Goal: Information Seeking & Learning: Learn about a topic

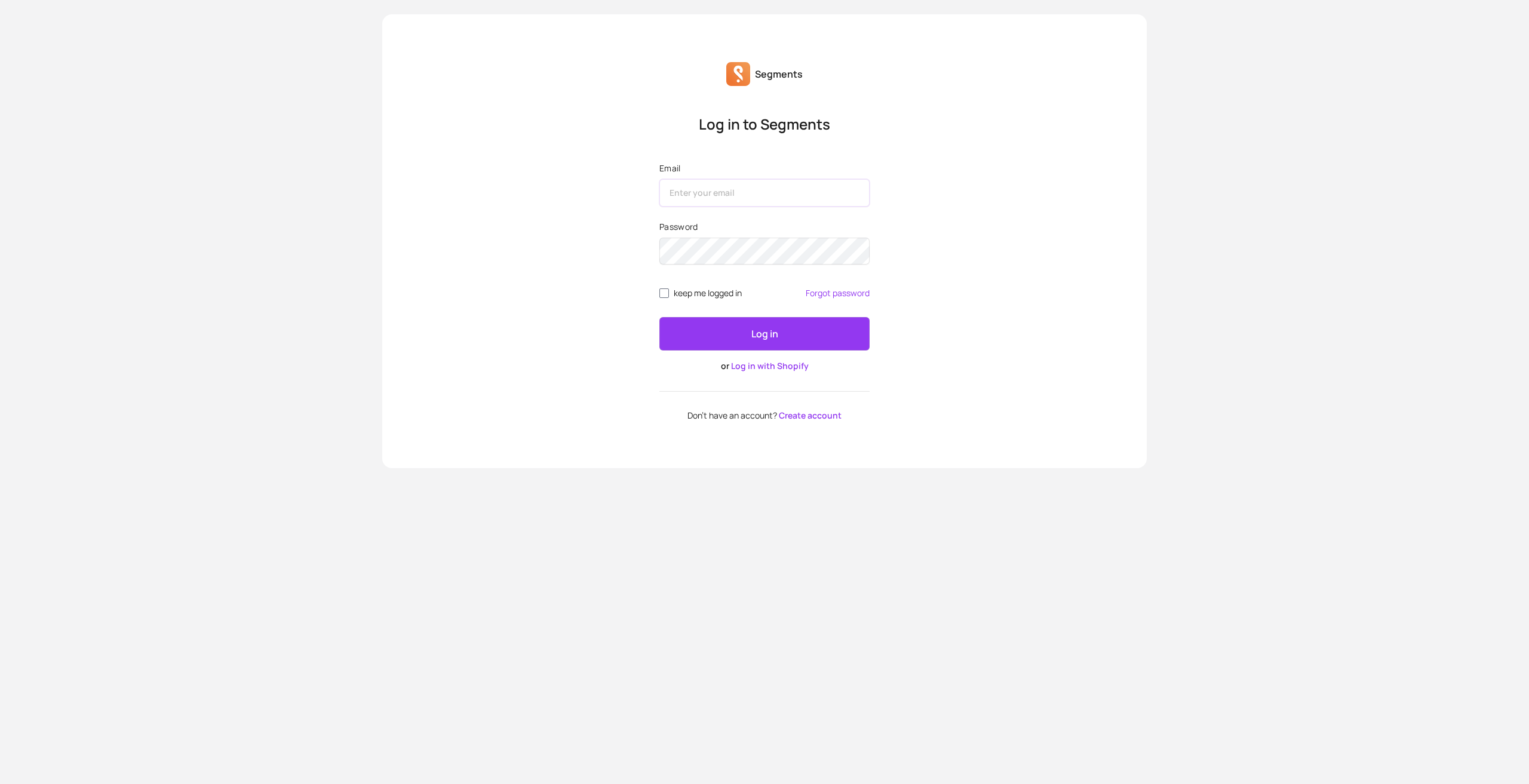
click at [815, 191] on input "Email" at bounding box center [764, 193] width 210 height 27
type input "[PERSON_NAME][EMAIL_ADDRESS][DOMAIN_NAME]"
drag, startPoint x: 745, startPoint y: 192, endPoint x: 851, endPoint y: 192, distance: 106.0
click at [851, 192] on input "[PERSON_NAME][EMAIL_ADDRESS][DOMAIN_NAME]" at bounding box center [764, 193] width 210 height 27
click at [766, 363] on link "Log in with Shopify" at bounding box center [769, 365] width 77 height 12
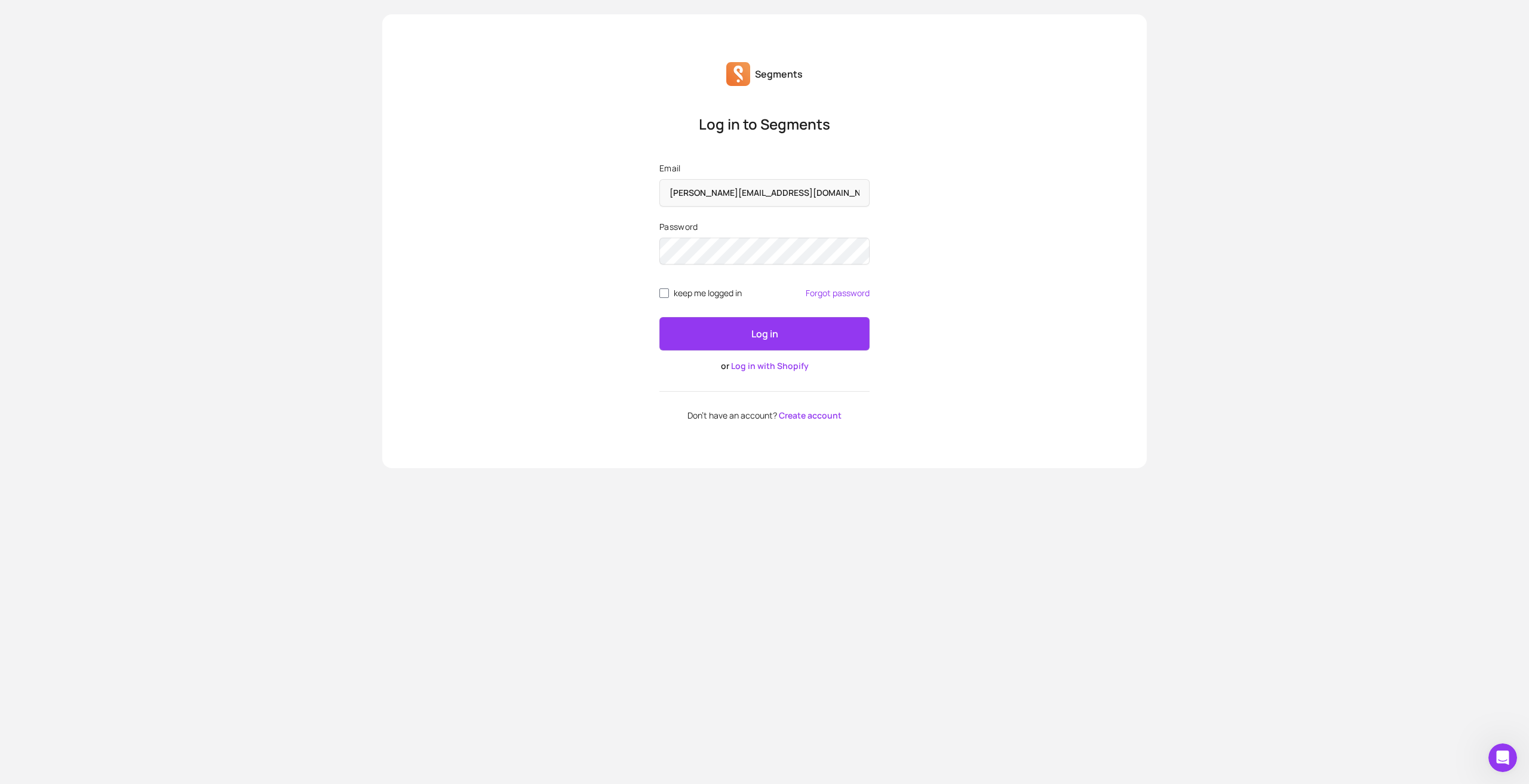
click at [776, 365] on link "Log in with Shopify" at bounding box center [769, 365] width 77 height 12
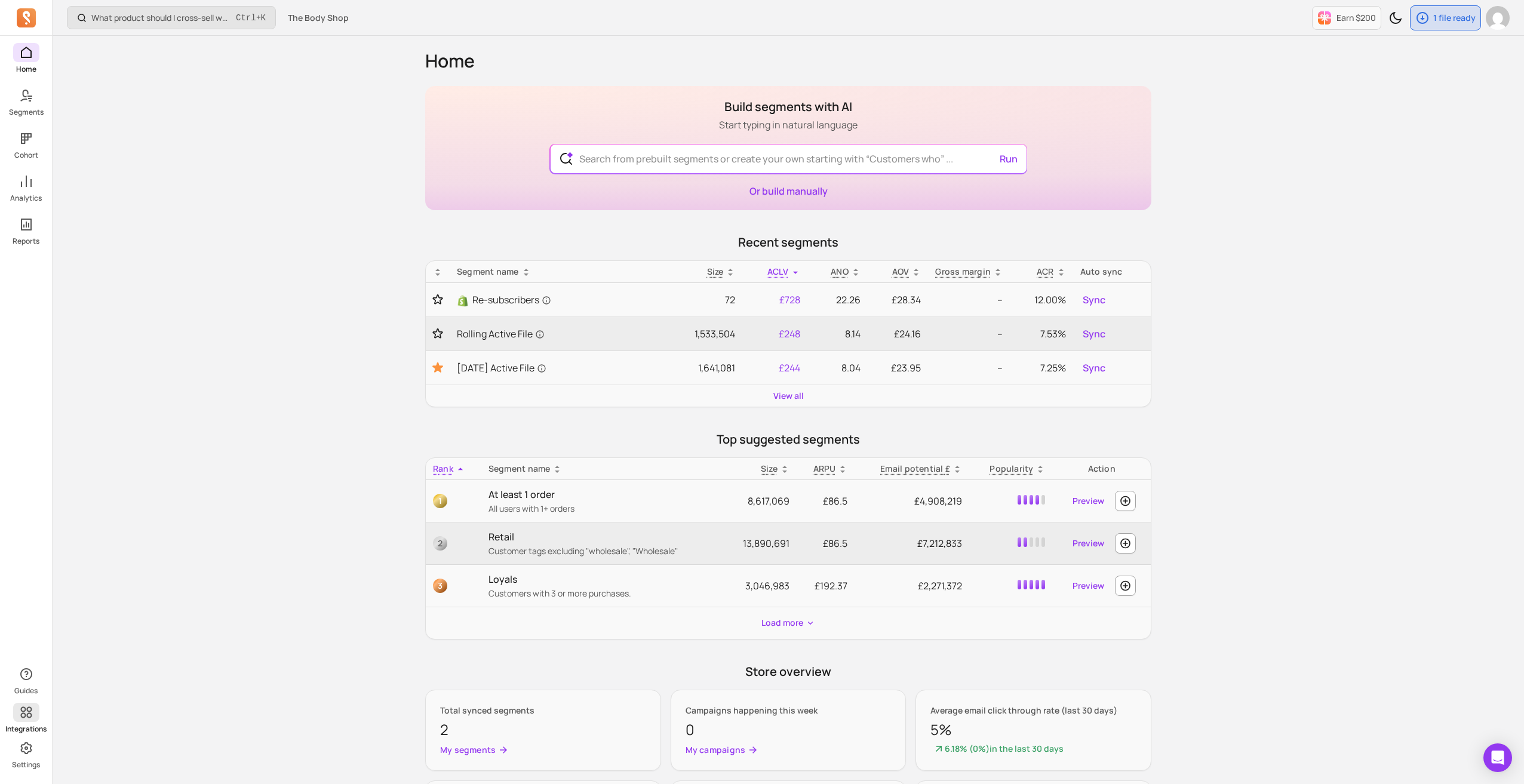
click at [19, 721] on span at bounding box center [27, 712] width 27 height 19
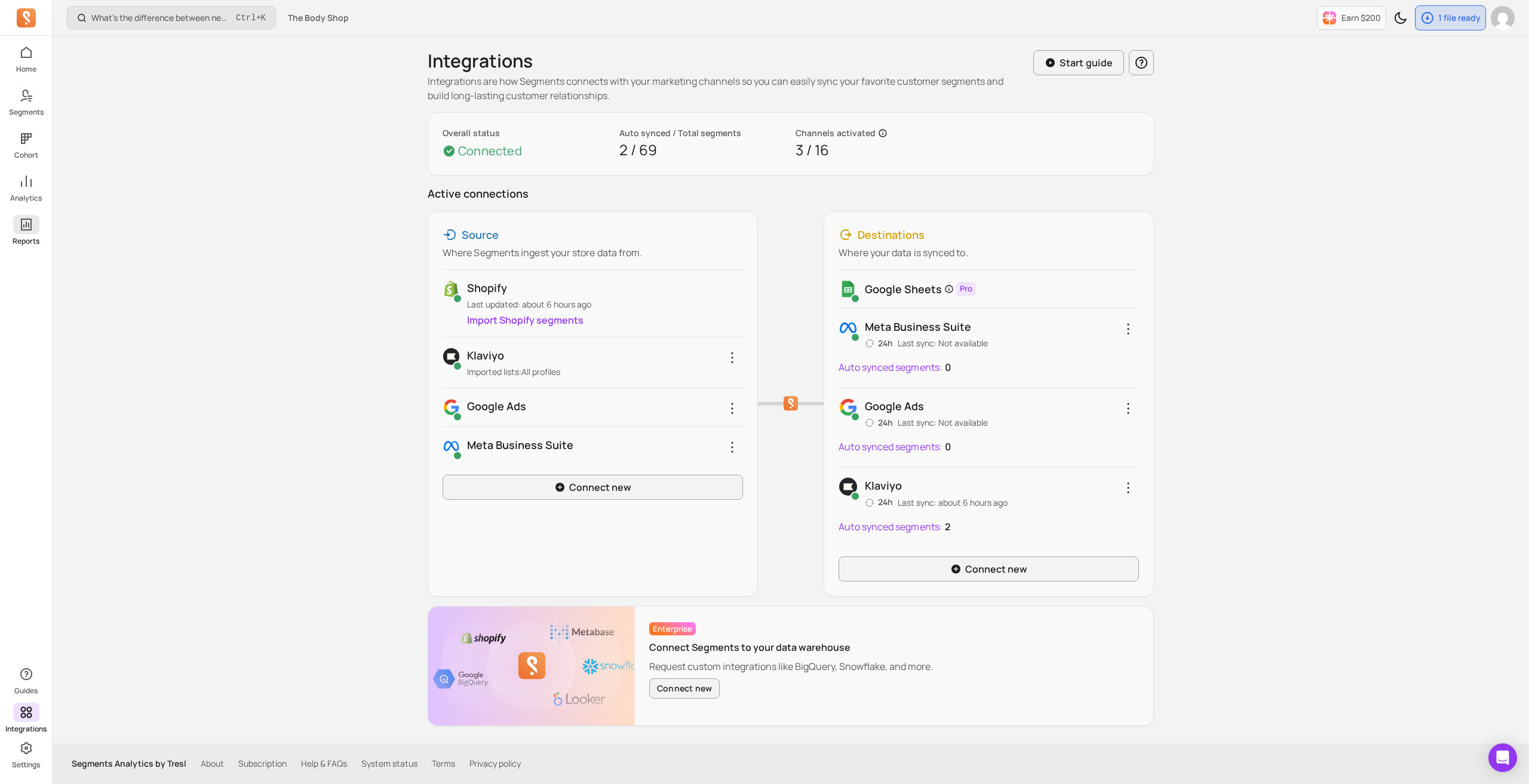
click at [24, 236] on link "Reports" at bounding box center [26, 230] width 52 height 31
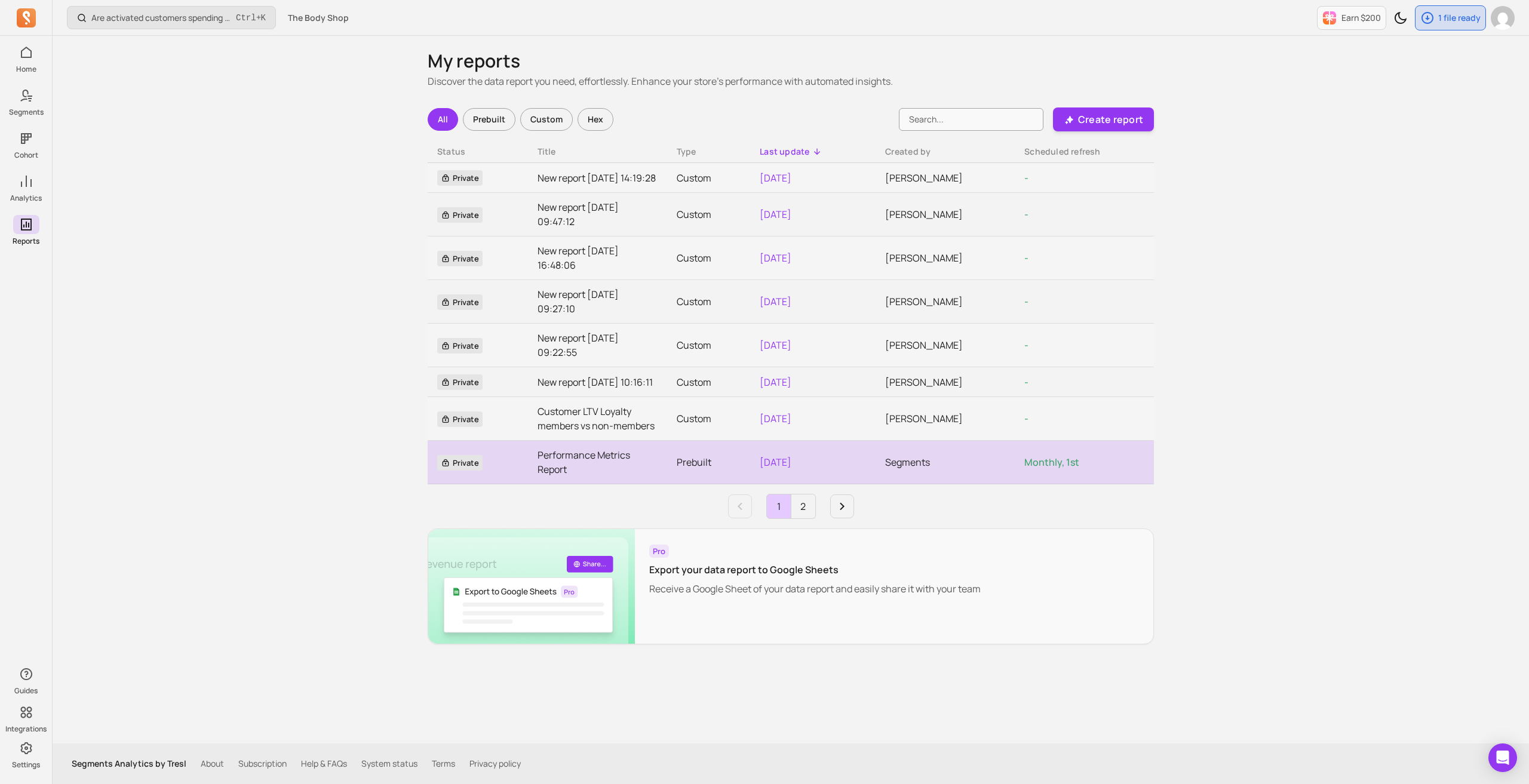
click at [570, 477] on link "Performance Metrics Report" at bounding box center [597, 462] width 120 height 29
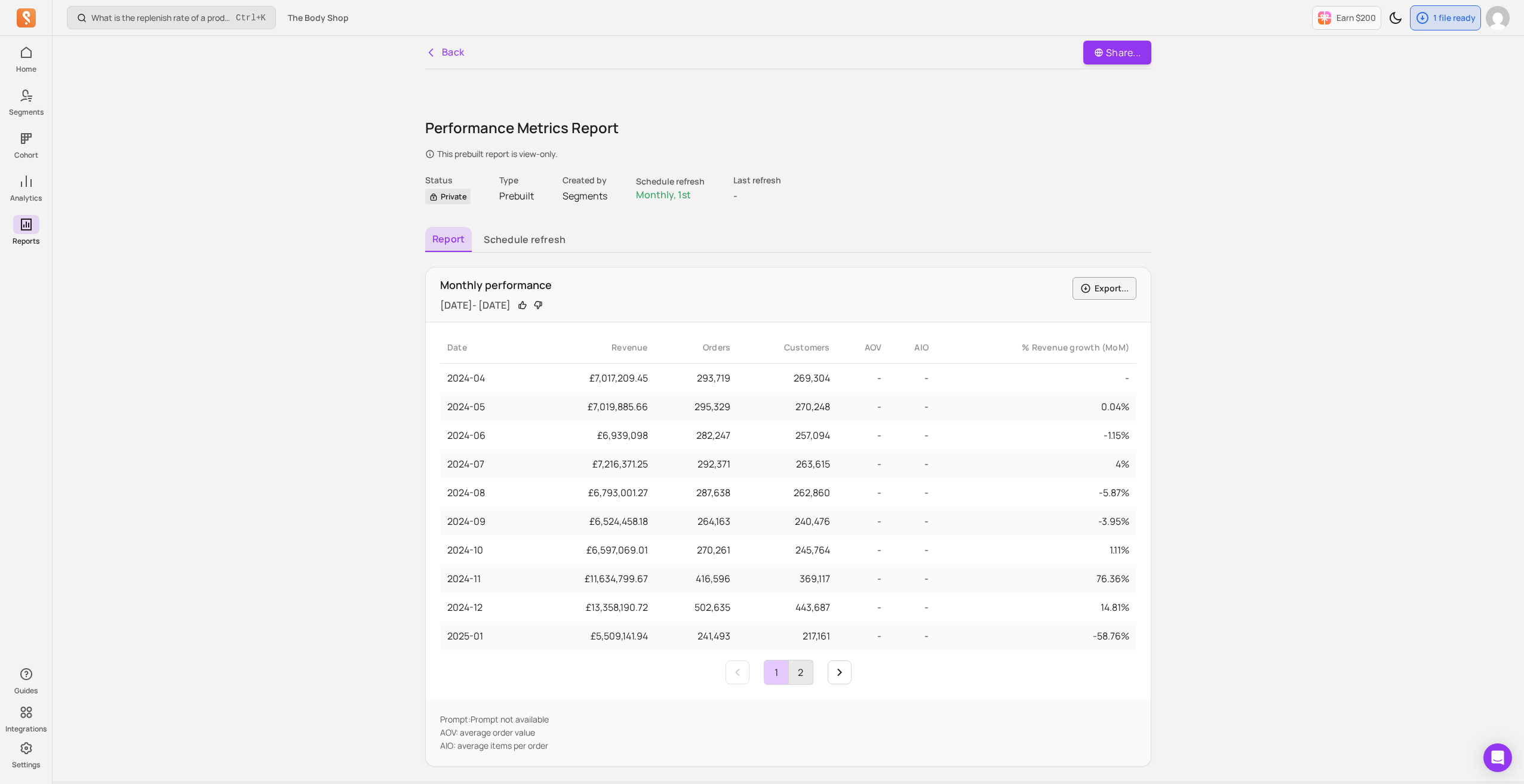
click at [794, 670] on link "2" at bounding box center [801, 672] width 24 height 24
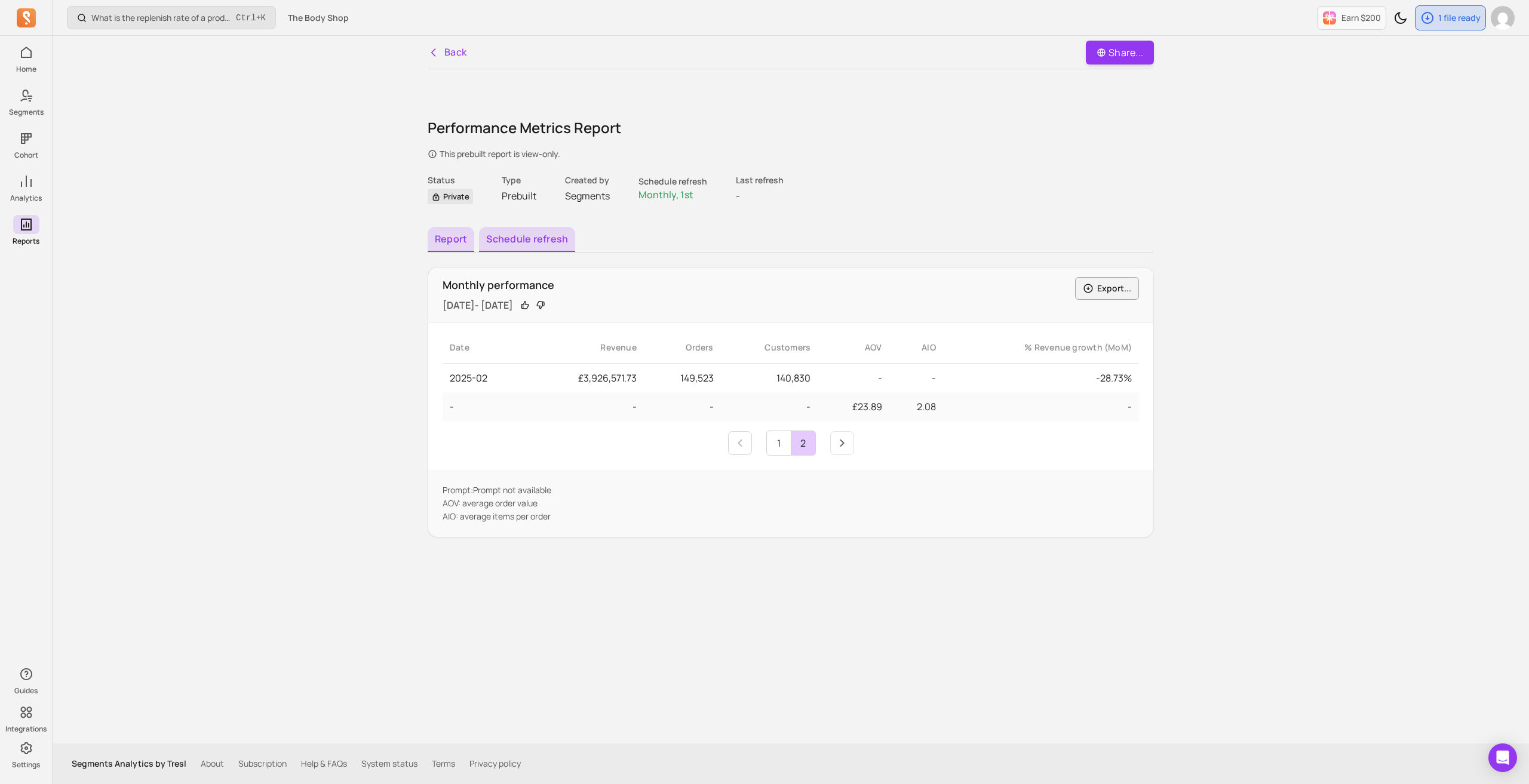
click at [543, 233] on button "Schedule refresh" at bounding box center [528, 239] width 96 height 25
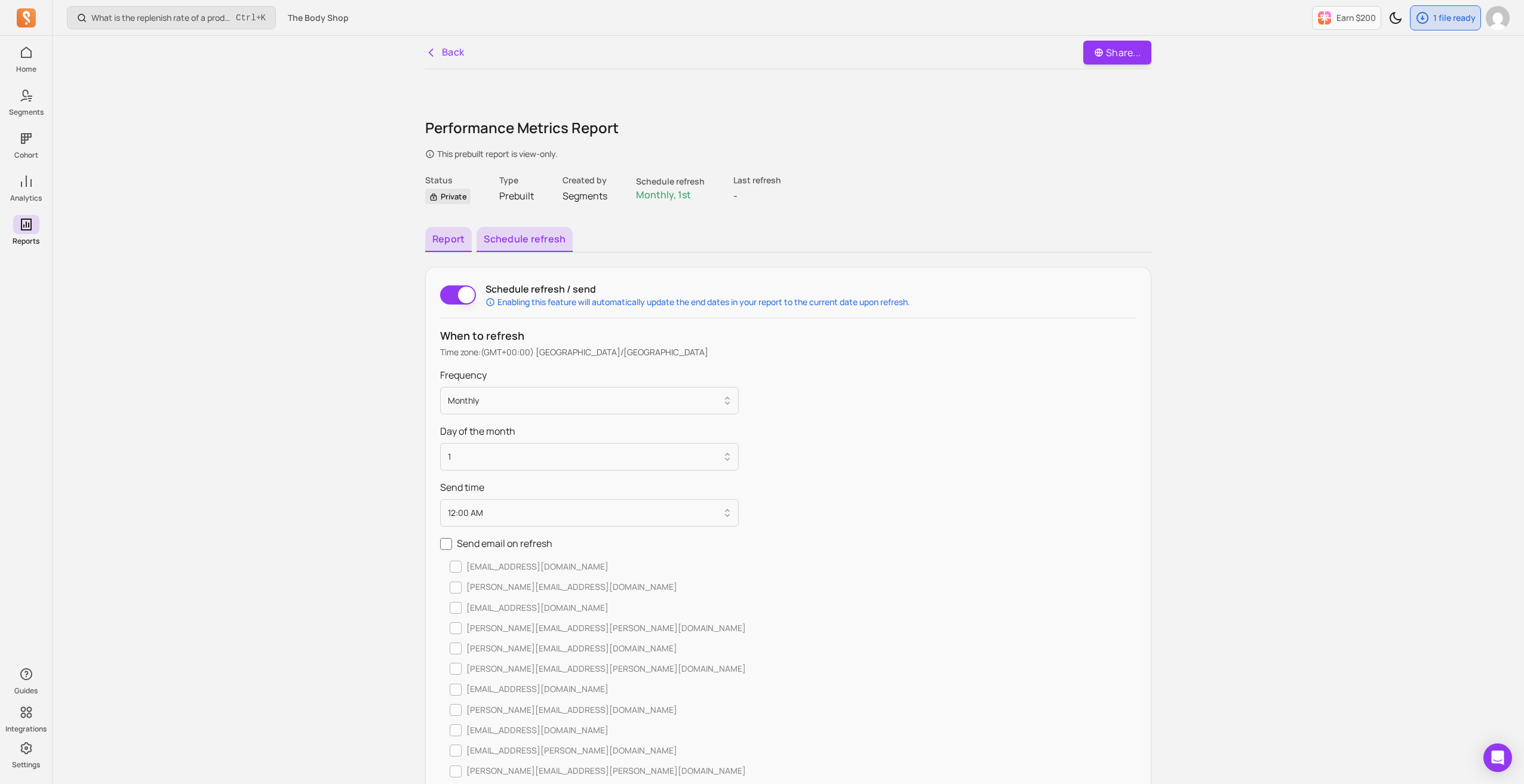
click at [443, 234] on button "Report" at bounding box center [449, 239] width 47 height 25
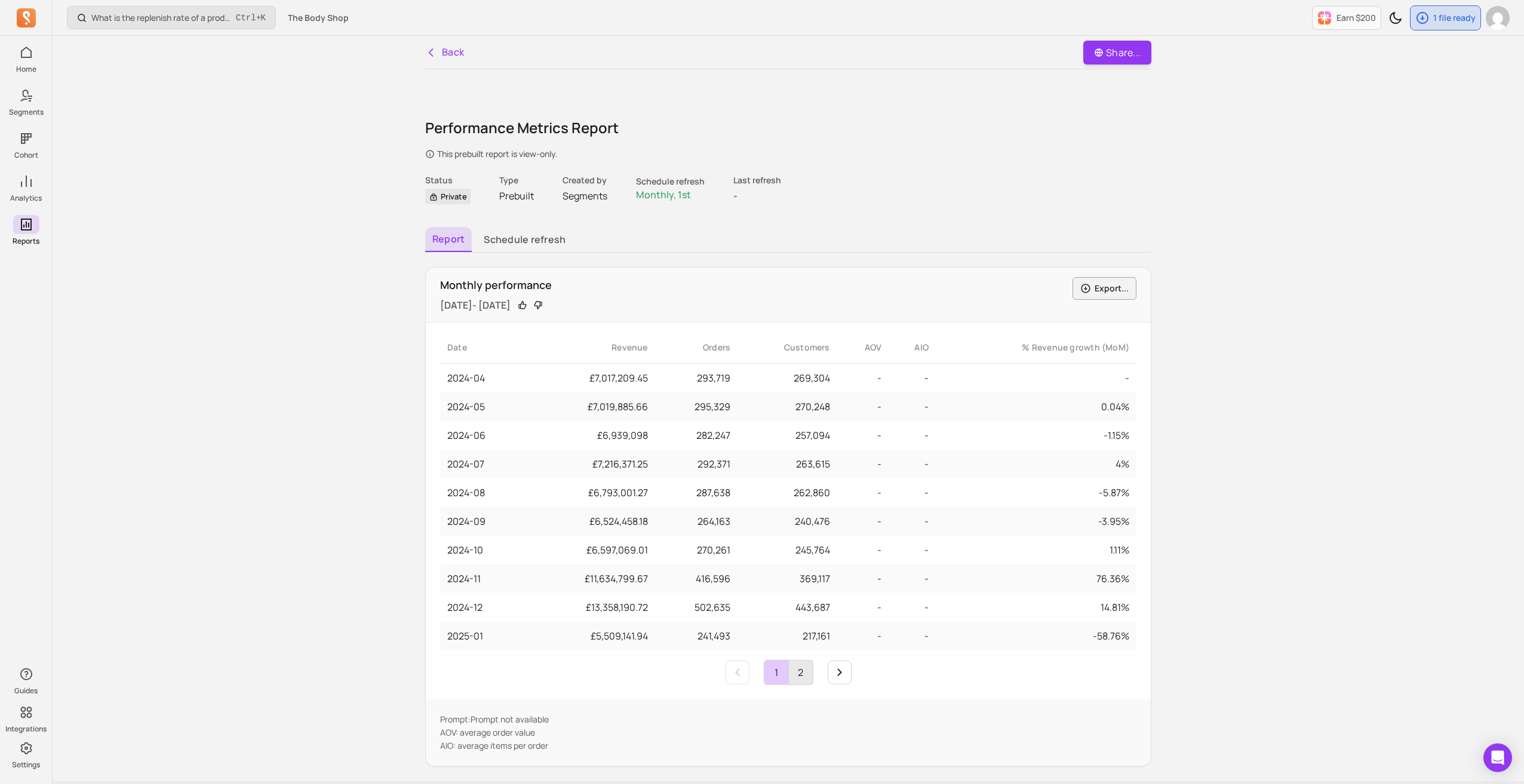
click at [802, 676] on link "2" at bounding box center [801, 672] width 24 height 24
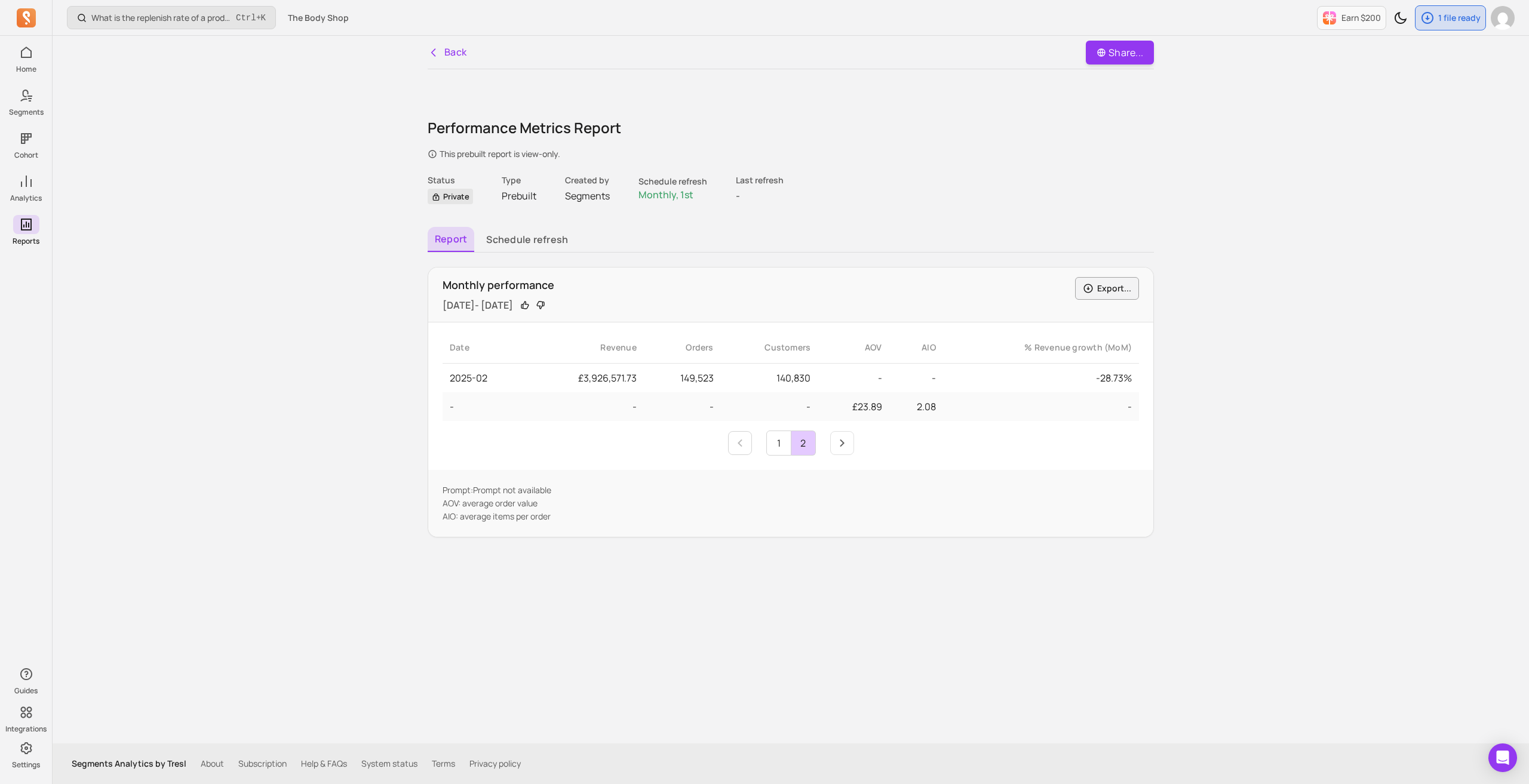
click at [447, 54] on link "Back" at bounding box center [447, 52] width 39 height 15
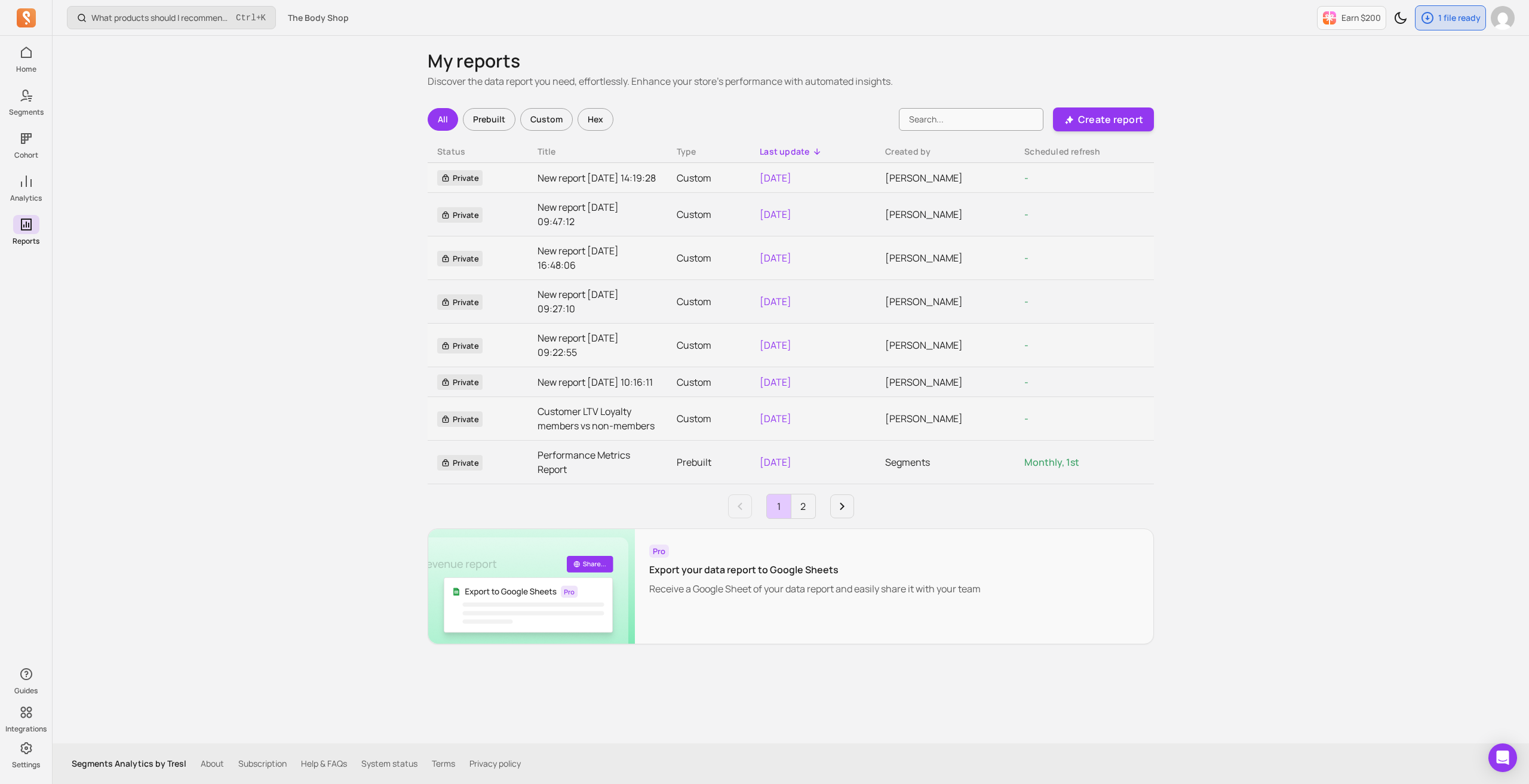
click at [488, 124] on div "Prebuilt" at bounding box center [489, 119] width 52 height 22
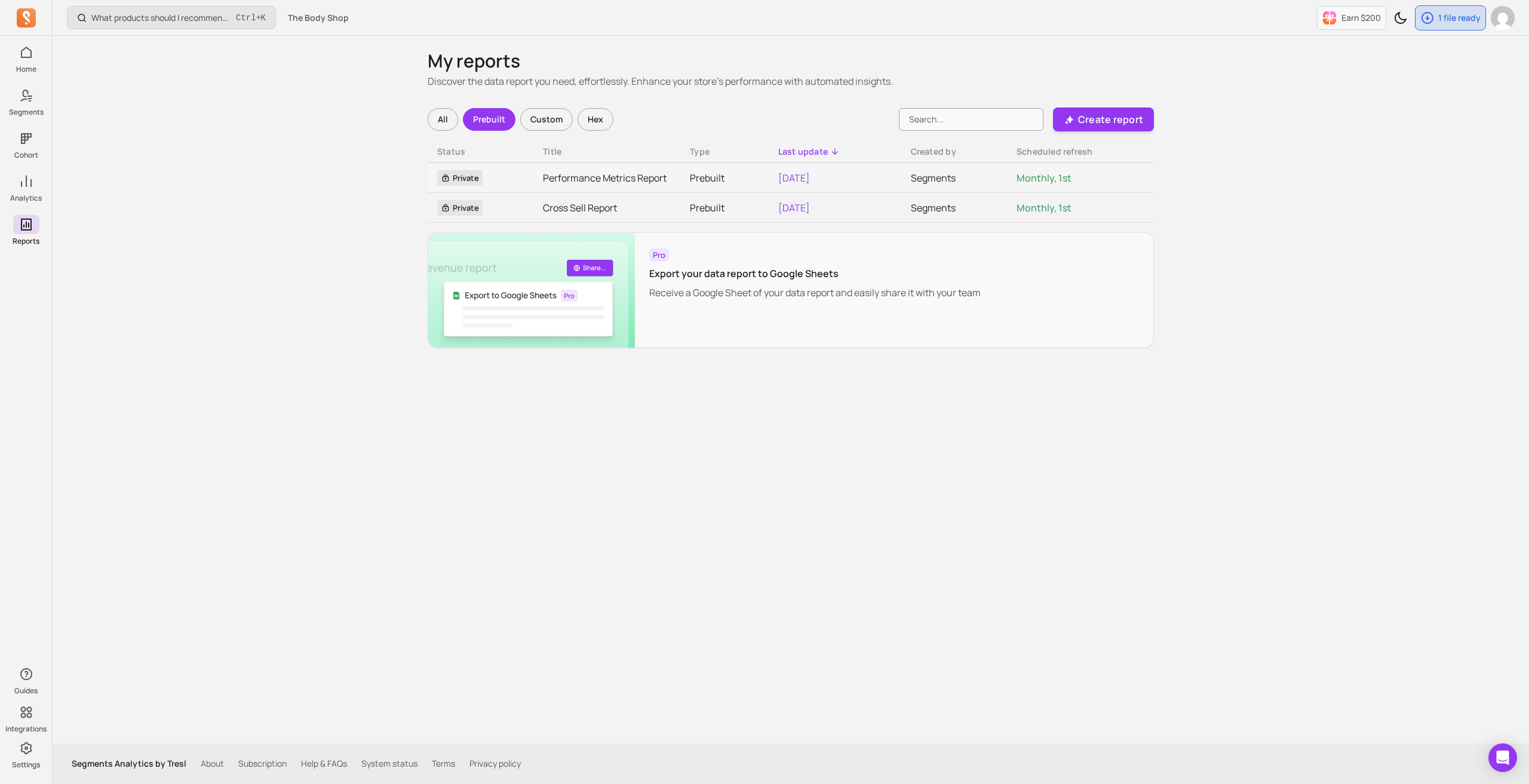
click at [441, 116] on div "All" at bounding box center [443, 119] width 31 height 22
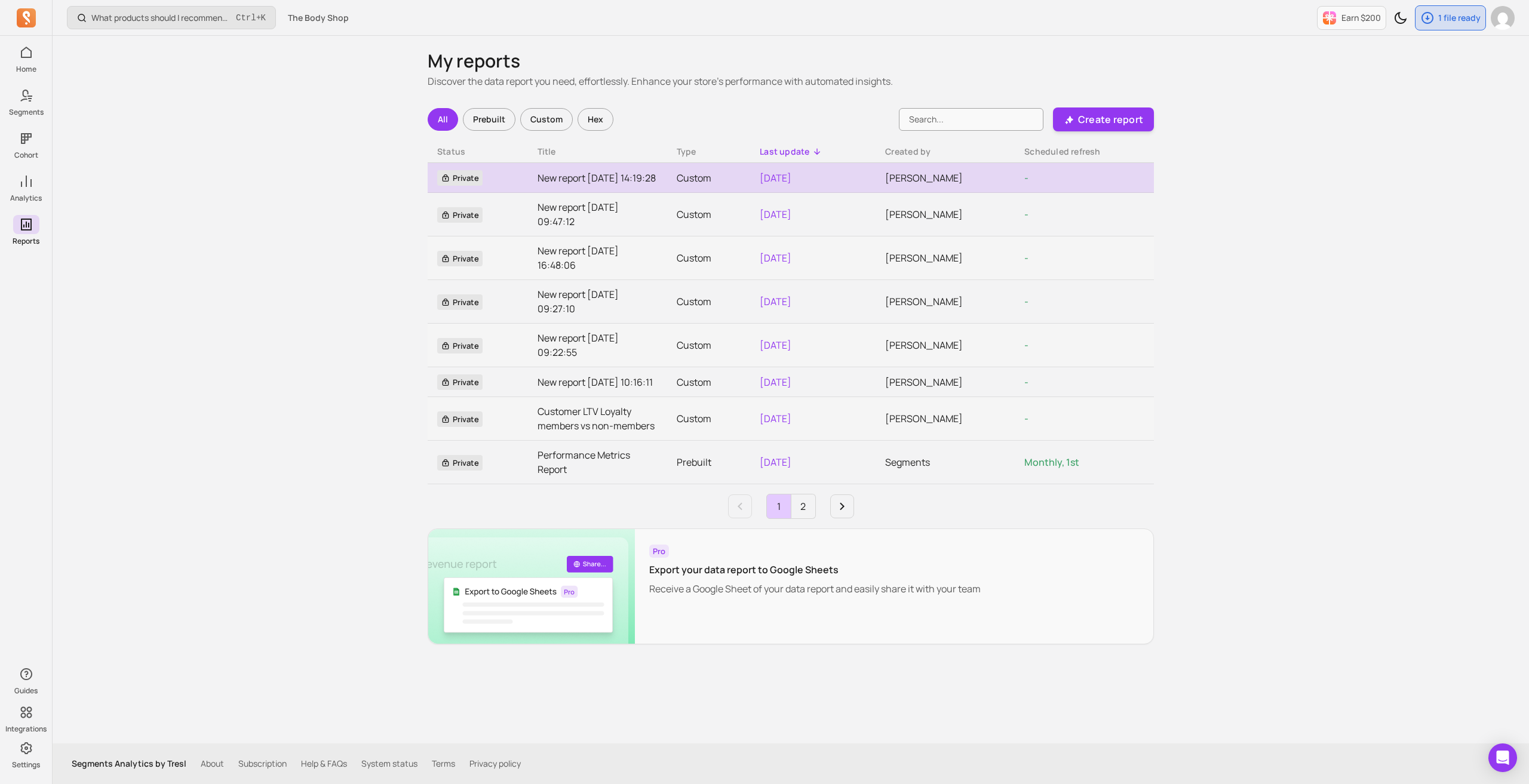
click at [562, 179] on link "New report 2025-09-08 14:19:28" at bounding box center [597, 178] width 120 height 14
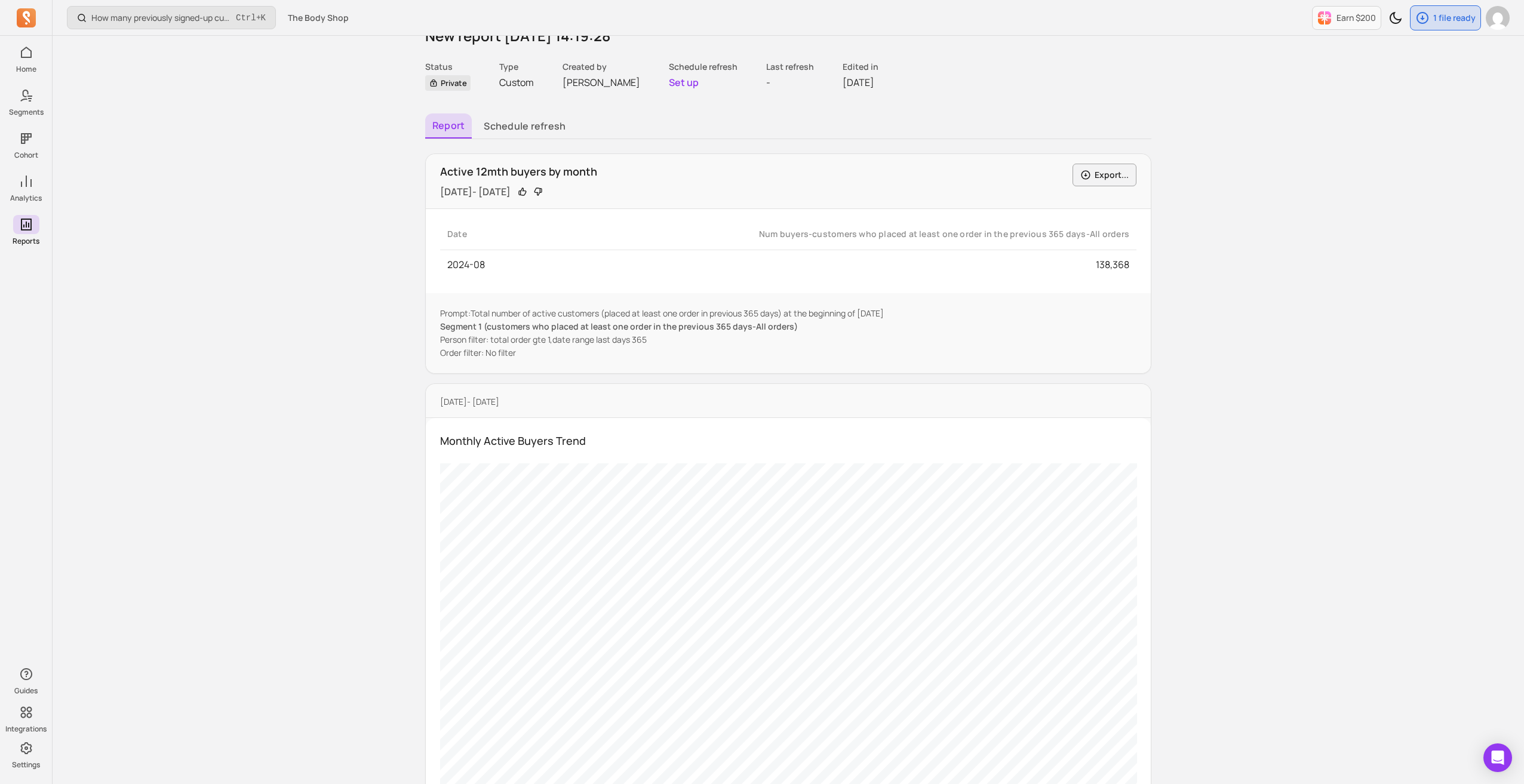
scroll to position [68, 0]
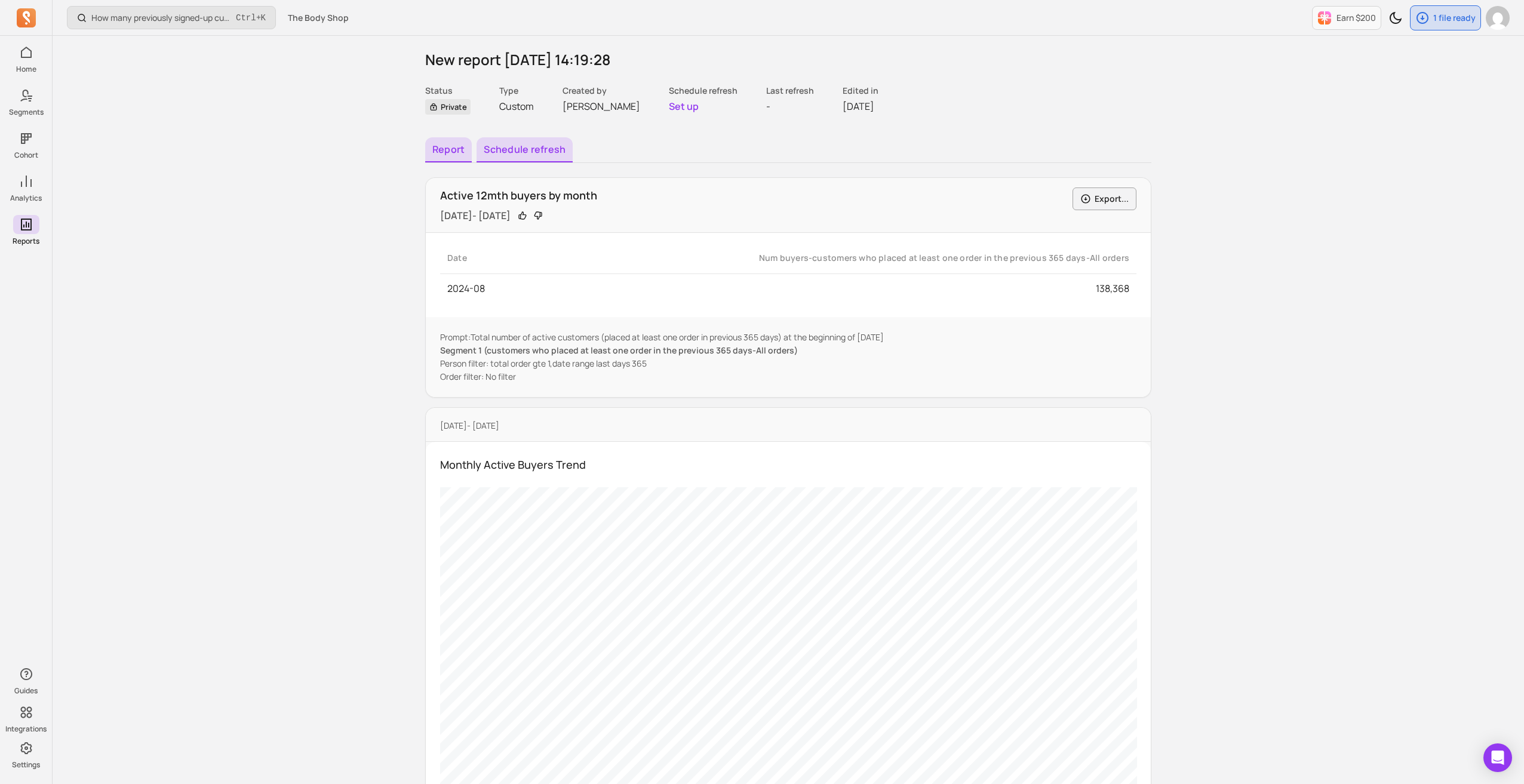
click at [529, 154] on button "Schedule refresh" at bounding box center [525, 149] width 96 height 25
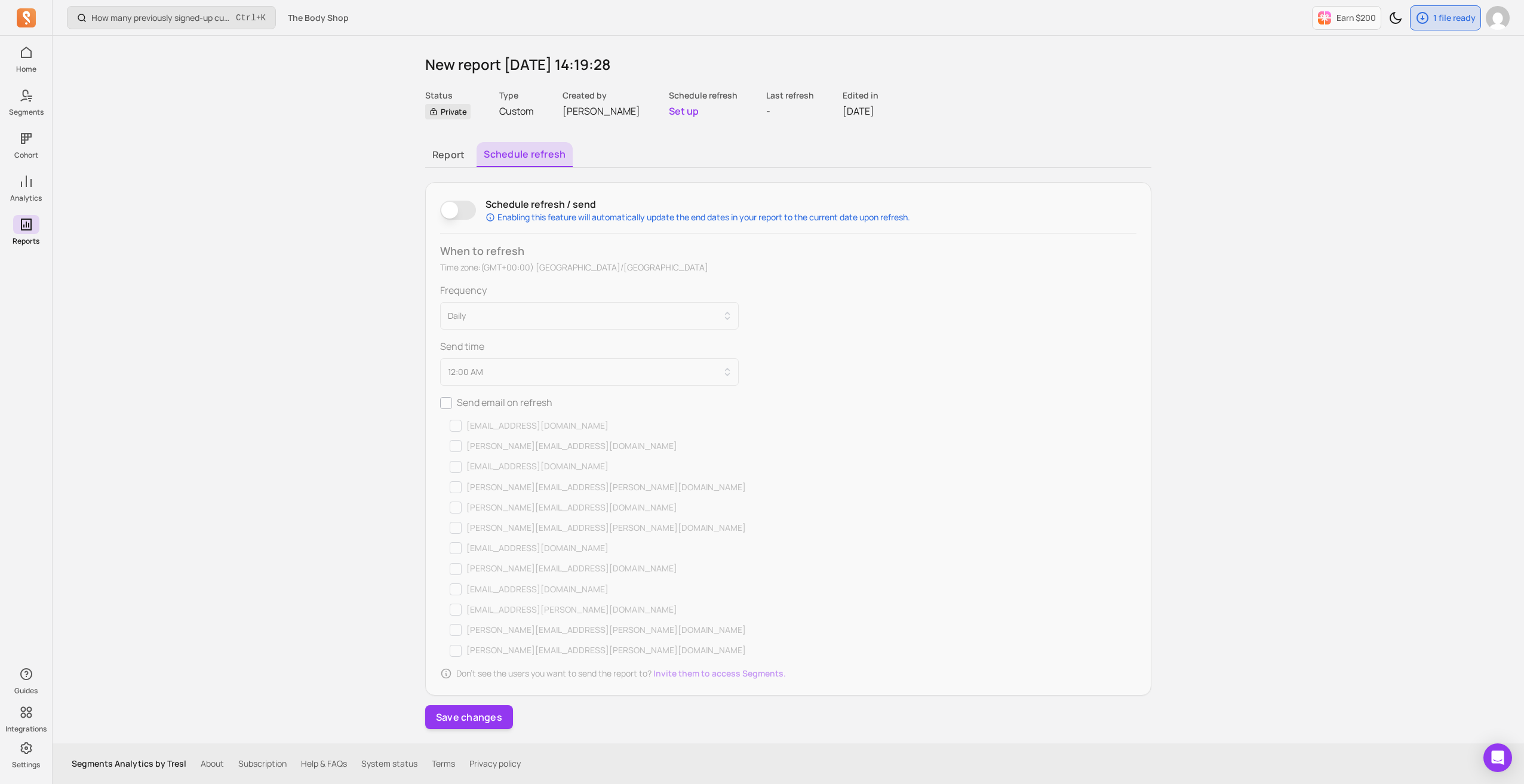
scroll to position [64, 0]
click at [439, 155] on button "Report" at bounding box center [449, 154] width 47 height 25
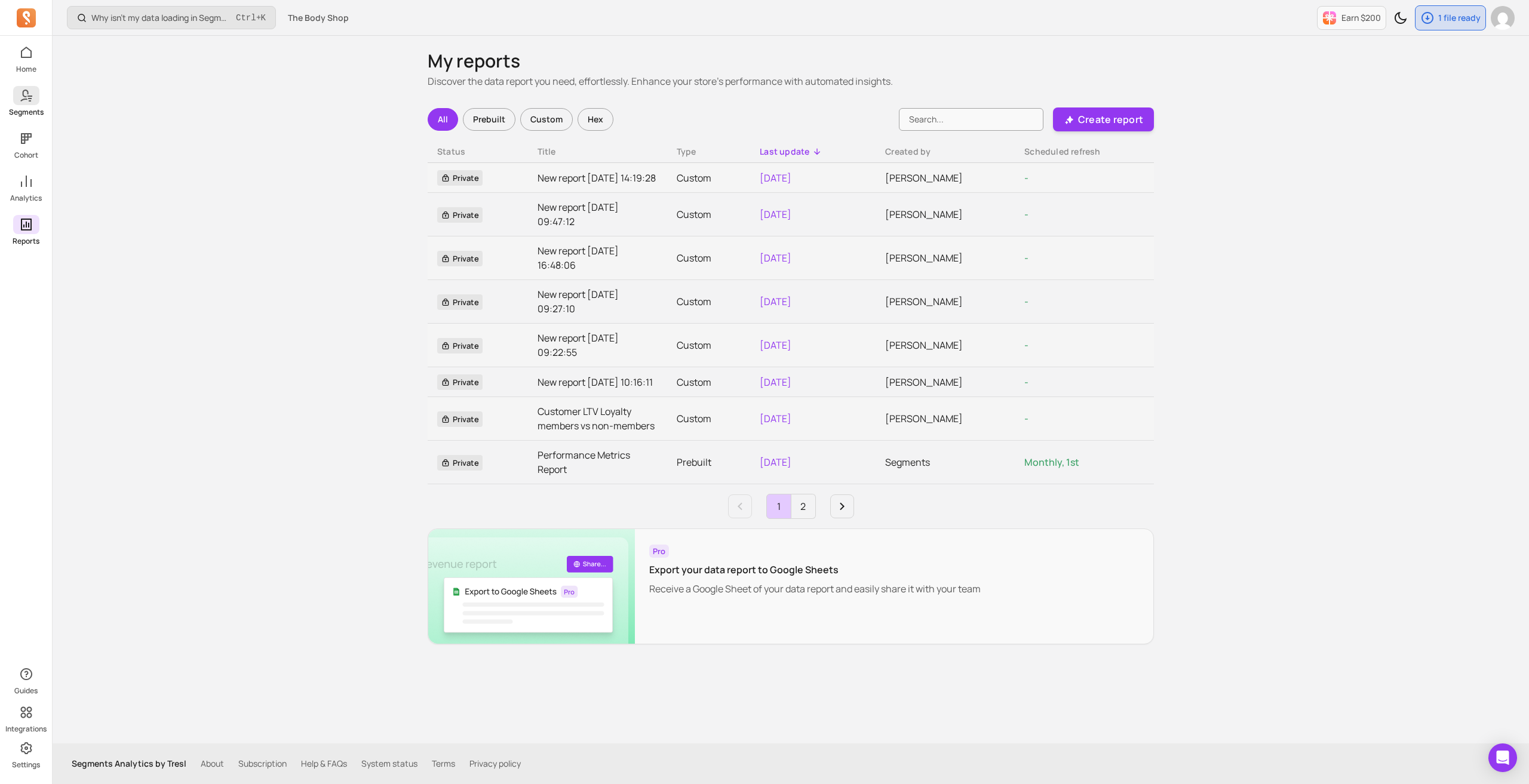
click at [29, 105] on span at bounding box center [27, 96] width 27 height 19
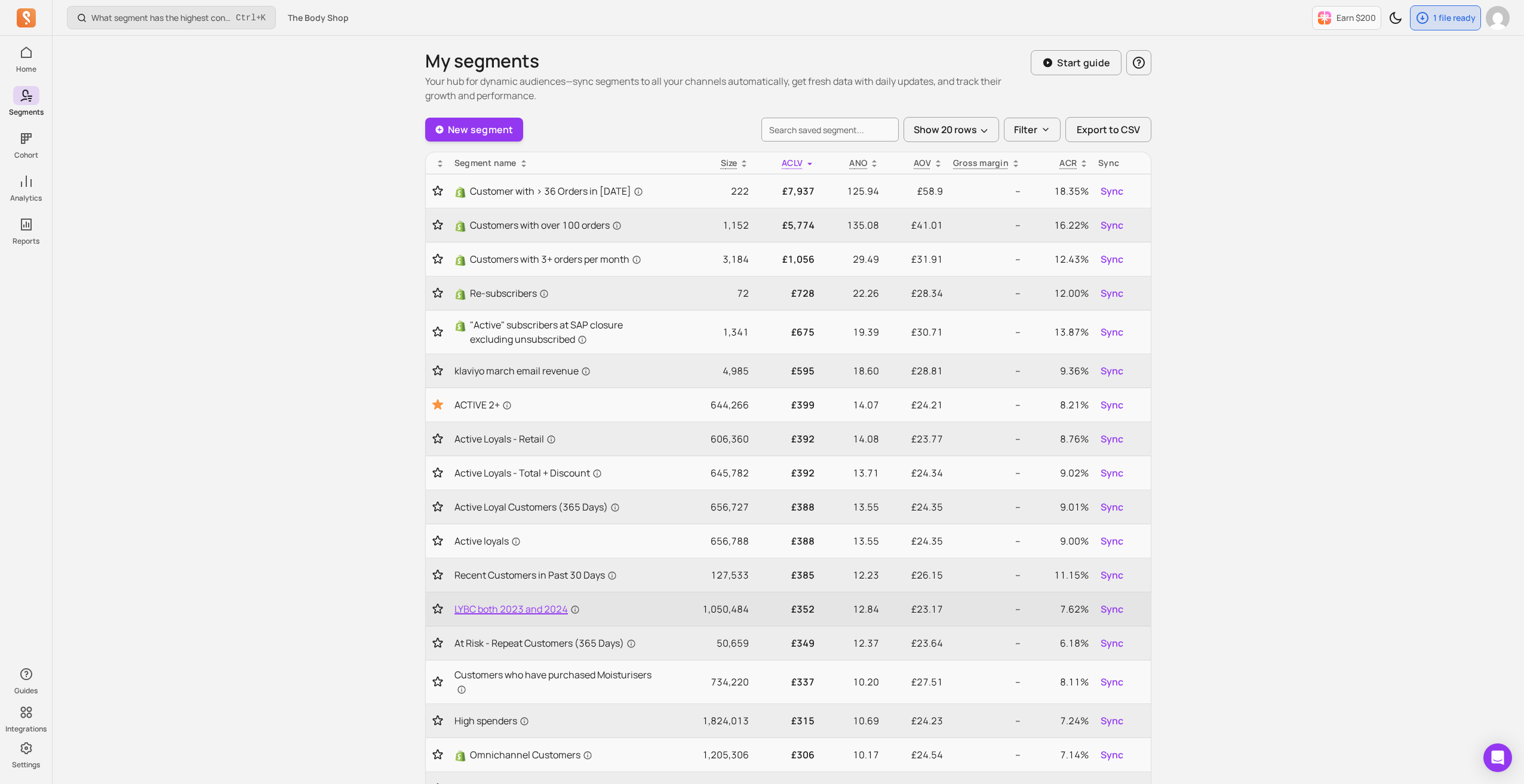
click at [515, 607] on span "LYBC both 2023 and 2024" at bounding box center [517, 609] width 125 height 14
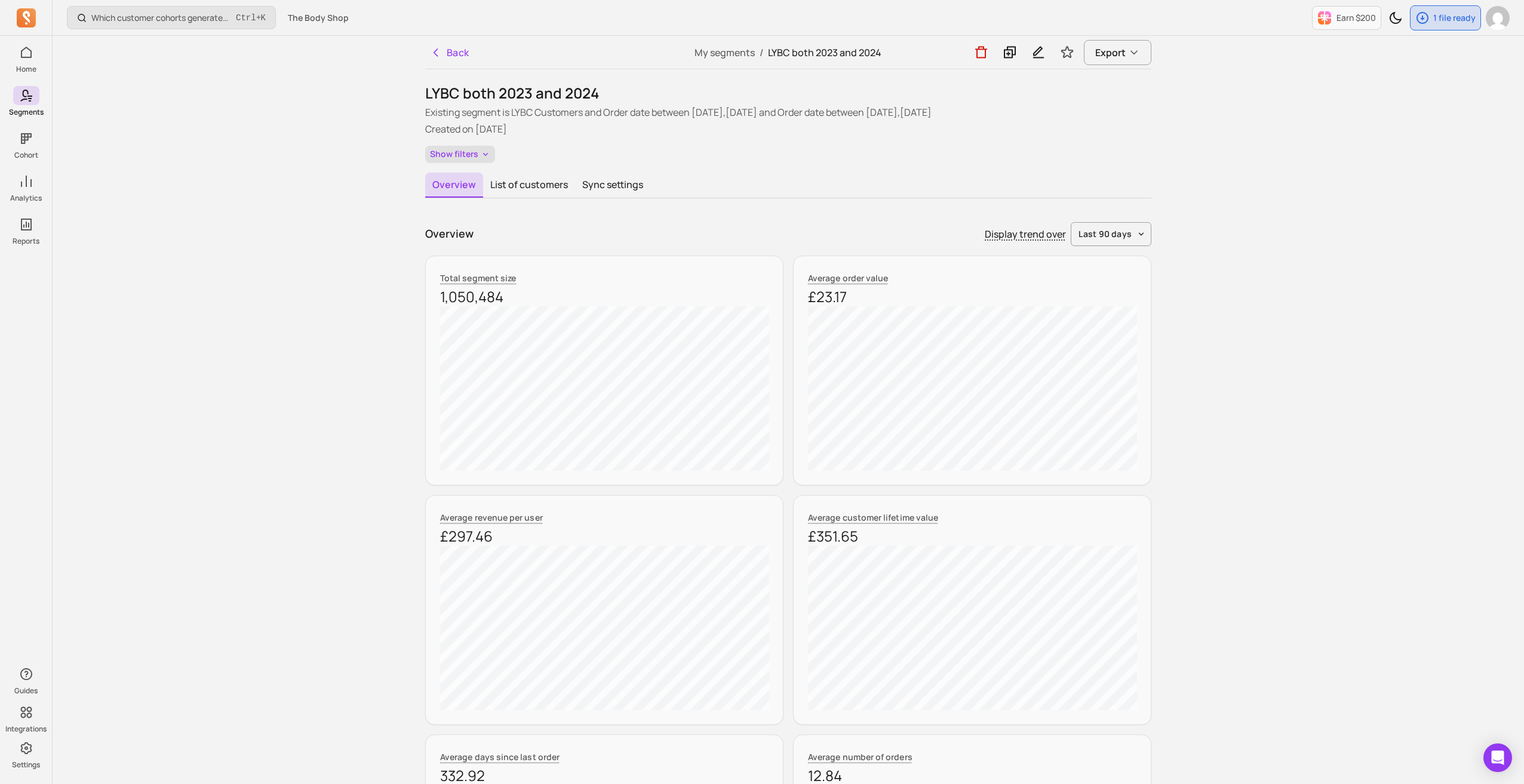
click at [484, 151] on icon "button" at bounding box center [486, 154] width 10 height 10
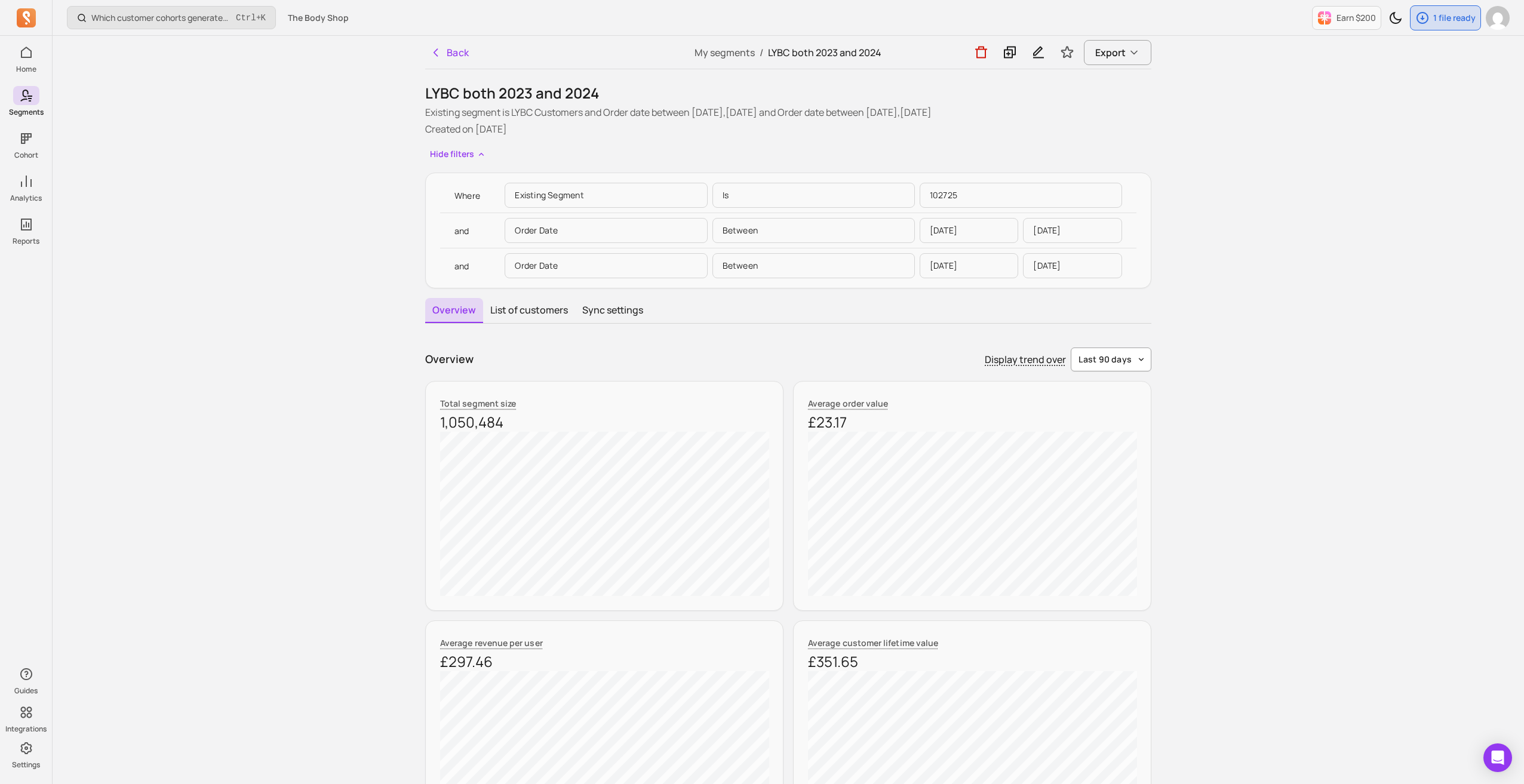
click at [1110, 368] on button "last 90 days" at bounding box center [1111, 359] width 81 height 24
click at [1111, 453] on span "last 365 days" at bounding box center [1114, 451] width 53 height 12
click at [437, 56] on icon "button" at bounding box center [436, 52] width 12 height 12
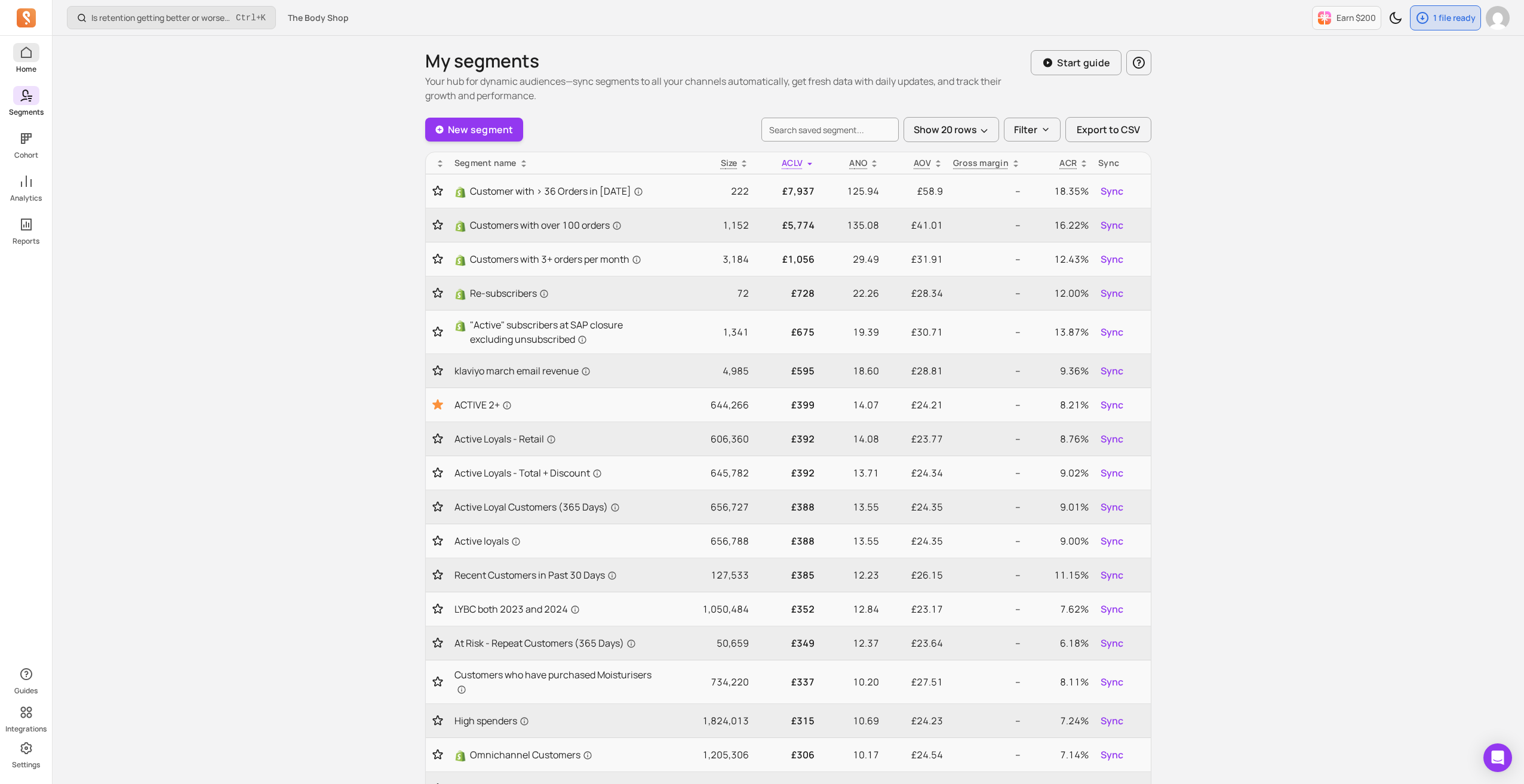
click at [27, 62] on link "Home" at bounding box center [26, 58] width 52 height 31
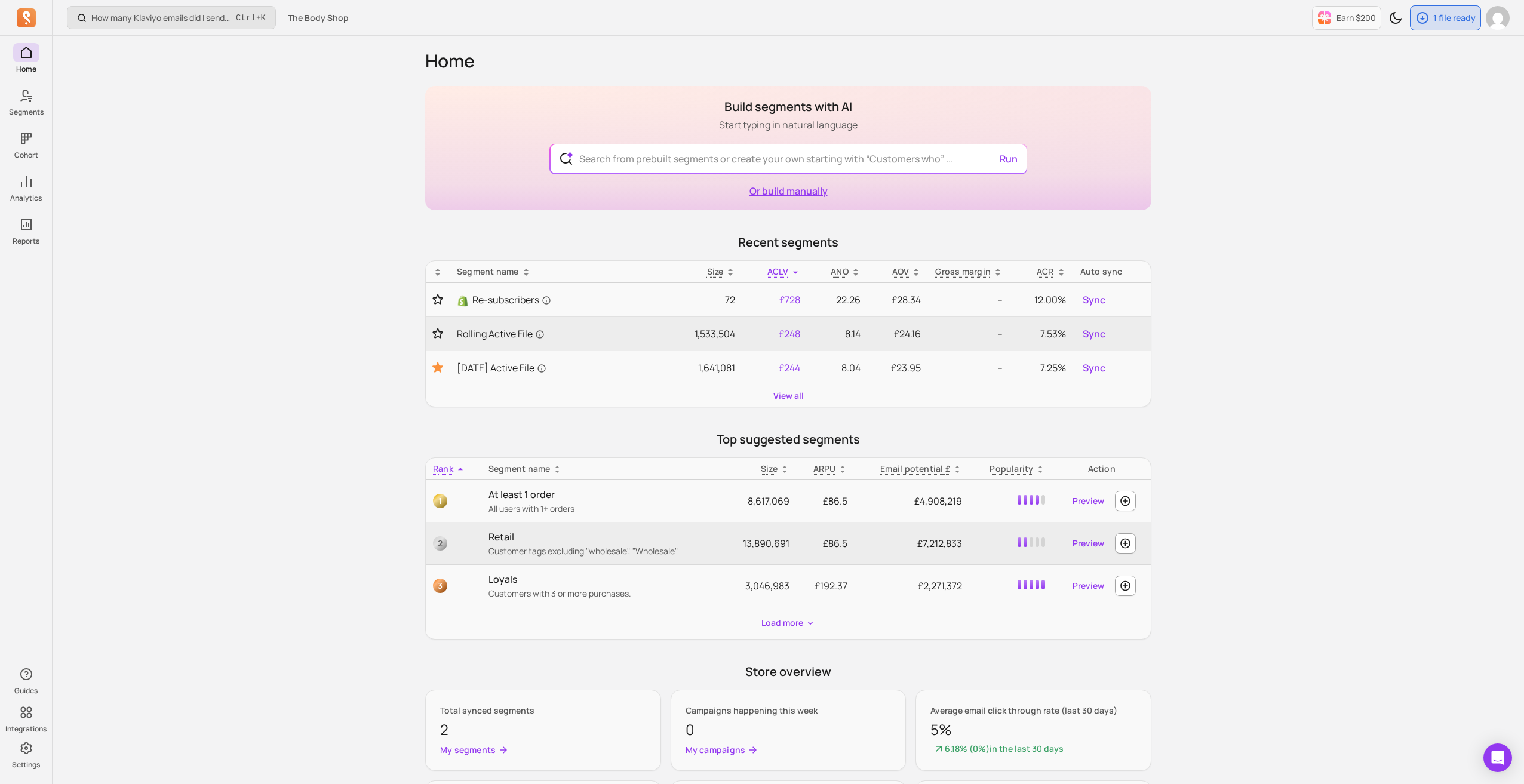
click at [806, 189] on link "Or build manually" at bounding box center [789, 191] width 78 height 13
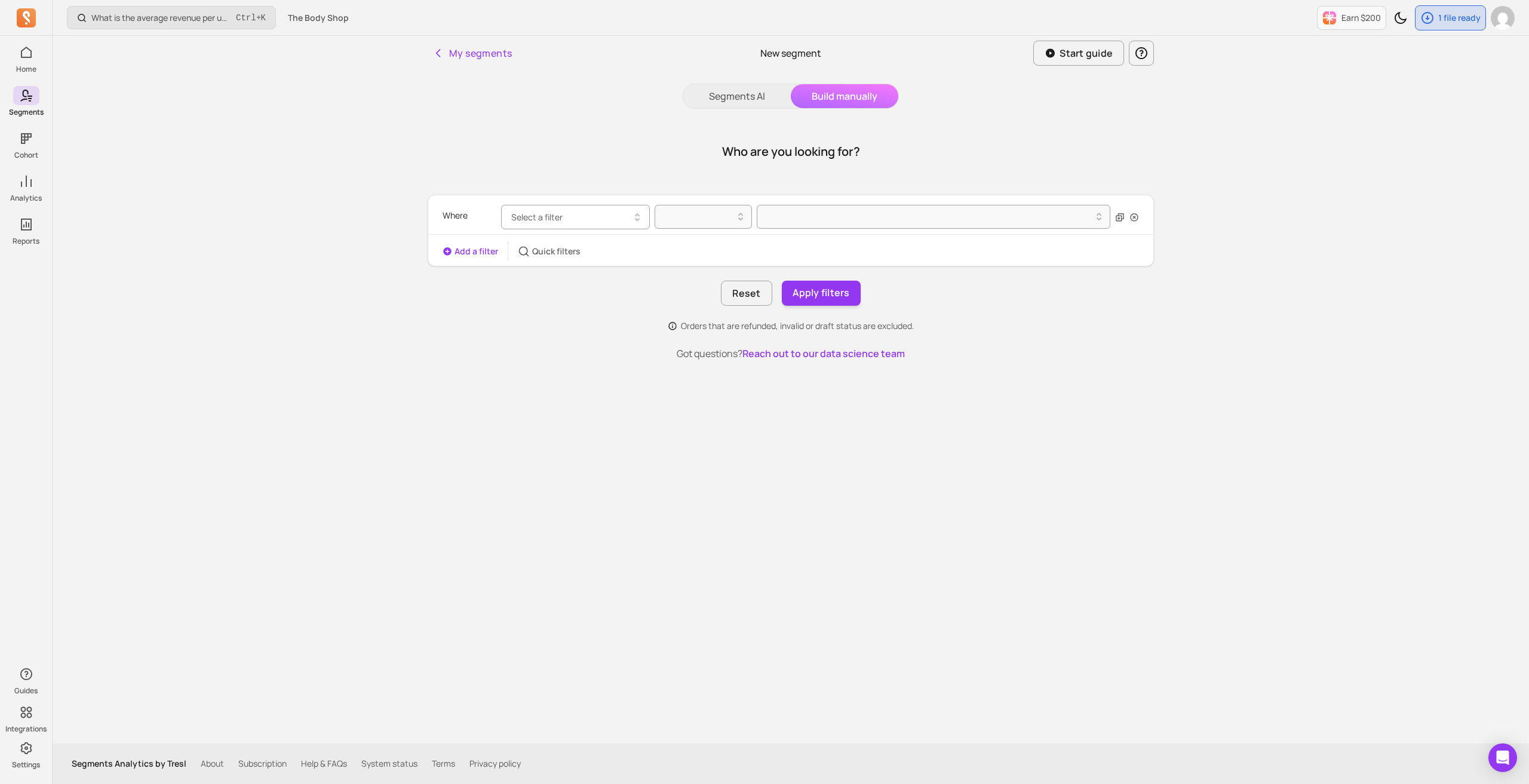
click at [547, 219] on span "Select a filter" at bounding box center [537, 217] width 52 height 12
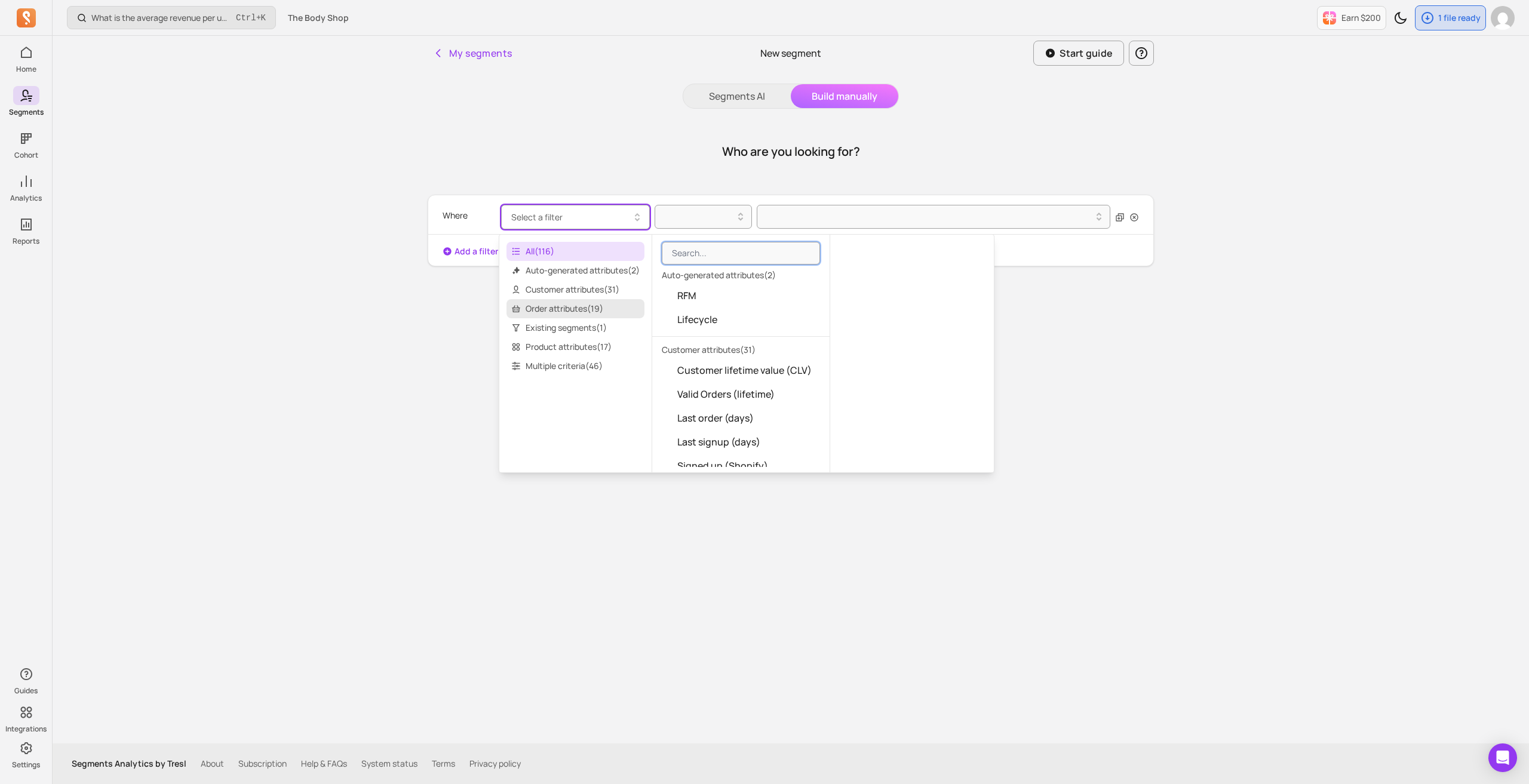
click at [574, 309] on span "Order attributes ( 19 )" at bounding box center [576, 308] width 138 height 19
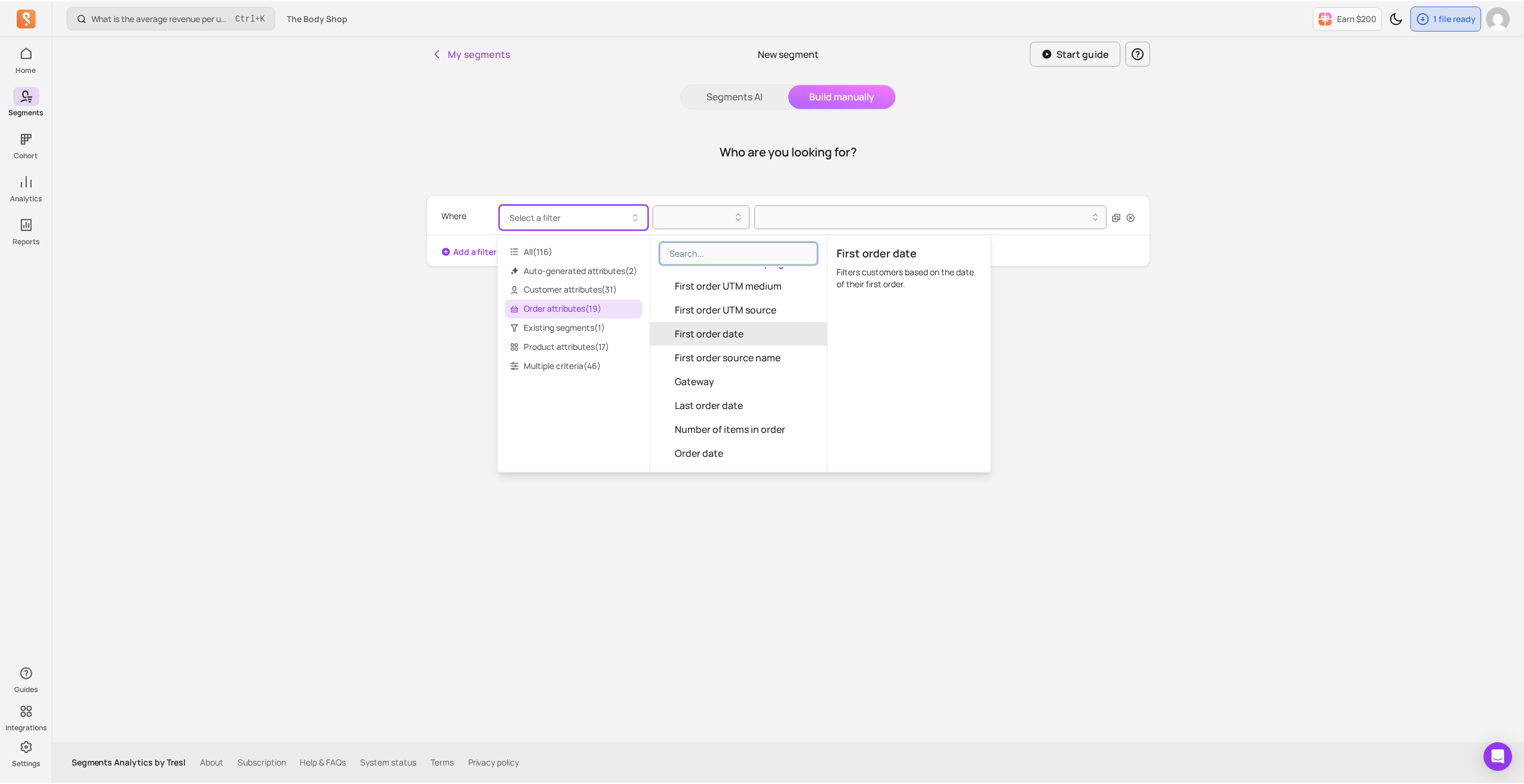
scroll to position [179, 0]
click at [745, 387] on button "Order date" at bounding box center [740, 393] width 177 height 24
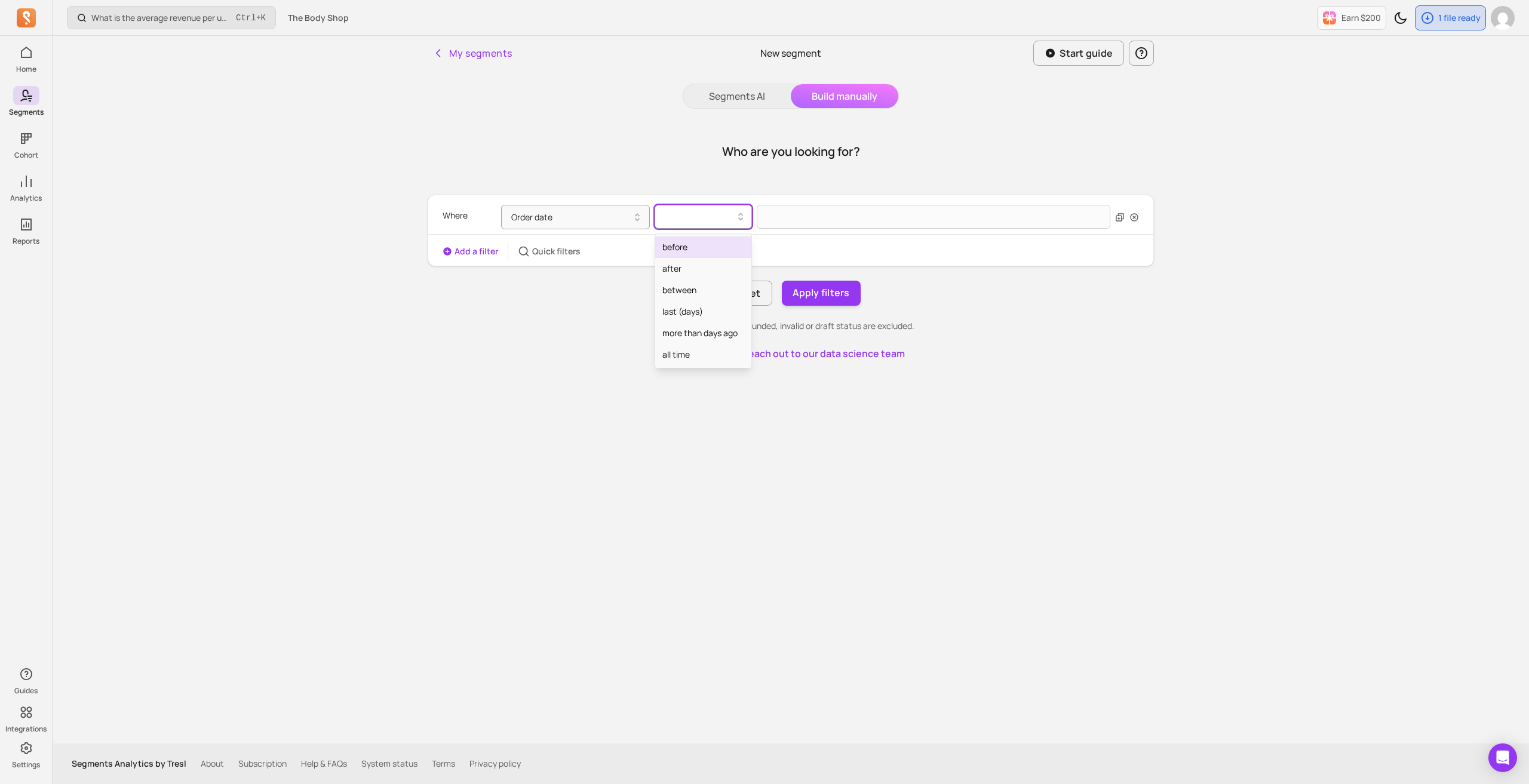
click at [721, 218] on div at bounding box center [698, 216] width 72 height 14
click at [715, 286] on div "between" at bounding box center [704, 290] width 96 height 22
click at [798, 220] on input "text" at bounding box center [844, 218] width 175 height 25
select select "2025"
select select "September"
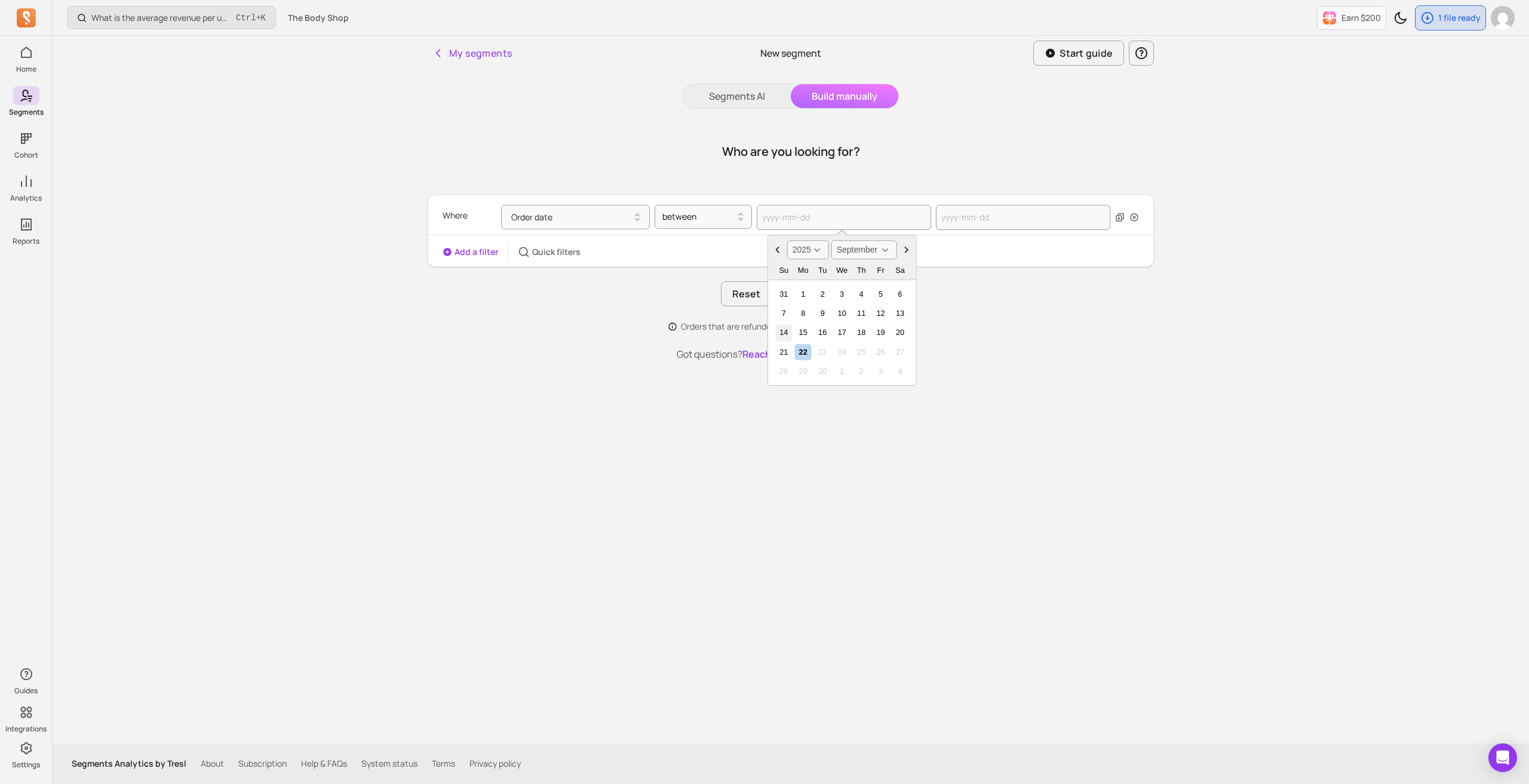
click at [782, 334] on div "14" at bounding box center [784, 332] width 16 height 16
type input "2025-09-14"
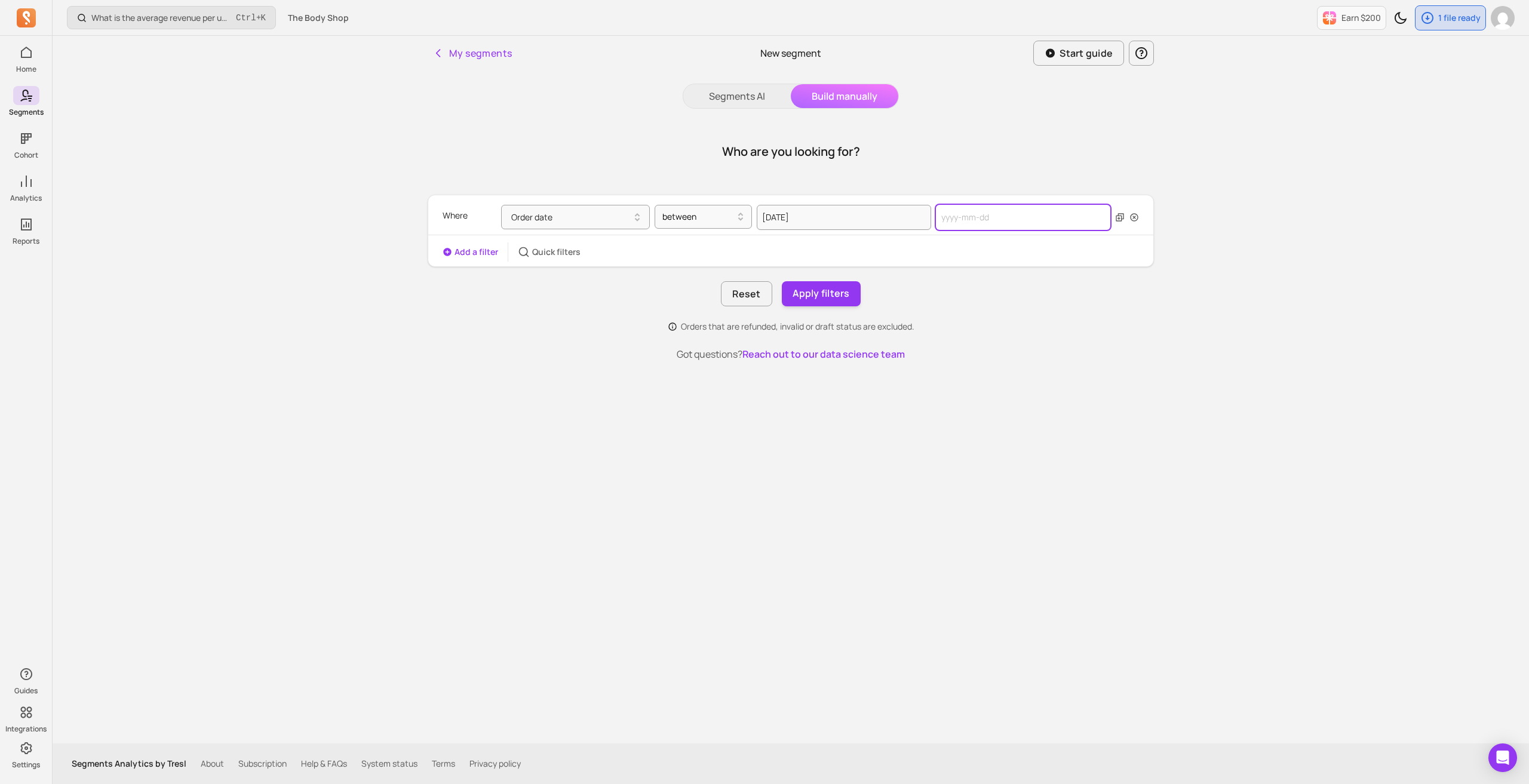
select select "2025"
select select "September"
click at [1064, 217] on input "text" at bounding box center [1023, 218] width 175 height 25
click at [1082, 336] on div "20" at bounding box center [1079, 332] width 16 height 16
type input "2025-09-20"
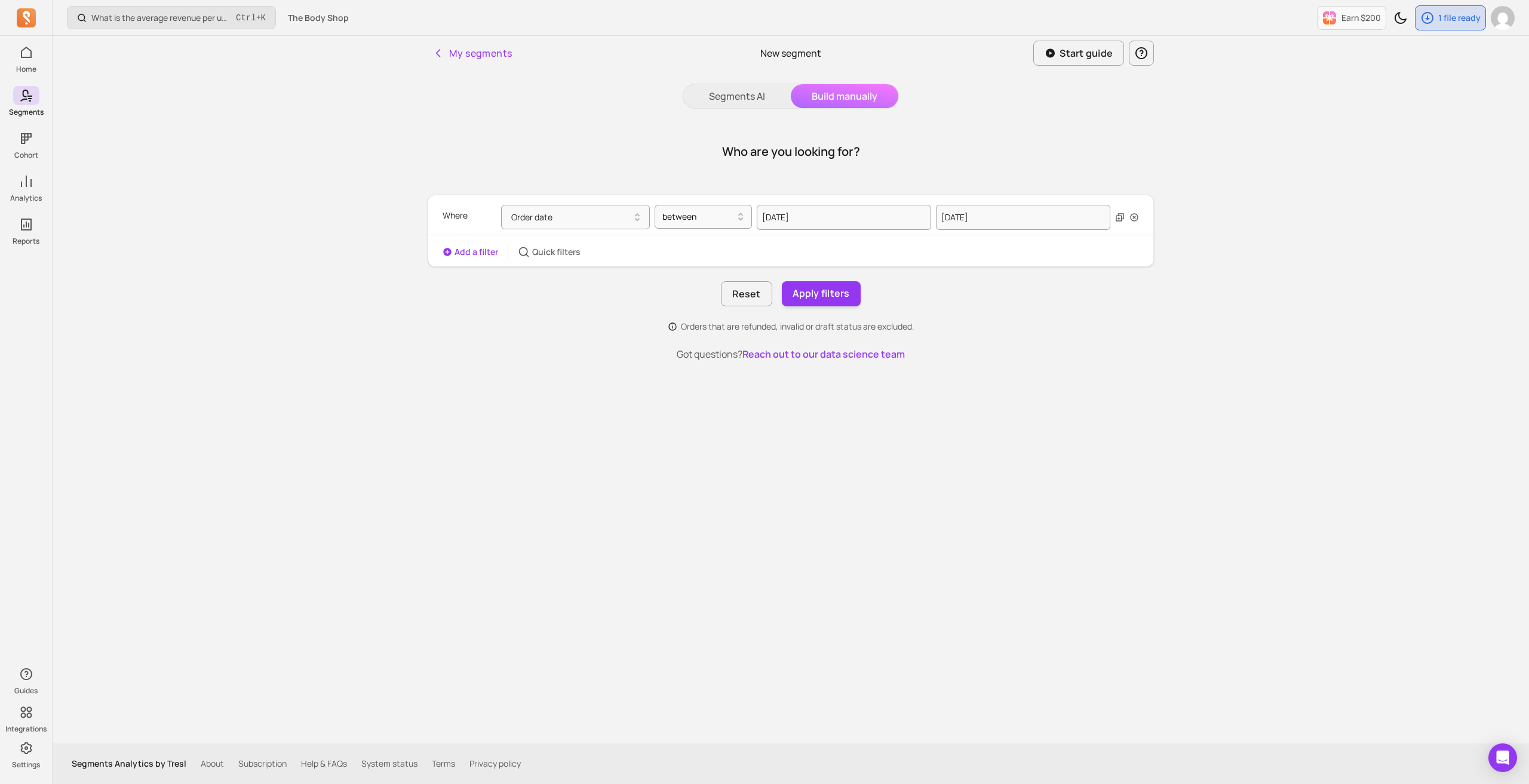
click at [828, 309] on div "Where Order date between 2025-09-14 2025-09-20 Add a filter Quick filters Reset…" at bounding box center [791, 263] width 726 height 138
click at [828, 295] on button "Apply filters" at bounding box center [821, 294] width 79 height 25
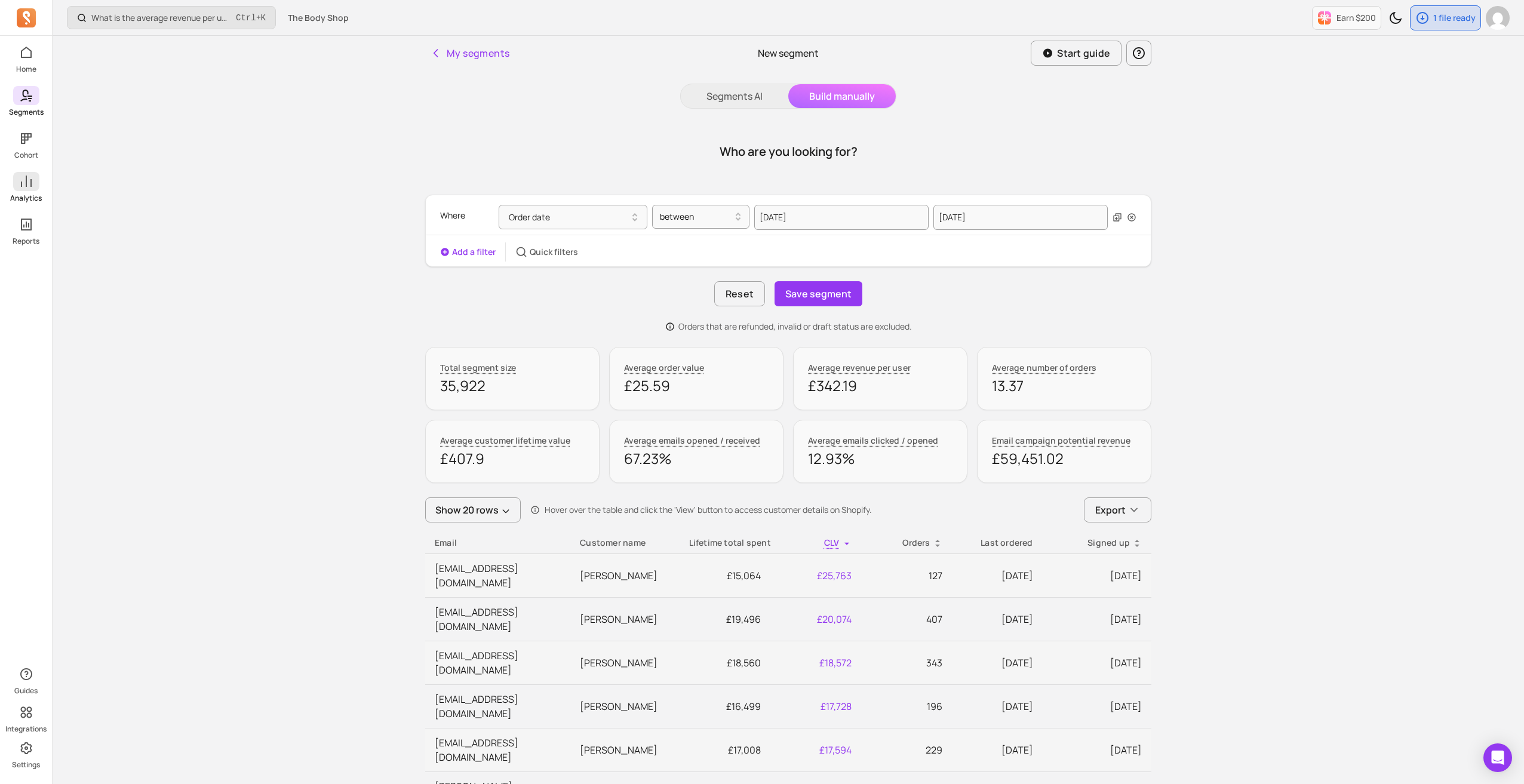
click at [18, 179] on span at bounding box center [27, 181] width 27 height 19
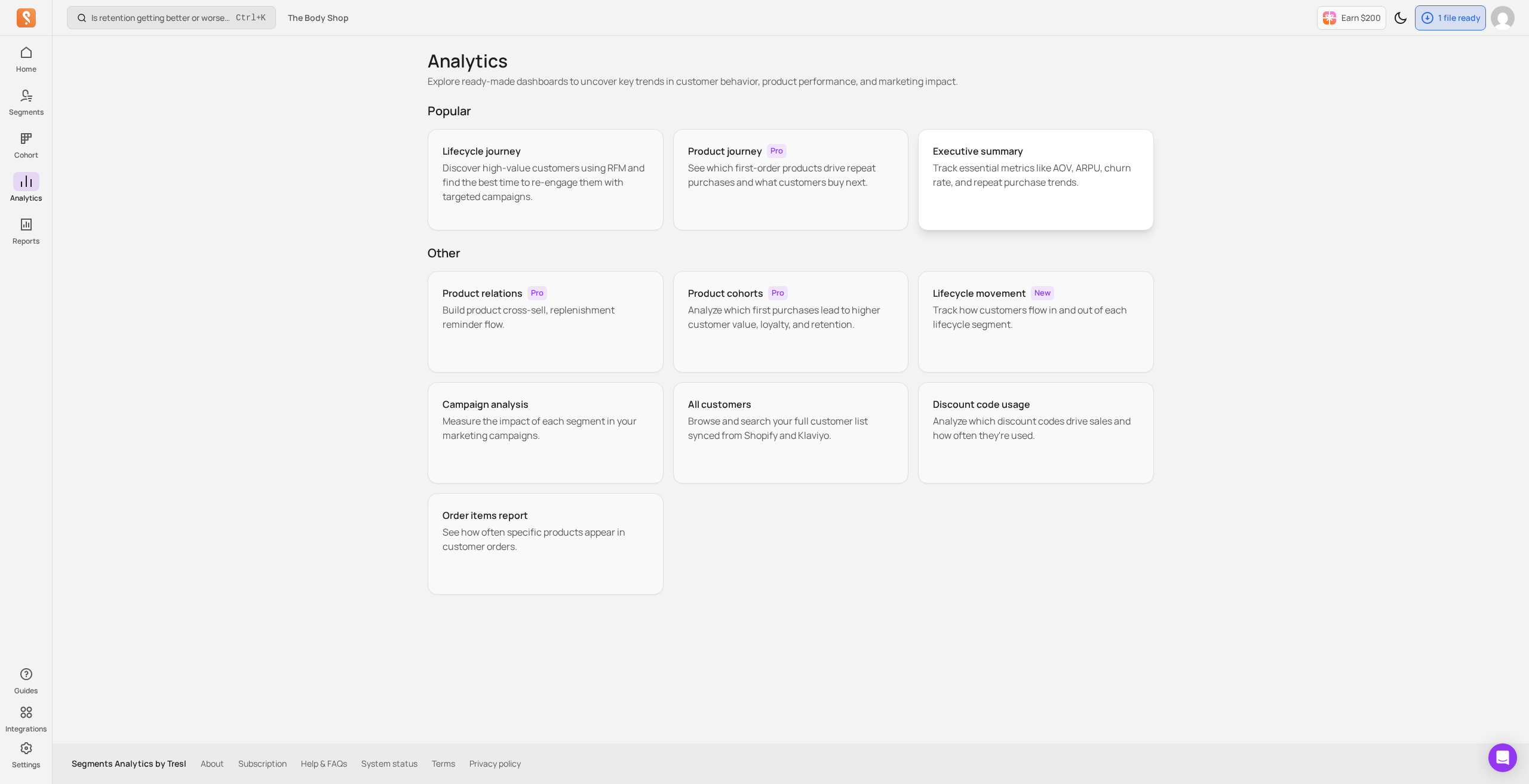
click at [974, 149] on h3 "Executive summary" at bounding box center [978, 150] width 91 height 14
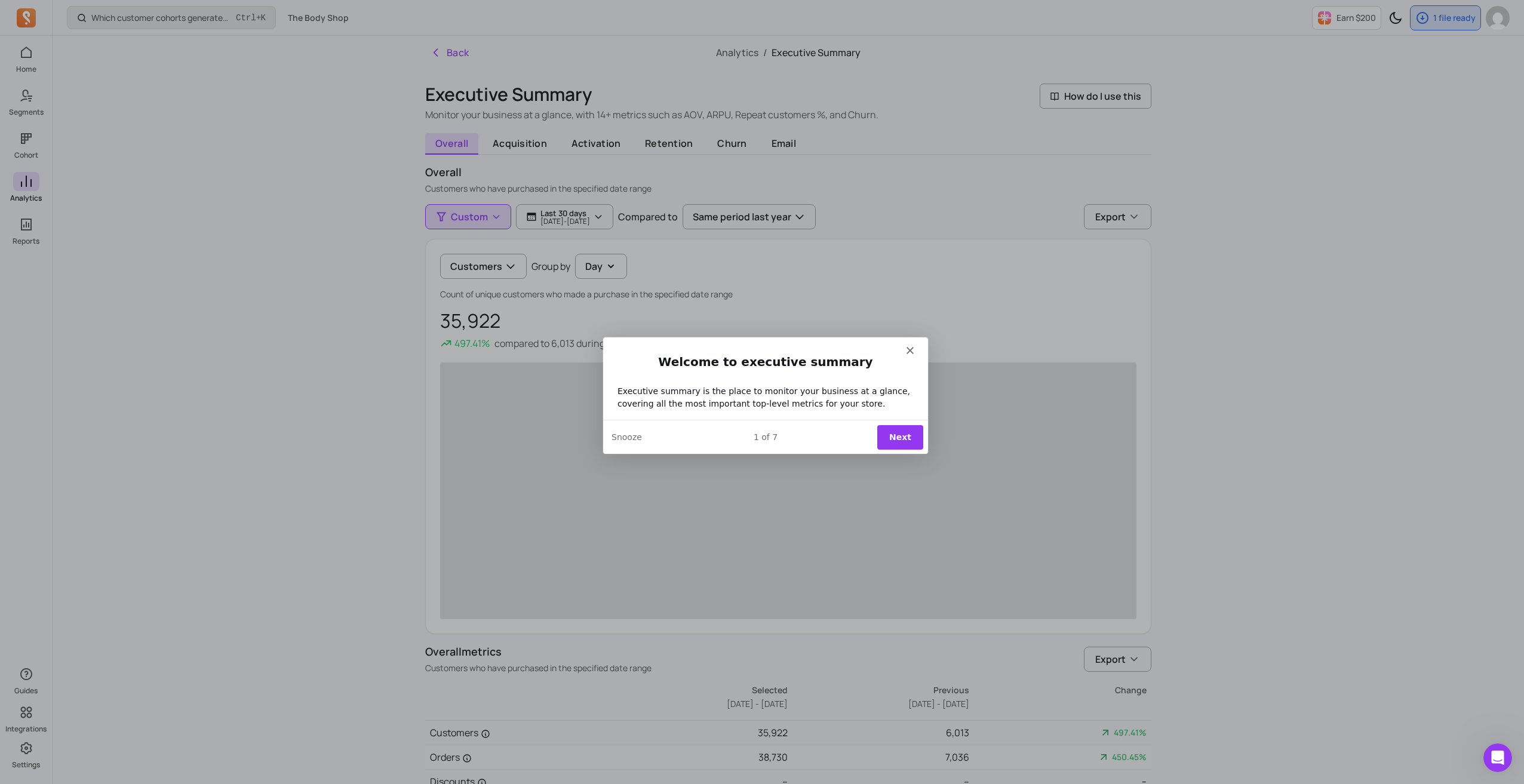
click at [903, 427] on button "Next" at bounding box center [899, 435] width 46 height 24
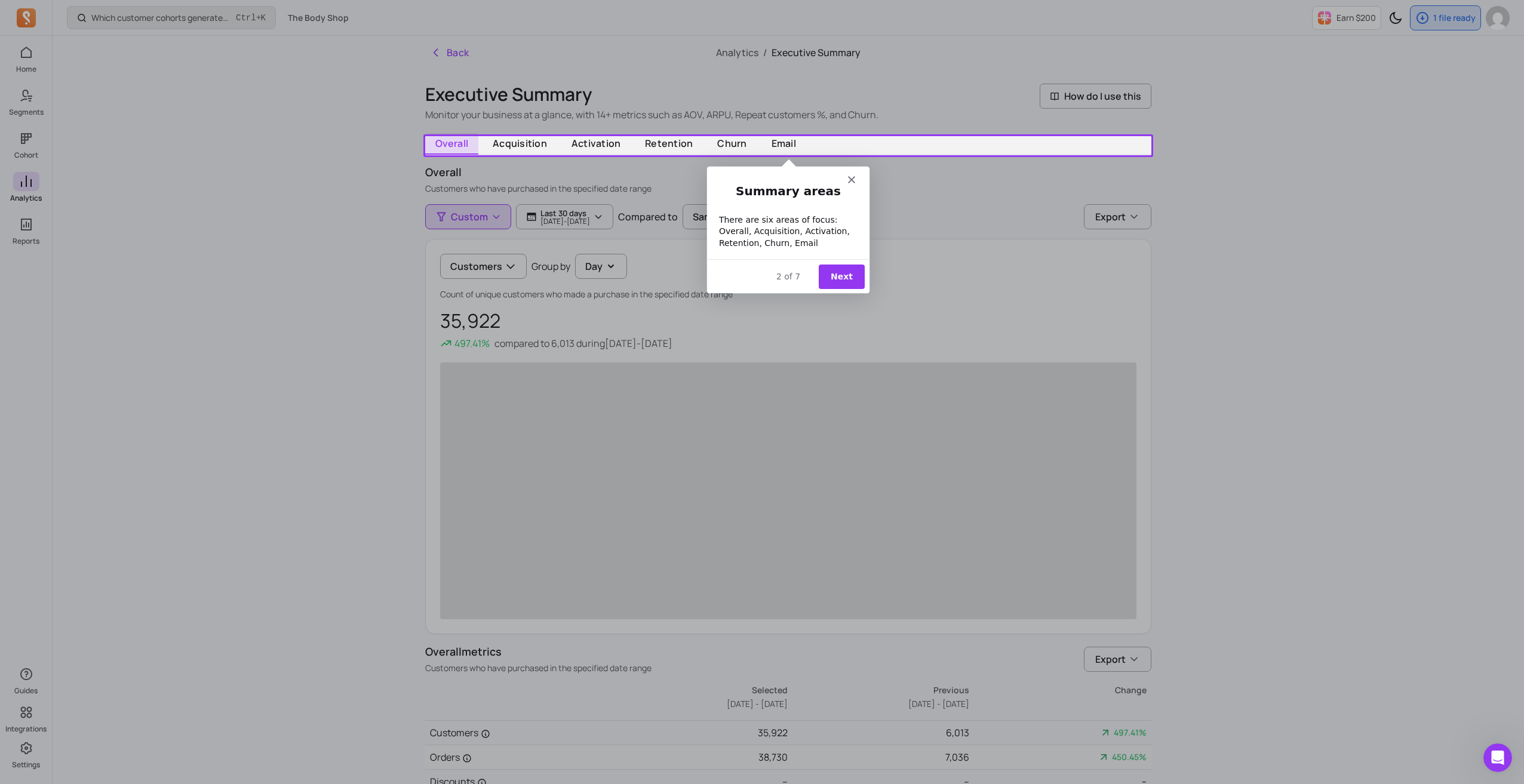
click at [850, 179] on polygon "Close" at bounding box center [851, 179] width 7 height 7
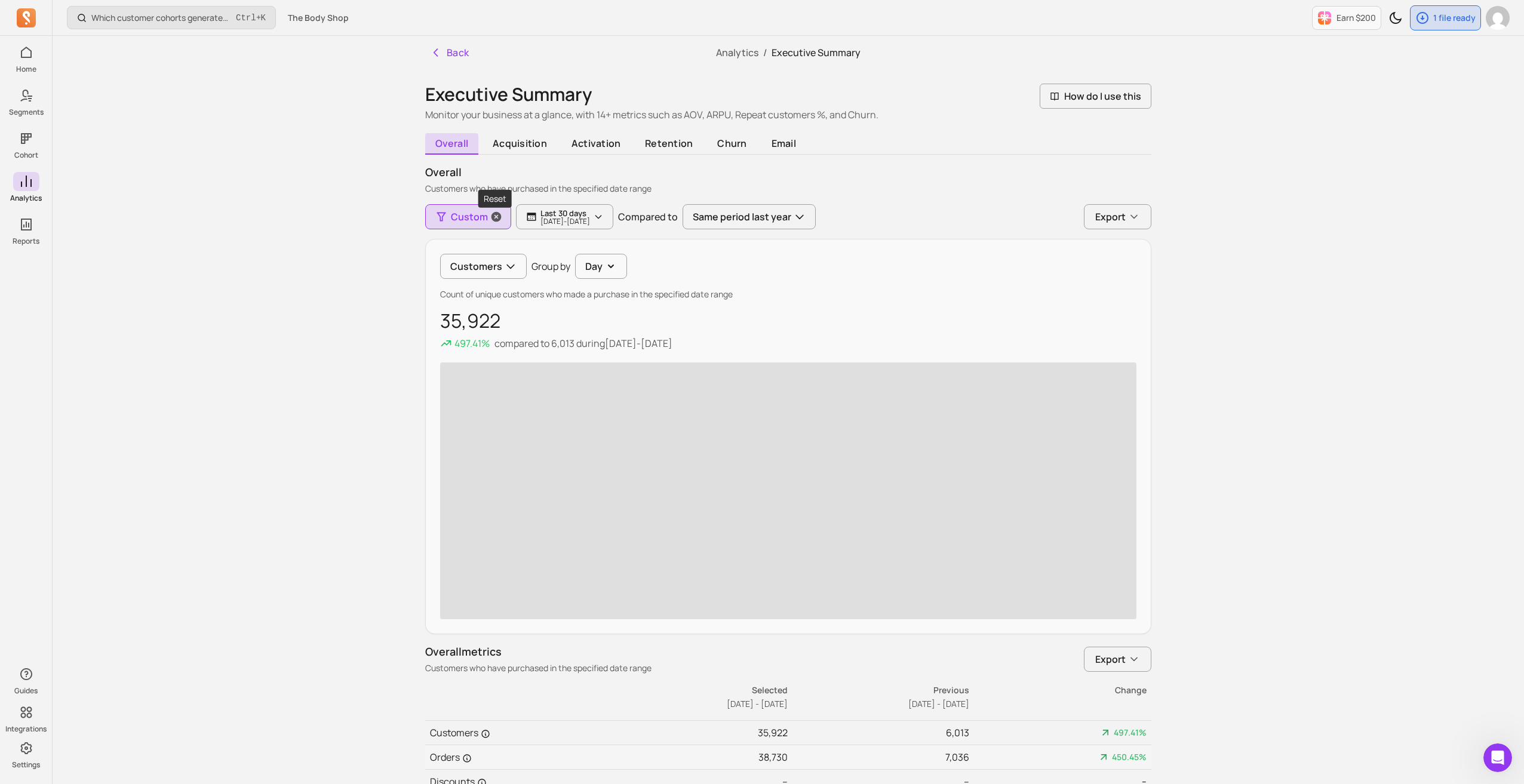
click at [494, 216] on icon "button" at bounding box center [496, 217] width 12 height 12
click at [482, 263] on button "Customers" at bounding box center [484, 267] width 86 height 25
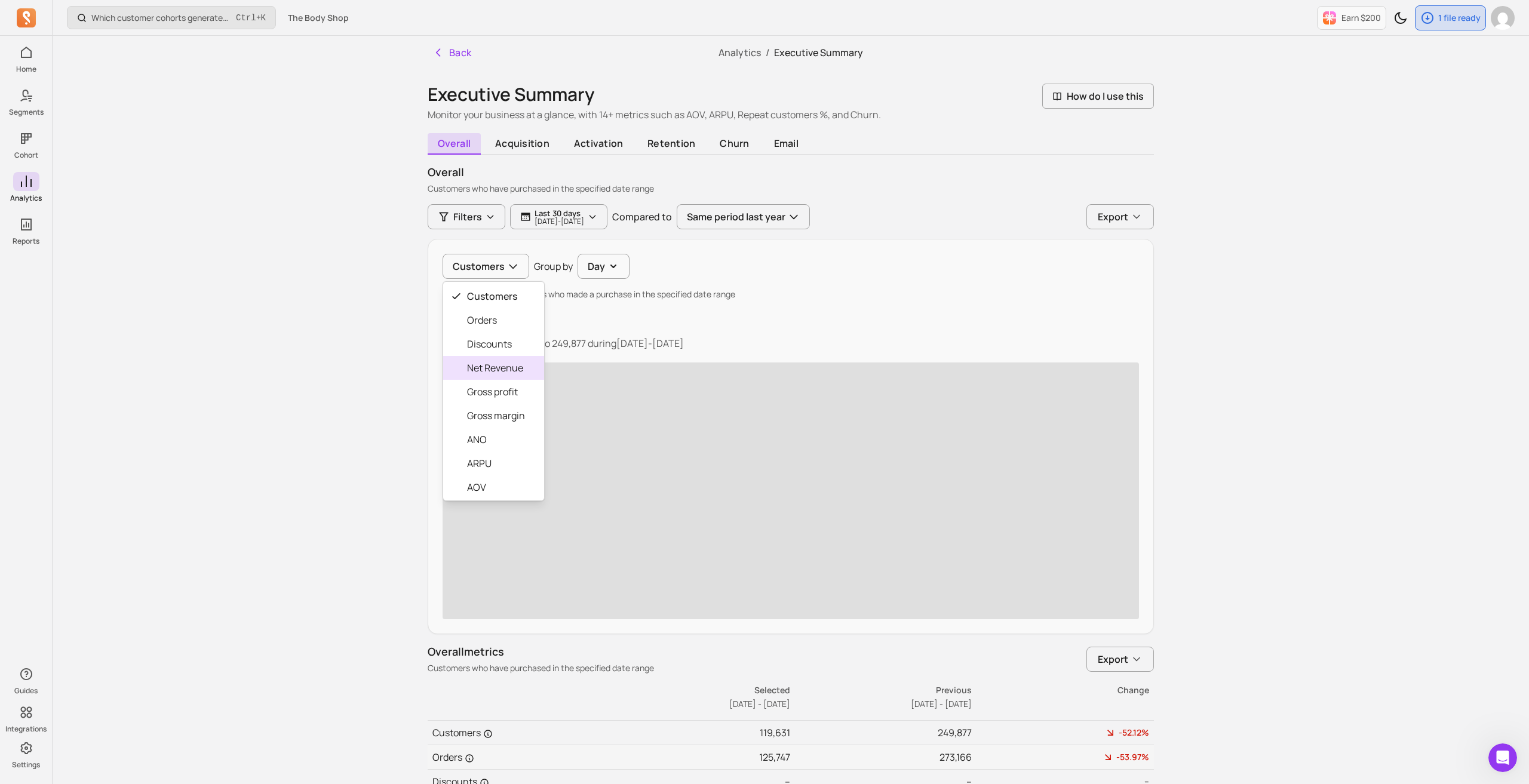
click at [489, 375] on div "Net Revenue" at bounding box center [493, 367] width 101 height 24
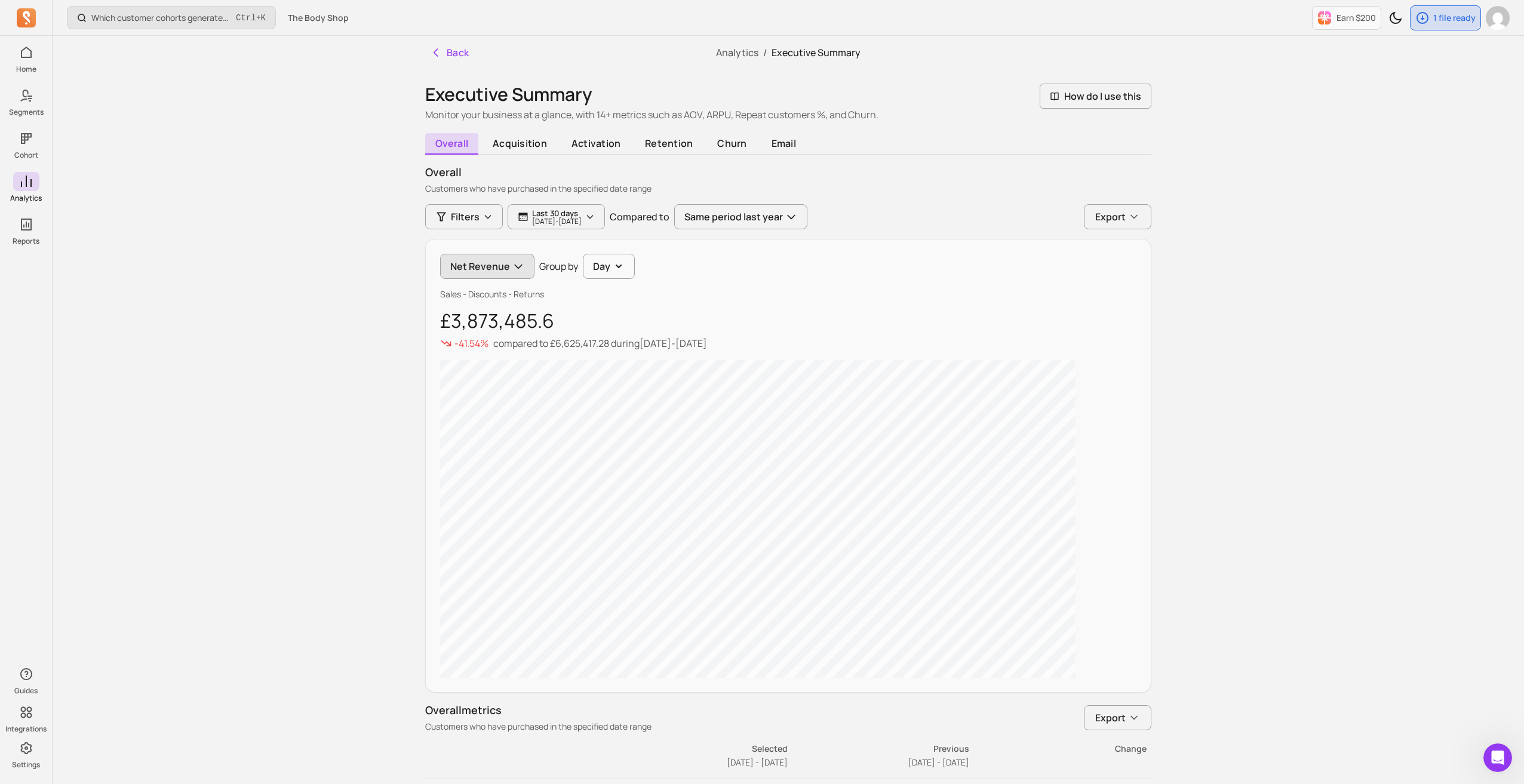
click at [483, 271] on button "Net Revenue" at bounding box center [488, 267] width 95 height 25
click at [473, 396] on span "Gross profit" at bounding box center [496, 391] width 58 height 14
click at [488, 267] on button "Gross profit" at bounding box center [485, 267] width 90 height 25
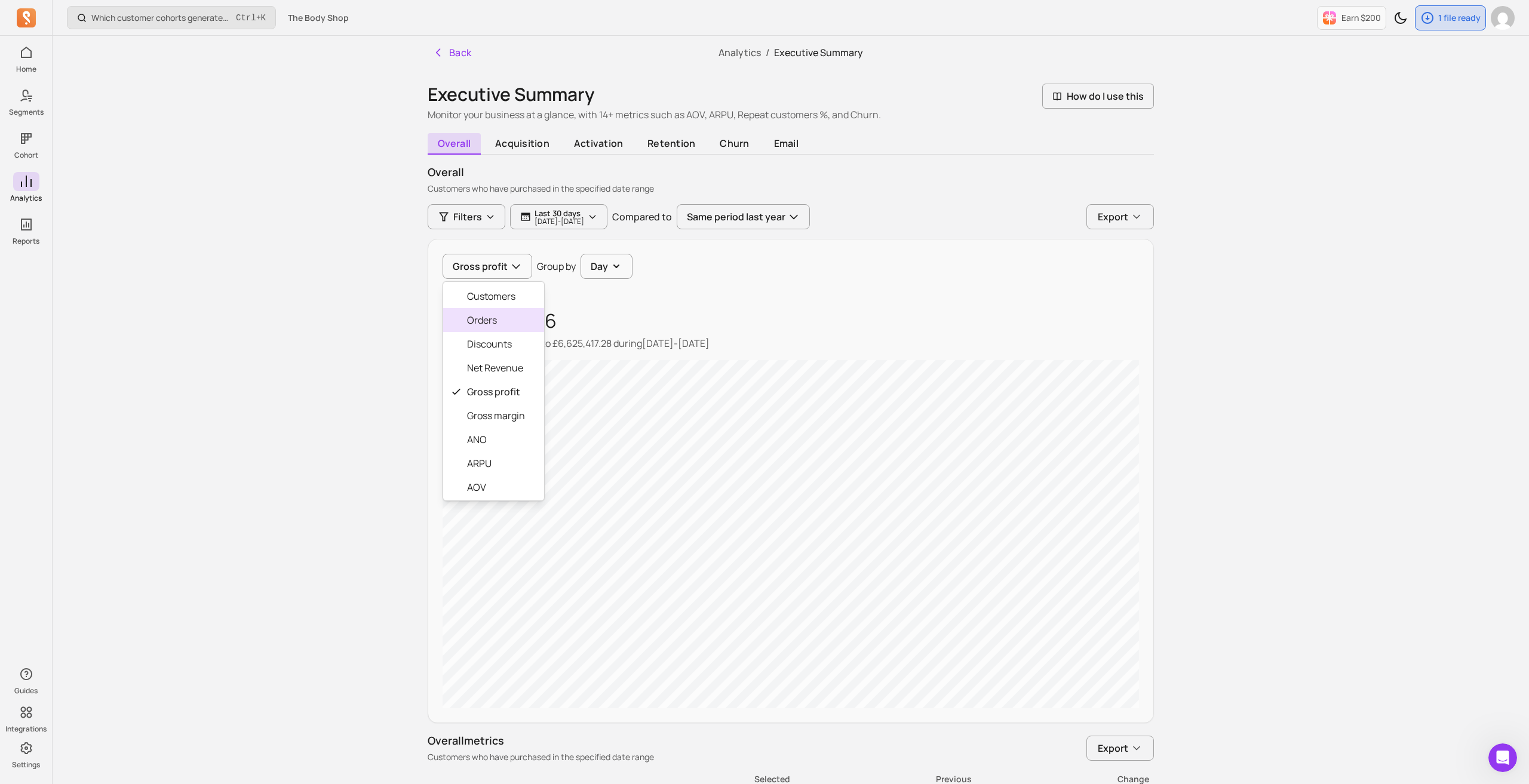
click at [491, 328] on div "Orders" at bounding box center [493, 320] width 101 height 24
click at [589, 264] on icon "button" at bounding box center [591, 266] width 12 height 12
click at [589, 264] on icon "button" at bounding box center [593, 266] width 12 height 12
click at [496, 145] on span "acquisition" at bounding box center [520, 144] width 74 height 22
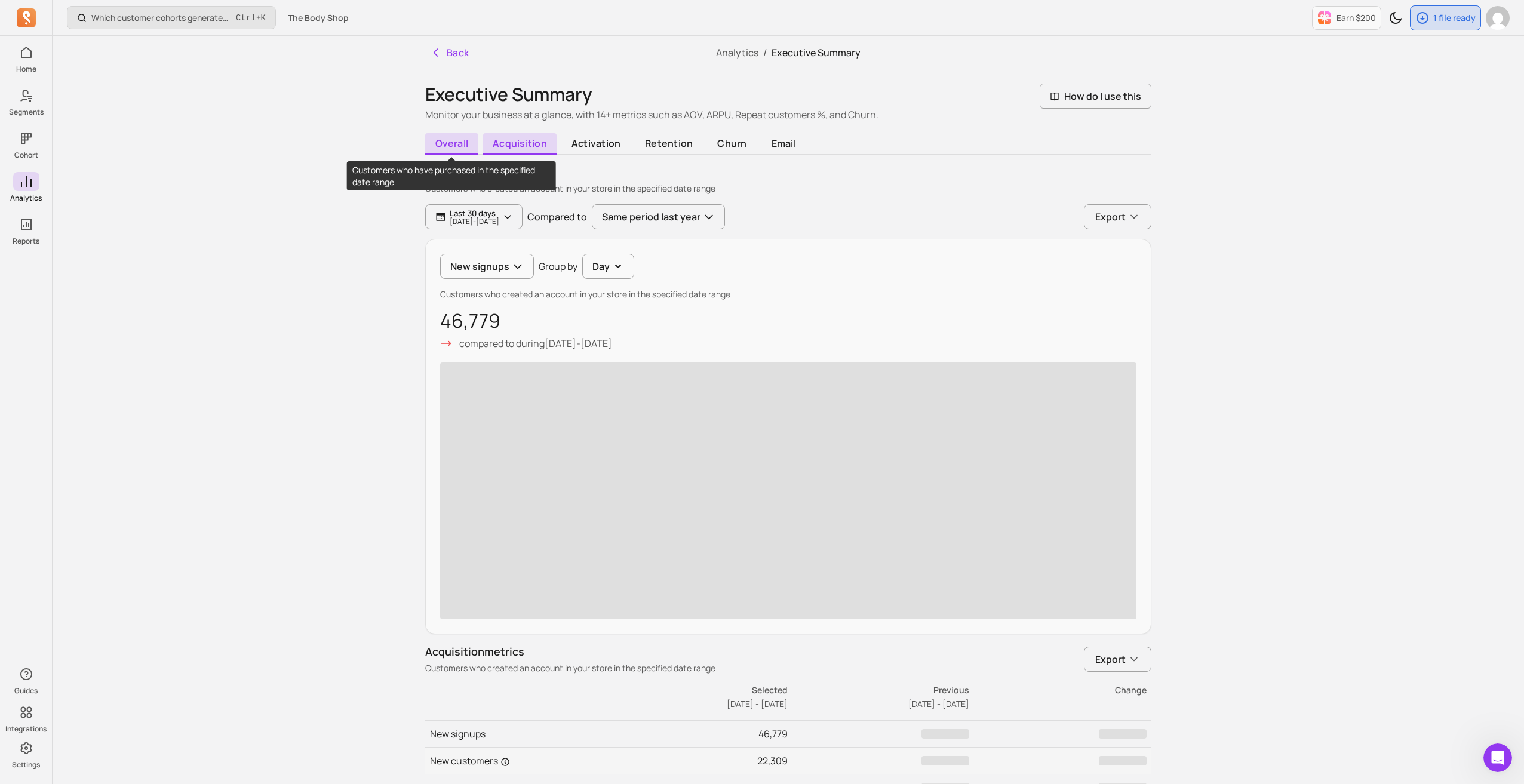
click at [440, 144] on span "overall" at bounding box center [452, 144] width 53 height 22
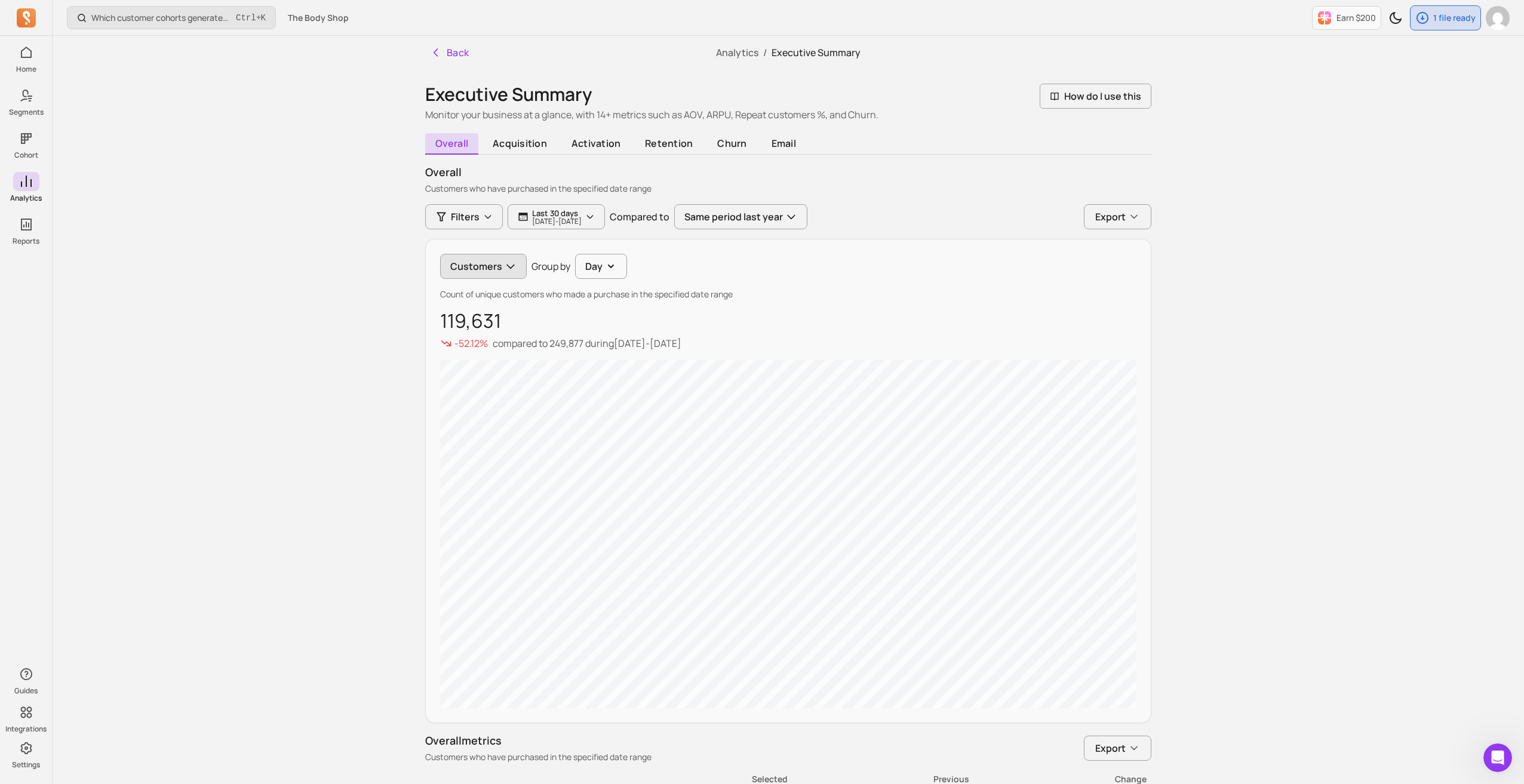
click at [469, 272] on button "Customers" at bounding box center [484, 267] width 86 height 25
click at [450, 56] on div "Back Analytics / Executive Summary Executive Summary Monitor your business at a…" at bounding box center [791, 540] width 764 height 1008
click at [450, 53] on button "Back" at bounding box center [450, 52] width 49 height 24
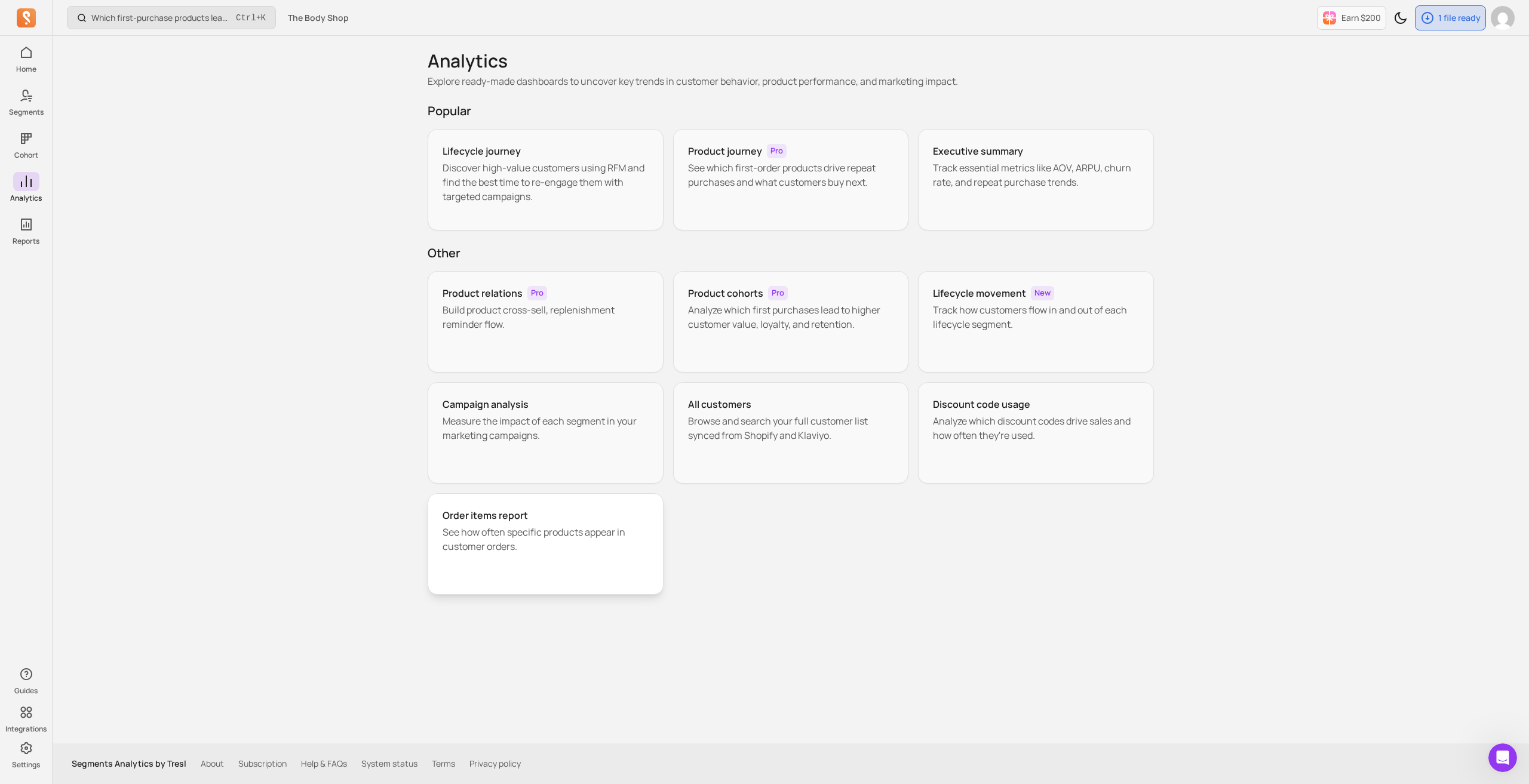
click at [510, 523] on div "Order items report See how often specific products appear in customer orders." at bounding box center [546, 544] width 236 height 101
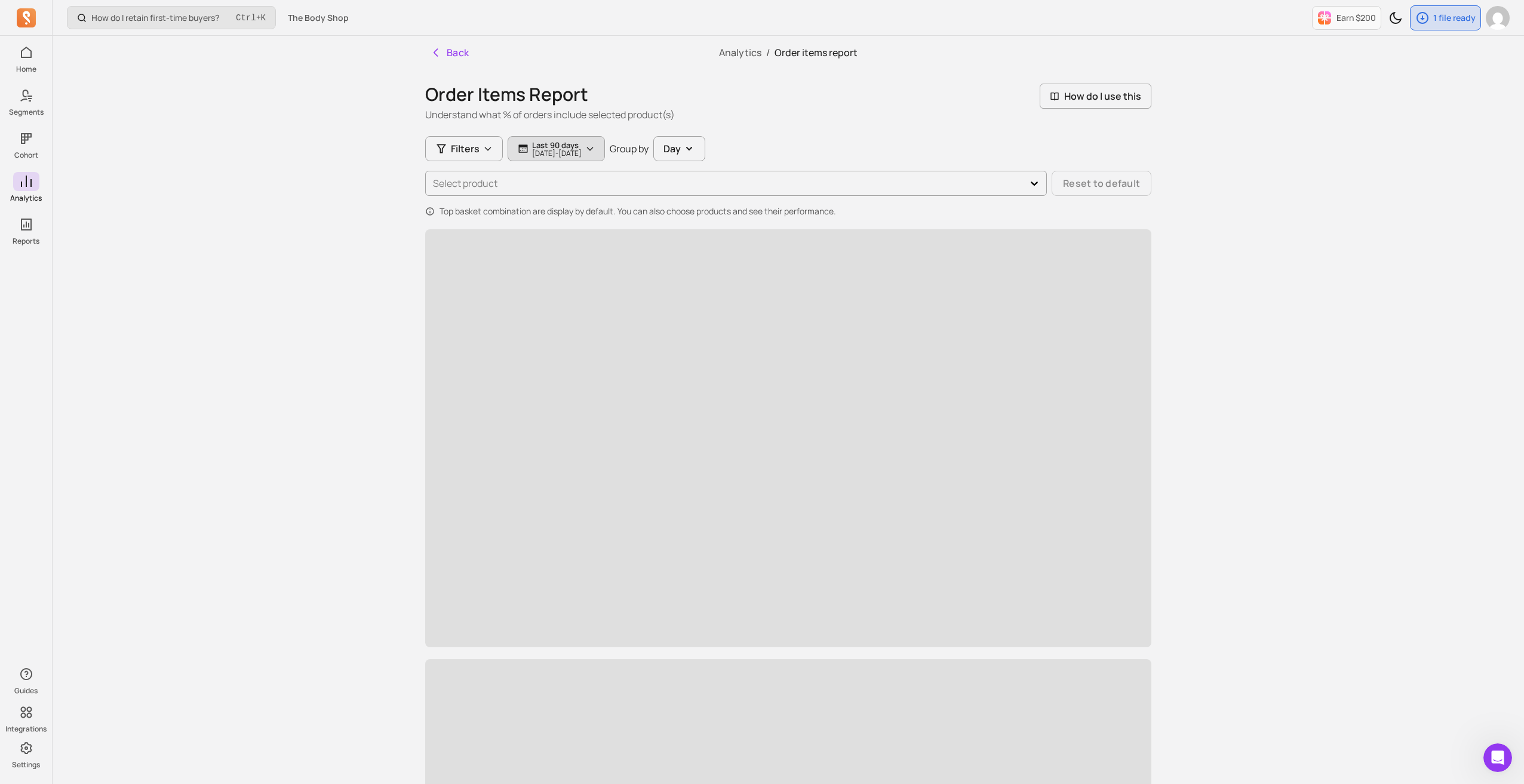
click at [563, 152] on p "2025-06-24 - 2025-09-22" at bounding box center [557, 153] width 50 height 7
click at [603, 175] on button "last 90 days" at bounding box center [594, 184] width 159 height 24
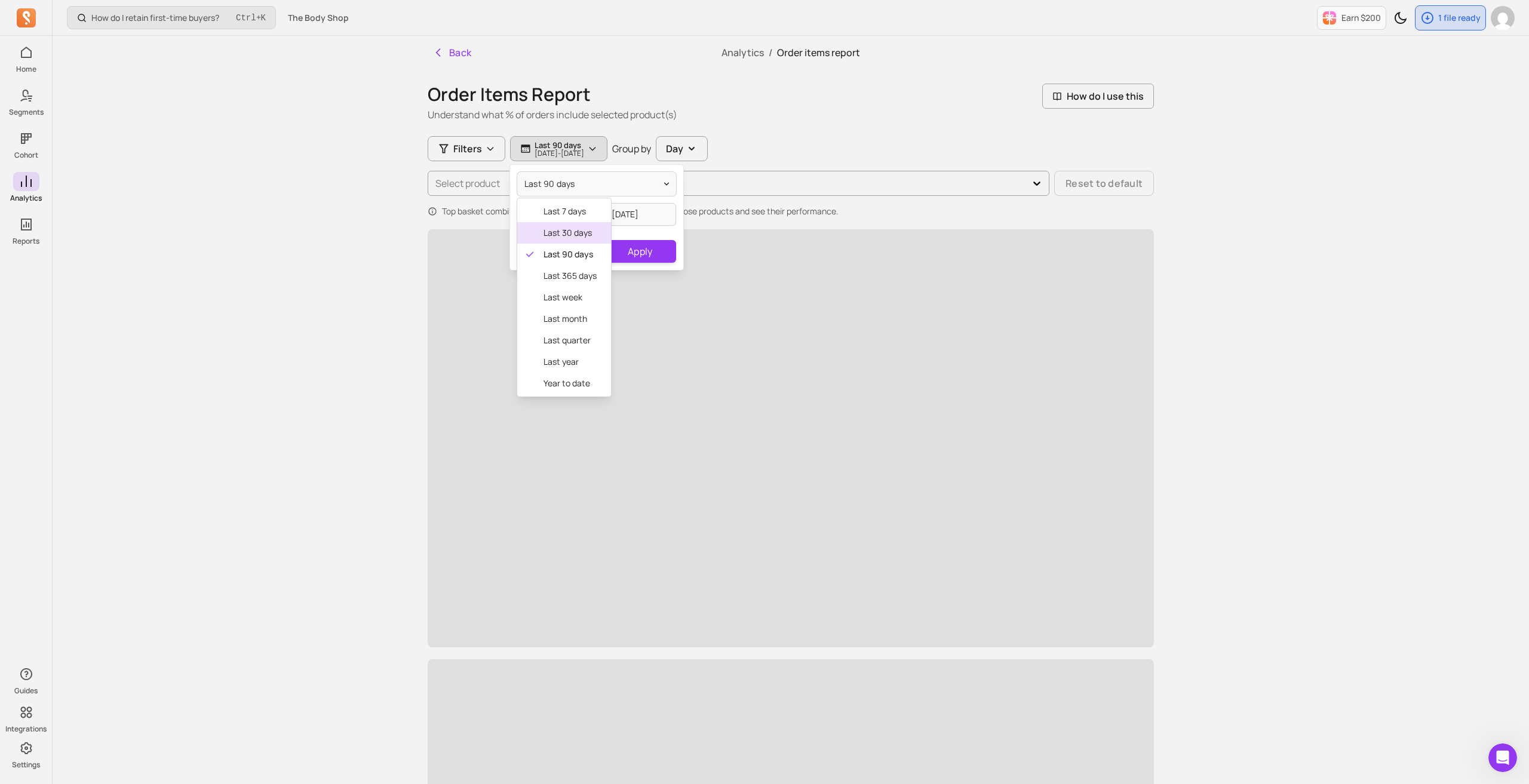
click at [578, 230] on span "last 30 days" at bounding box center [570, 233] width 53 height 12
type input "2025-08-23"
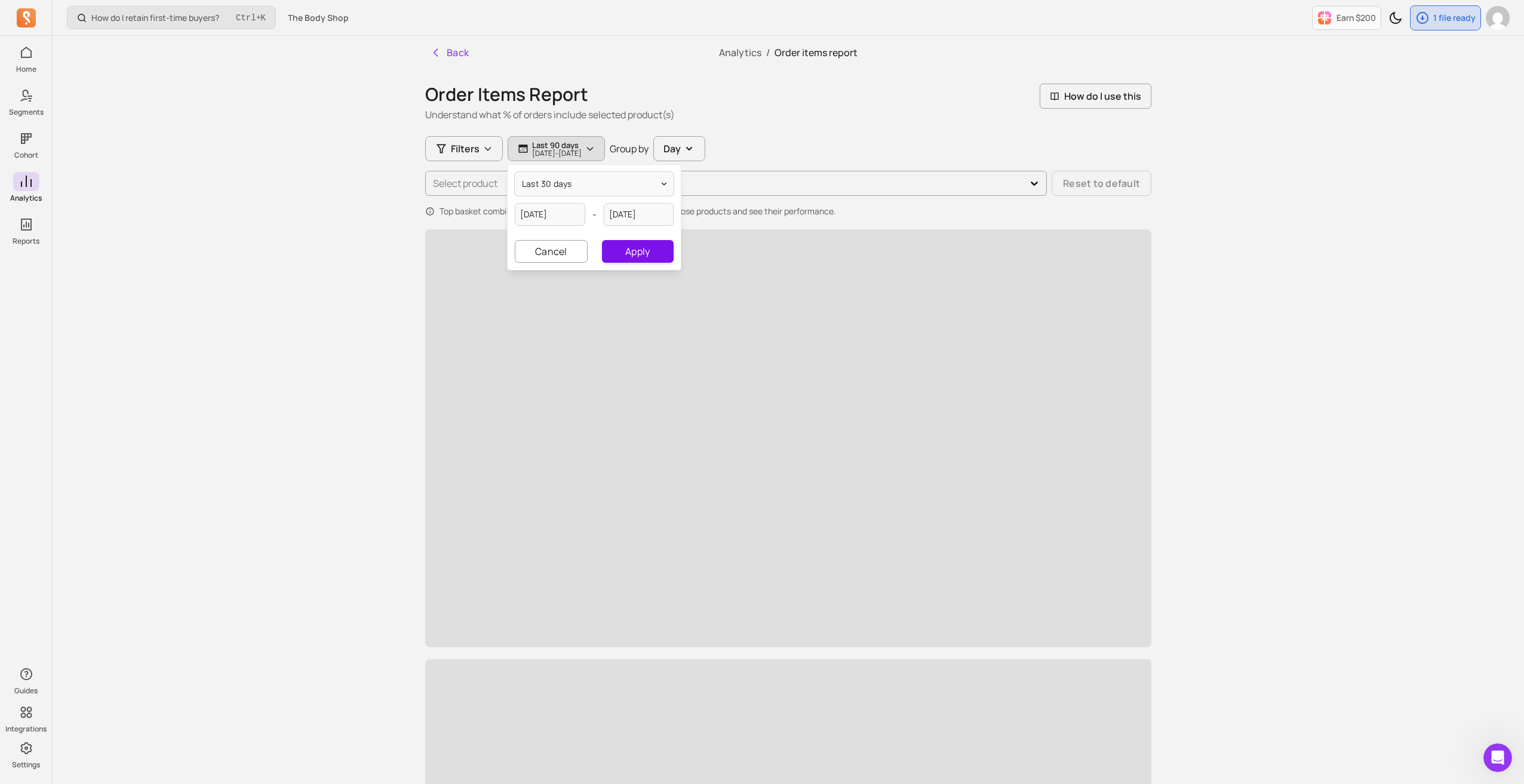
click at [642, 251] on button "Apply" at bounding box center [638, 251] width 71 height 22
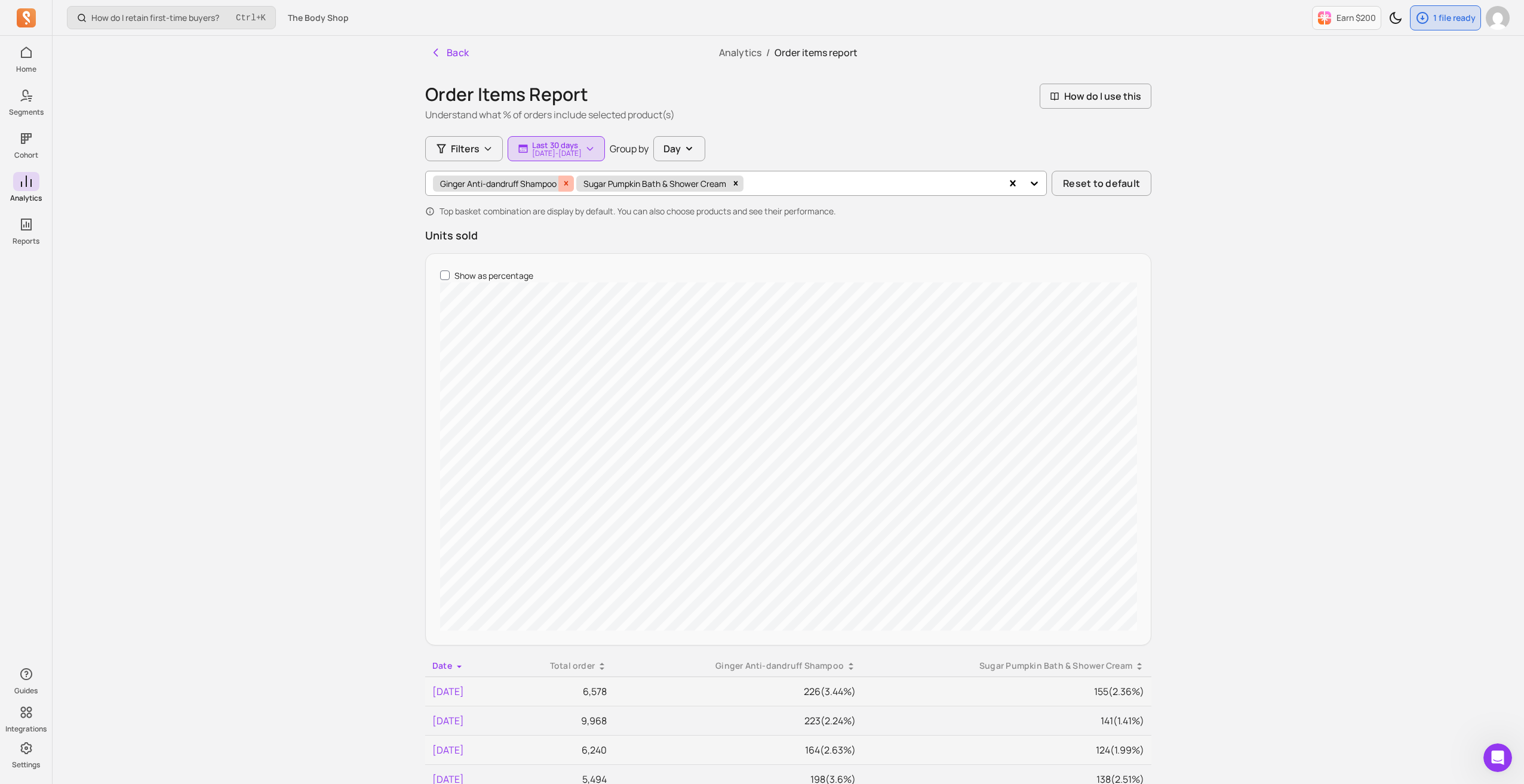
click at [568, 184] on icon "Remove Ginger Anti-dandruff Shampoo" at bounding box center [566, 183] width 4 height 4
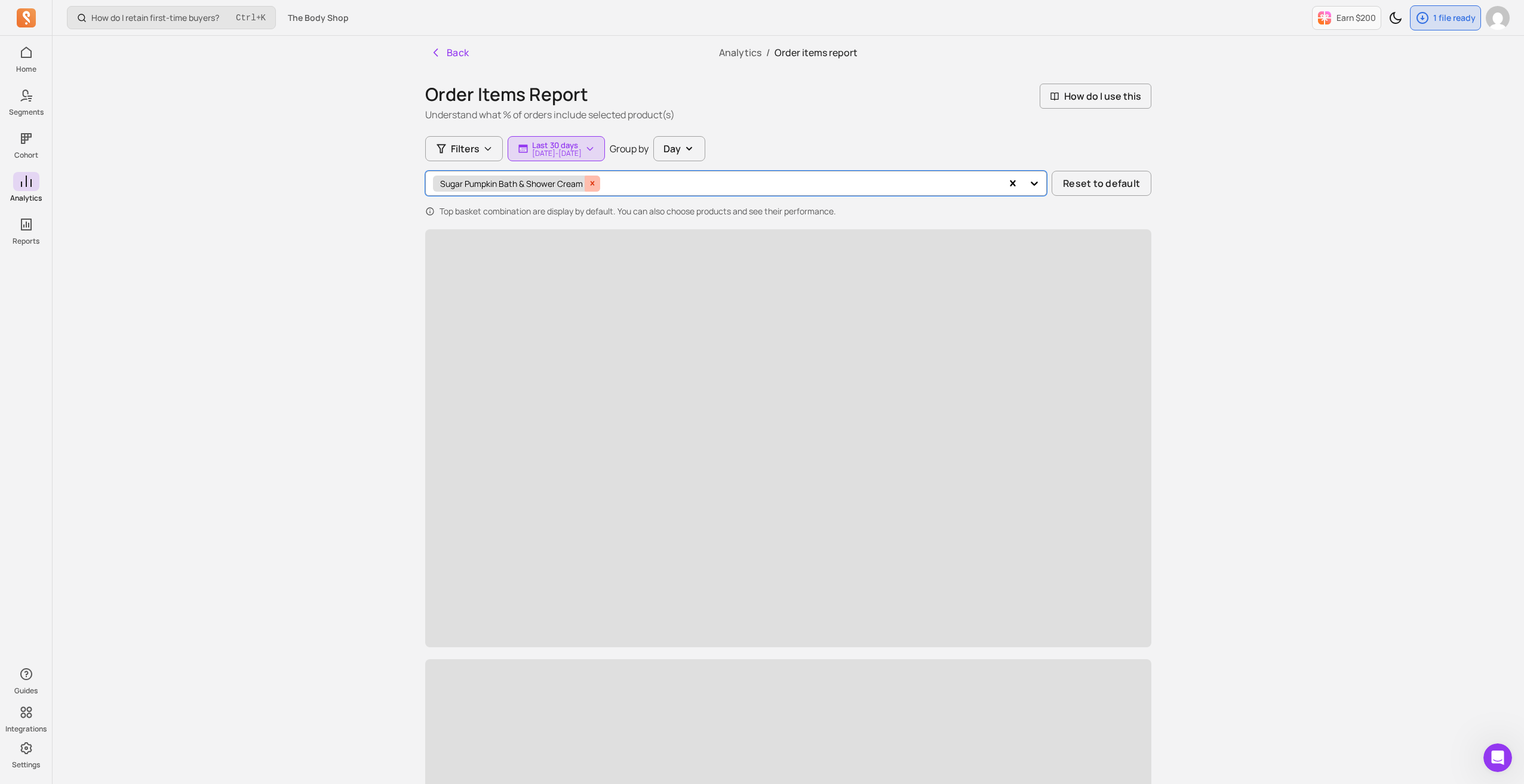
click at [592, 182] on icon "Remove Sugar Pumpkin Bath & Shower Cream" at bounding box center [592, 183] width 4 height 4
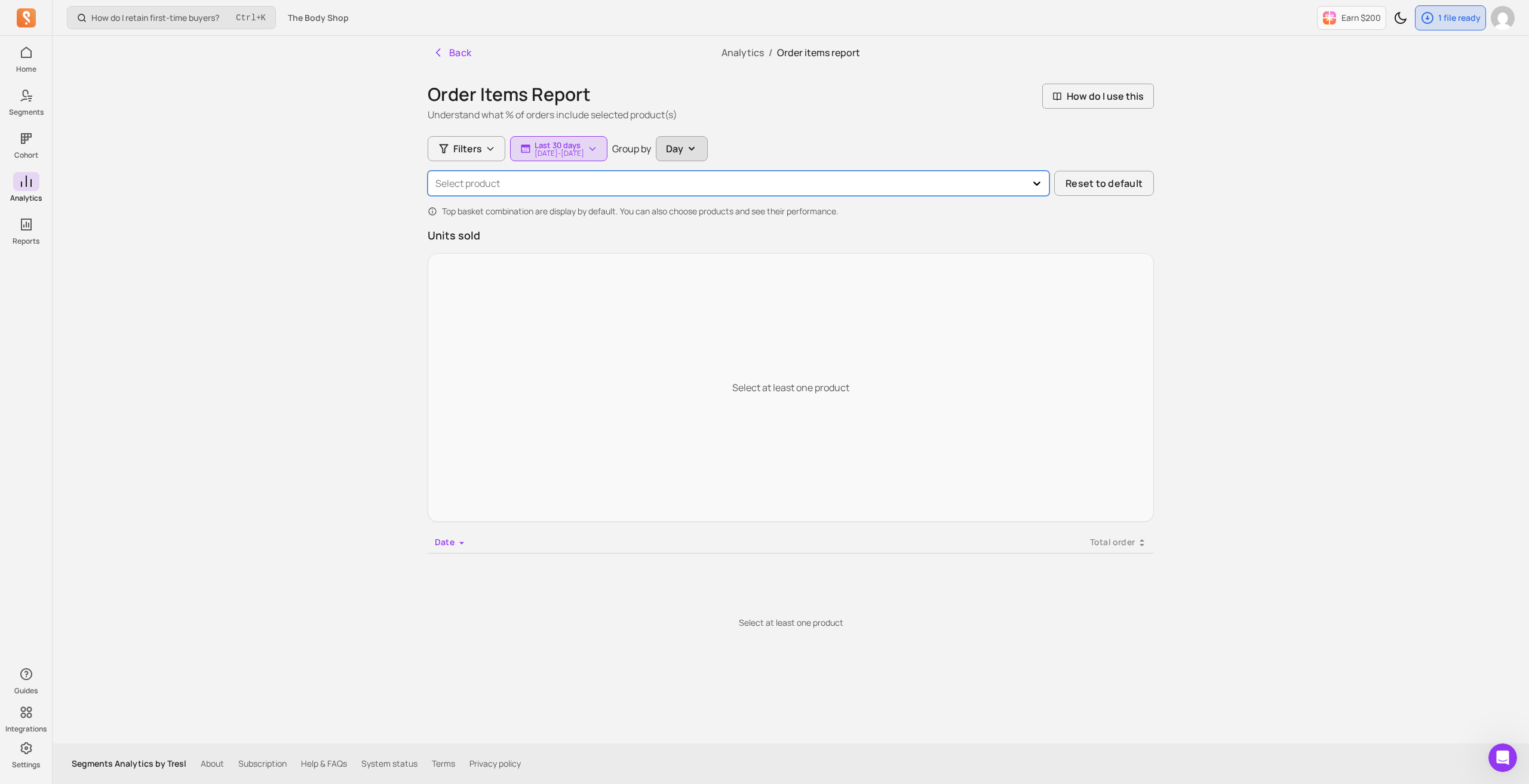
click at [698, 143] on icon "button" at bounding box center [691, 149] width 12 height 12
click at [717, 204] on div "Week" at bounding box center [703, 198] width 95 height 22
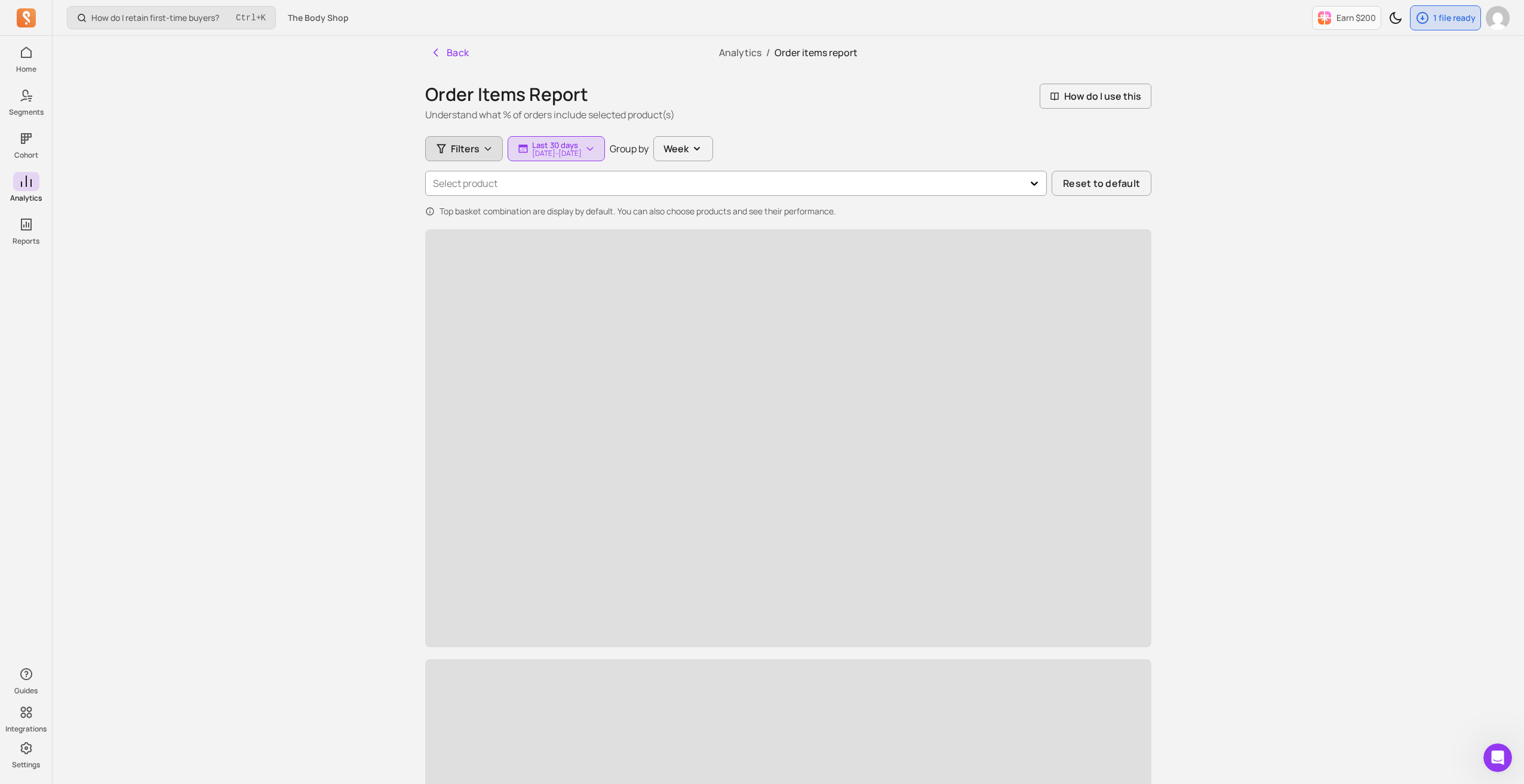
click at [464, 152] on span "Filters" at bounding box center [465, 148] width 29 height 14
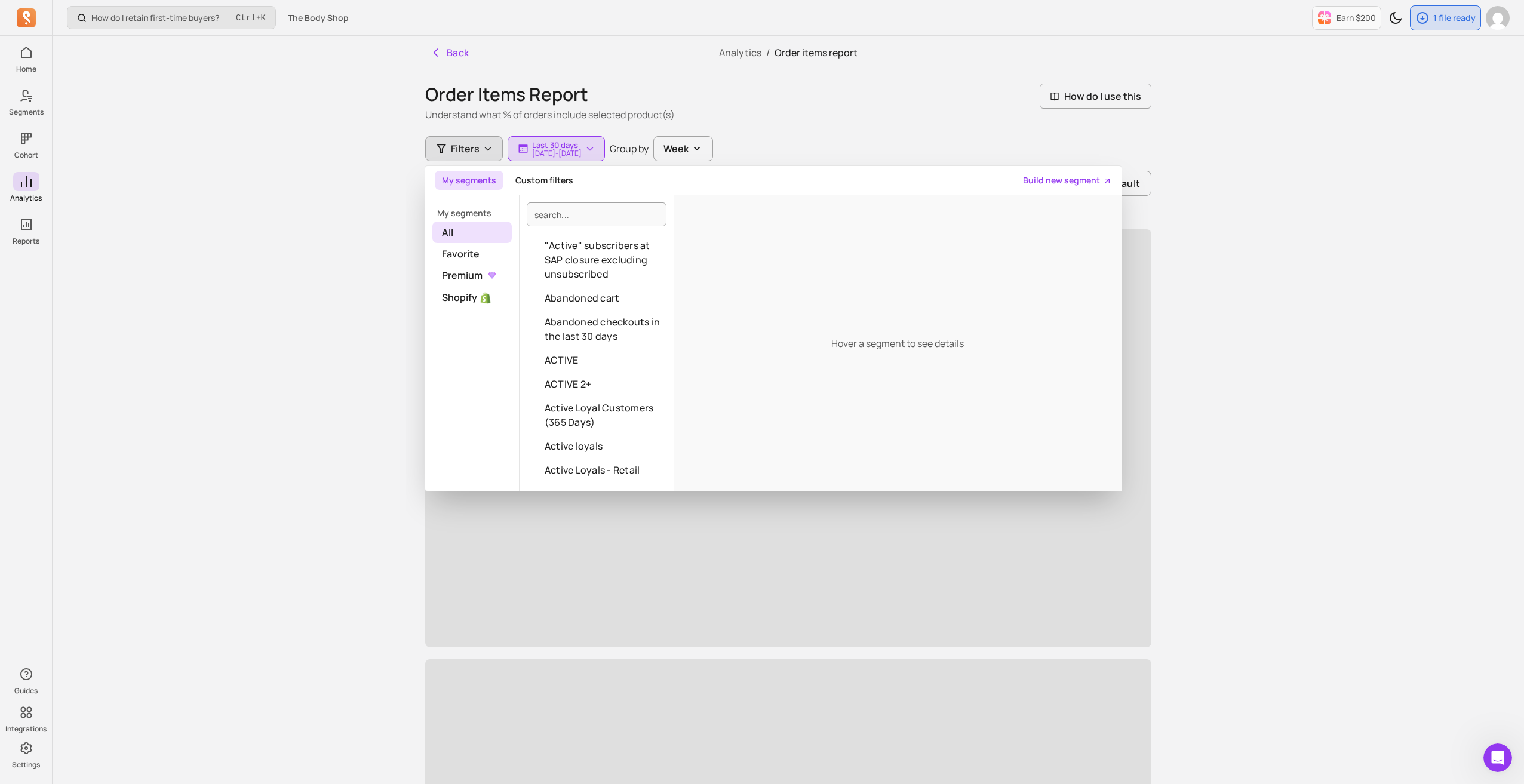
click at [464, 152] on span "Filters" at bounding box center [465, 148] width 29 height 14
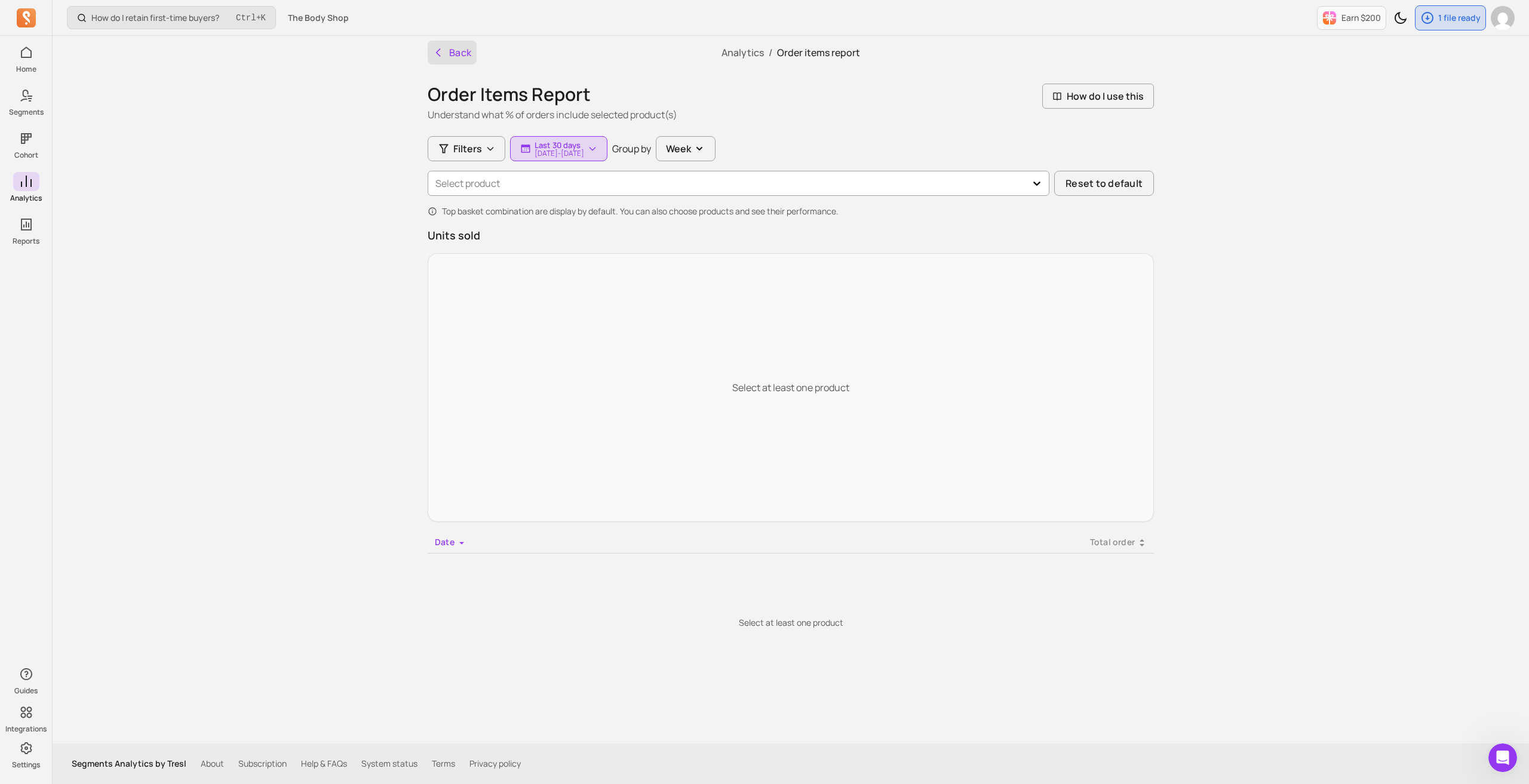
click at [450, 52] on button "Back" at bounding box center [452, 52] width 49 height 24
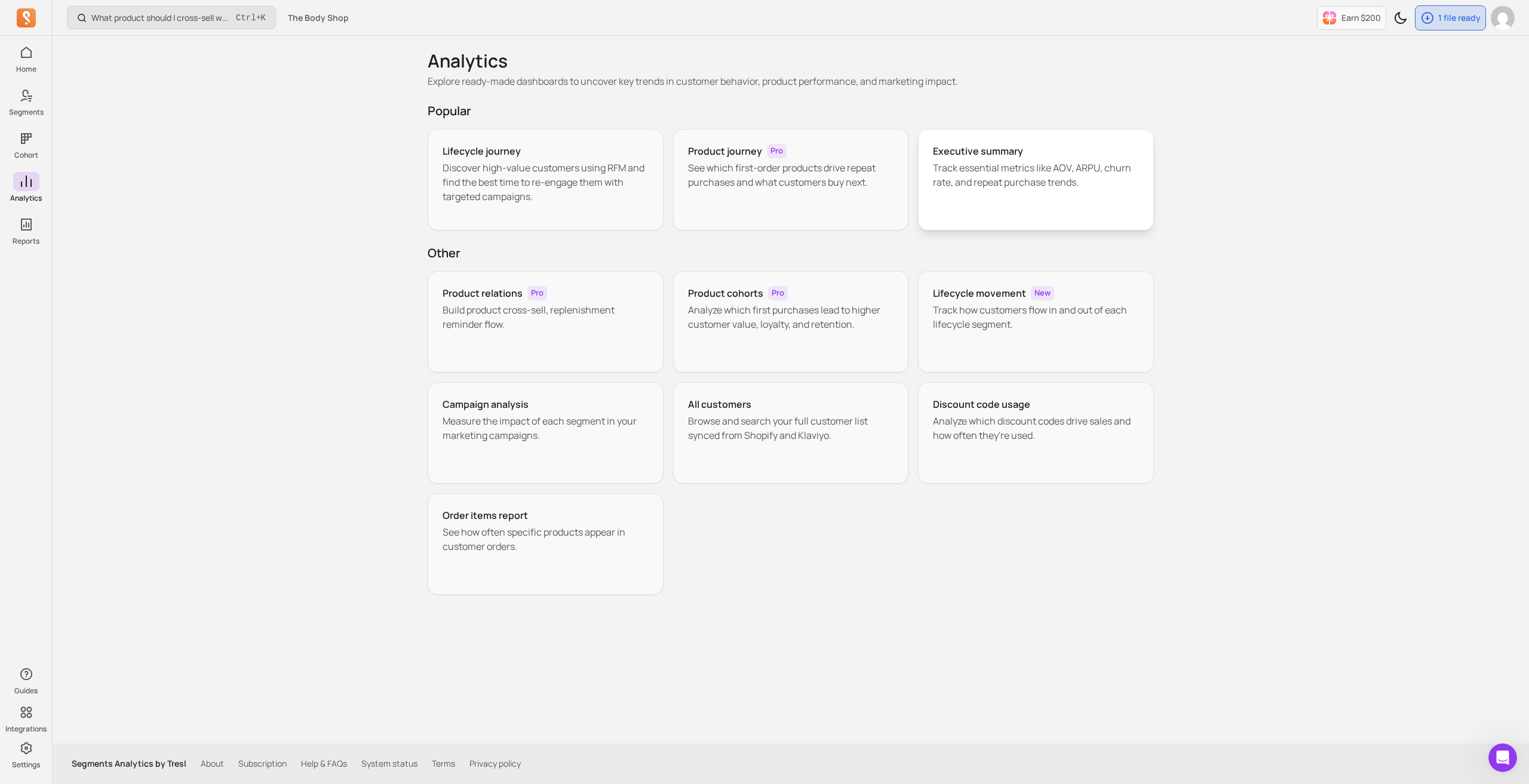
click at [1020, 184] on p "Track essential metrics like AOV, ARPU, churn rate, and repeat purchase trends." at bounding box center [1036, 174] width 206 height 29
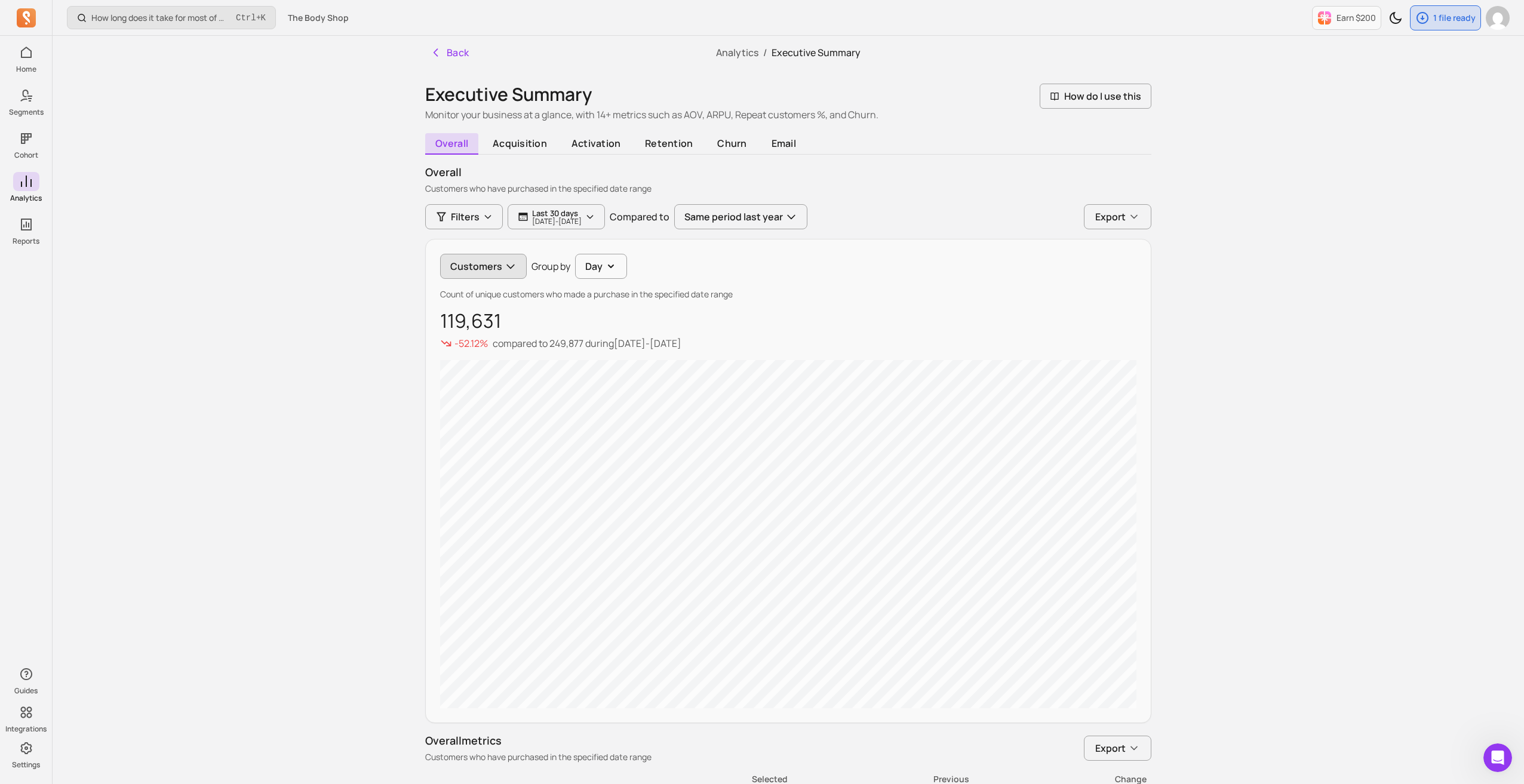
click at [481, 271] on button "Customers" at bounding box center [484, 267] width 86 height 25
click at [484, 313] on span "Orders" at bounding box center [496, 320] width 58 height 14
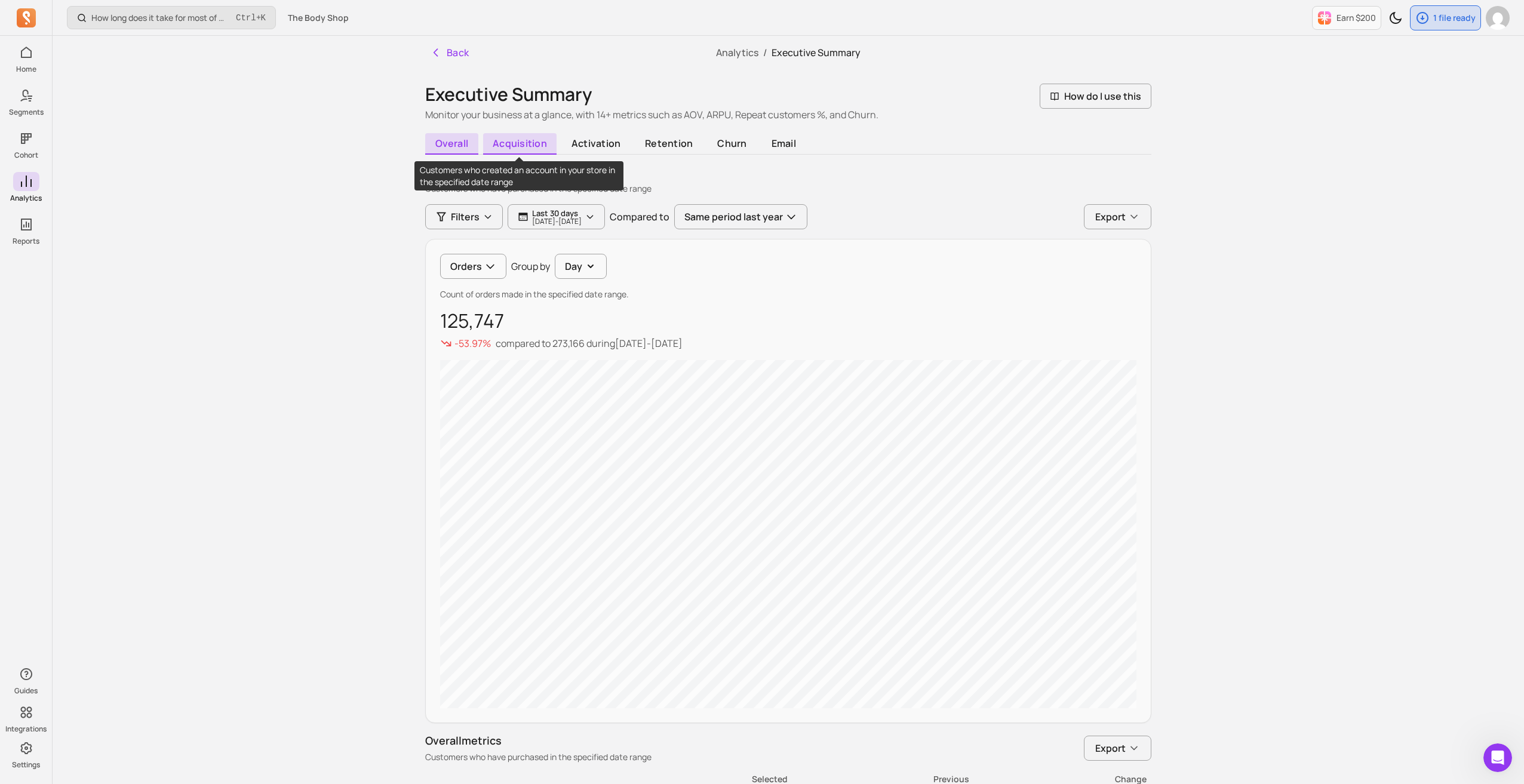
click at [537, 148] on span "acquisition" at bounding box center [520, 144] width 74 height 22
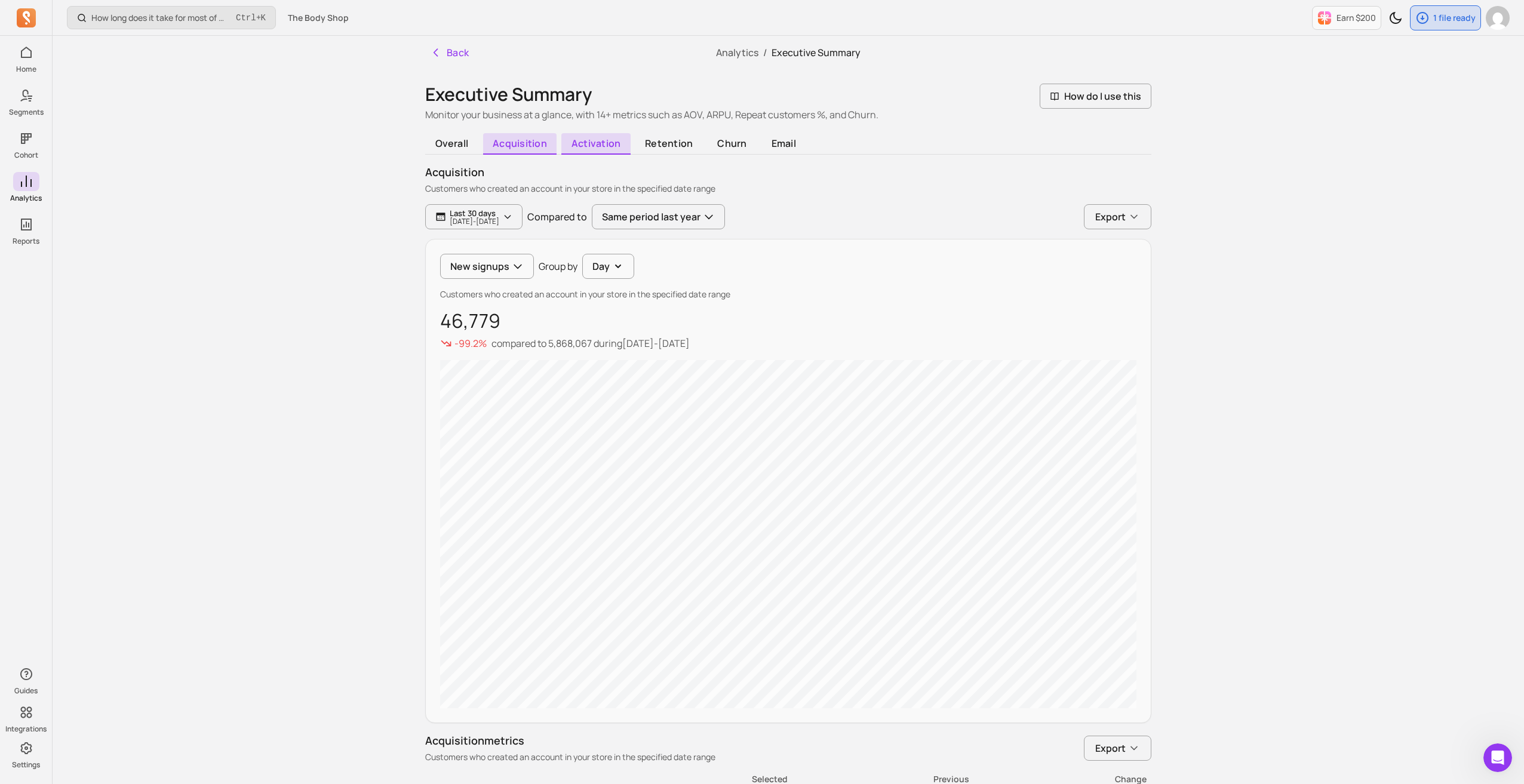
click at [592, 143] on span "activation" at bounding box center [596, 144] width 69 height 22
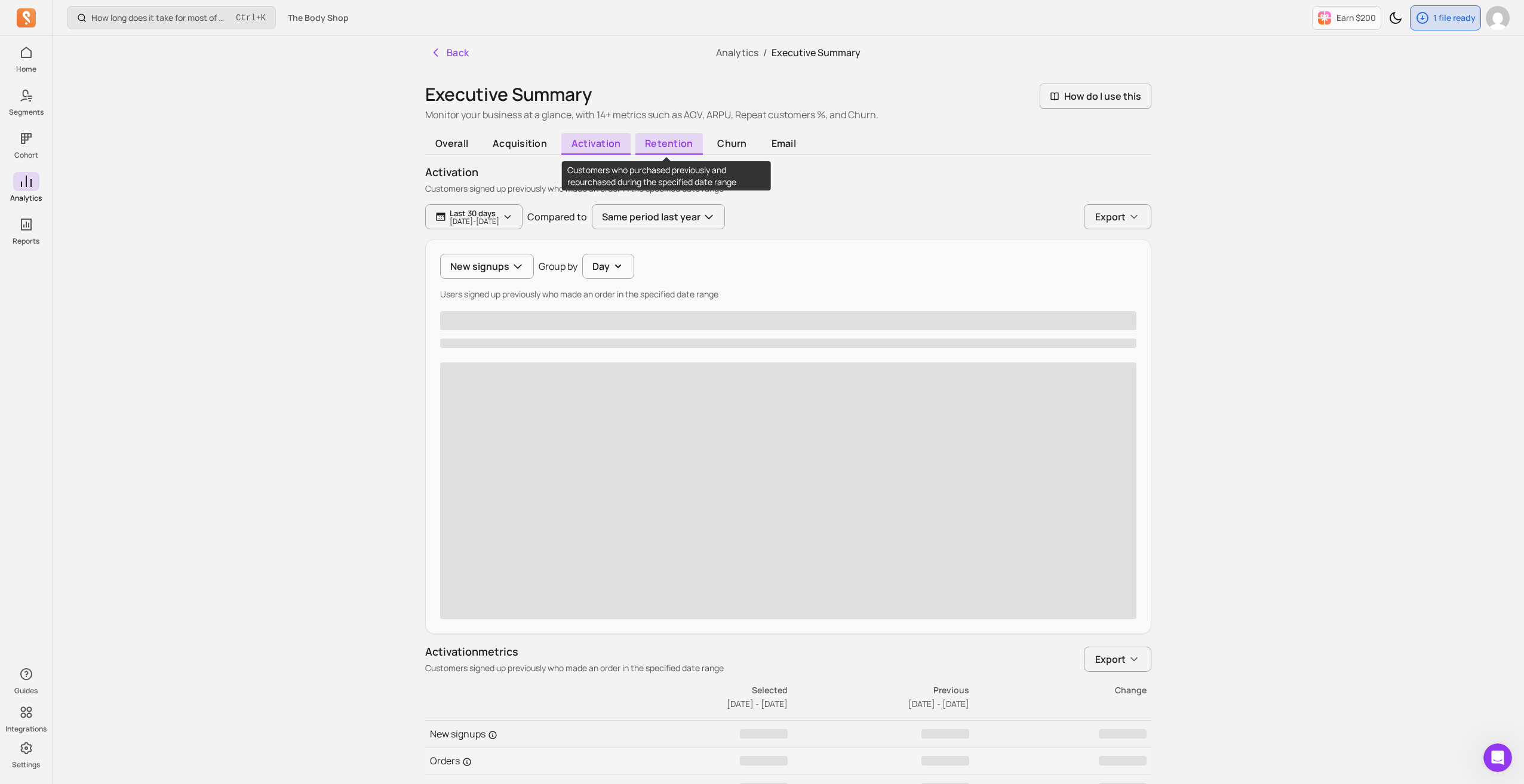
click at [663, 139] on span "retention" at bounding box center [669, 144] width 67 height 22
click at [720, 141] on span "churn" at bounding box center [732, 144] width 49 height 22
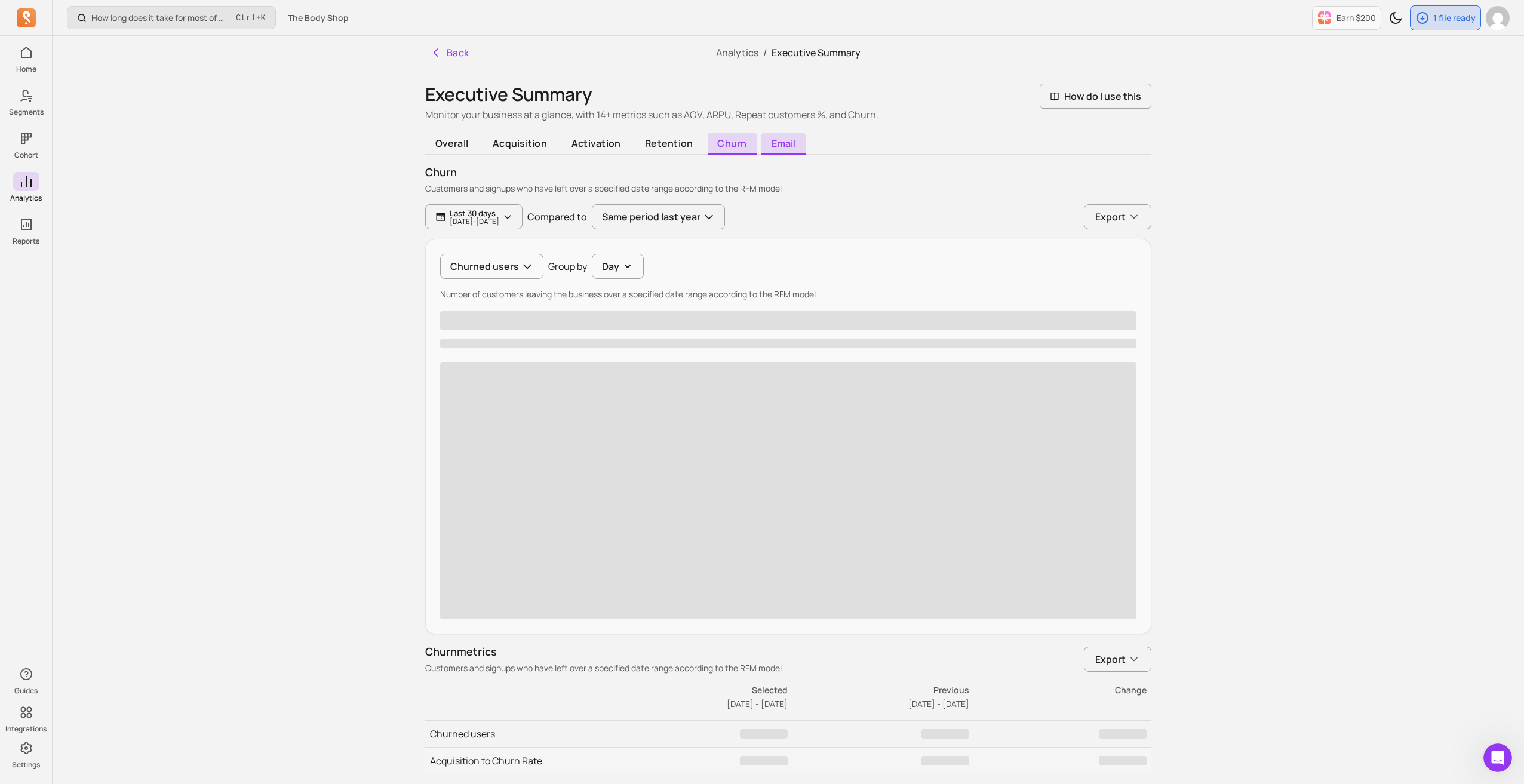
click at [778, 143] on span "email" at bounding box center [784, 144] width 44 height 22
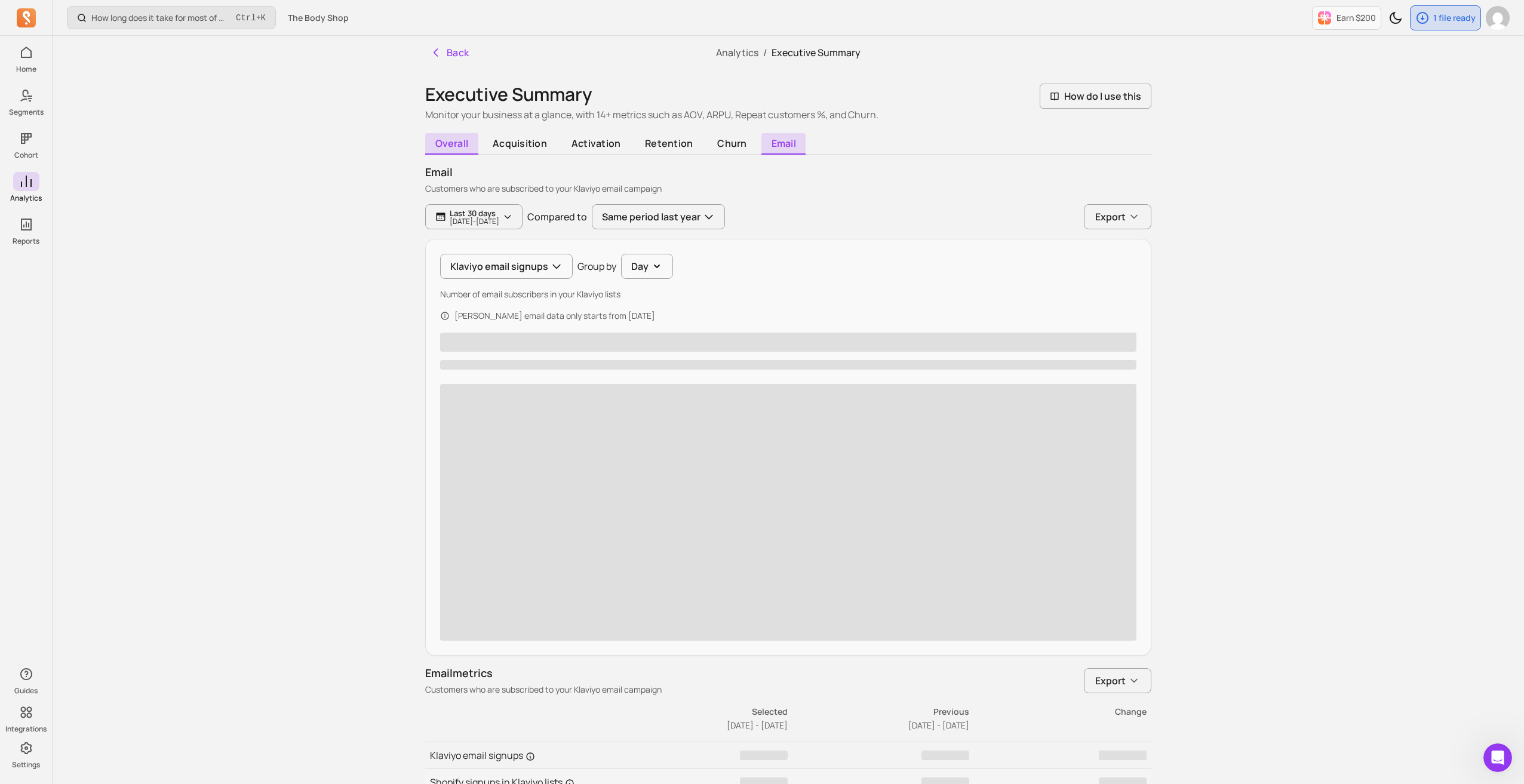
click at [447, 144] on span "overall" at bounding box center [452, 144] width 53 height 22
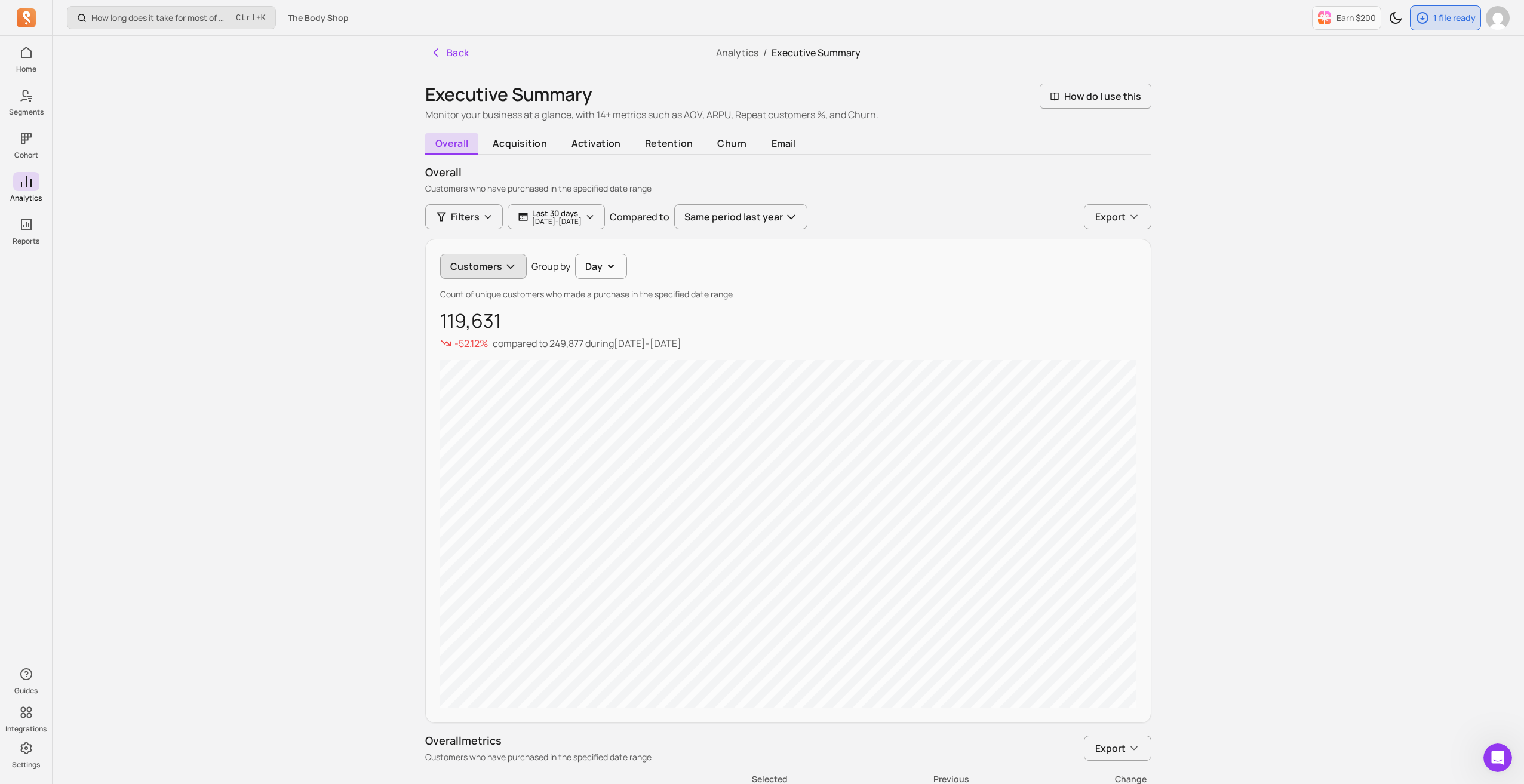
click at [481, 268] on button "Customers" at bounding box center [484, 267] width 86 height 25
click at [481, 318] on span "Orders" at bounding box center [496, 320] width 58 height 14
click at [568, 224] on p "2025-08-23 - 2025-09-22" at bounding box center [557, 221] width 50 height 7
click at [568, 258] on button "last 30 days" at bounding box center [594, 252] width 159 height 24
click at [560, 282] on span "last 7 days" at bounding box center [570, 279] width 53 height 12
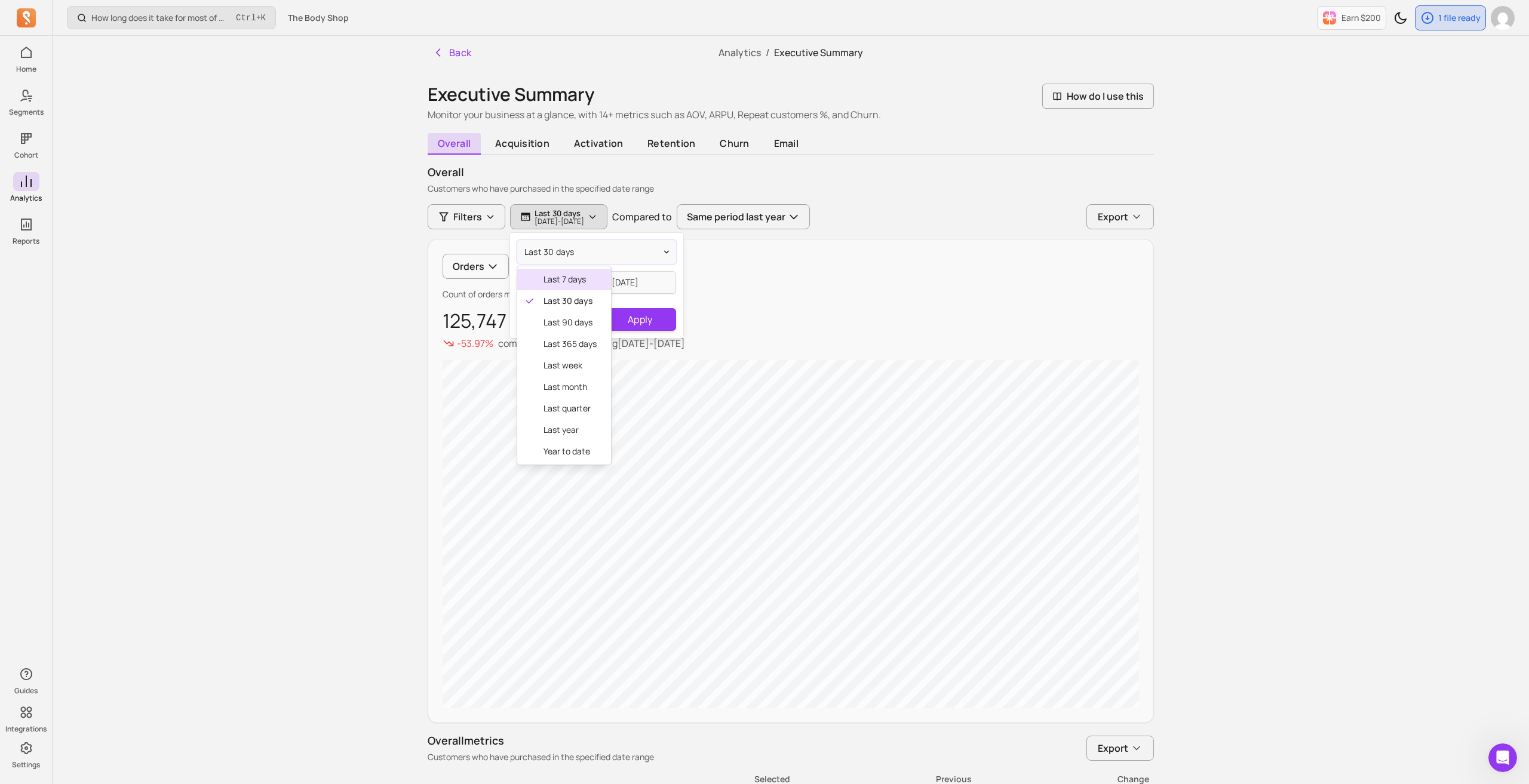
type input "2025-09-15"
click at [640, 319] on button "Apply" at bounding box center [638, 319] width 71 height 22
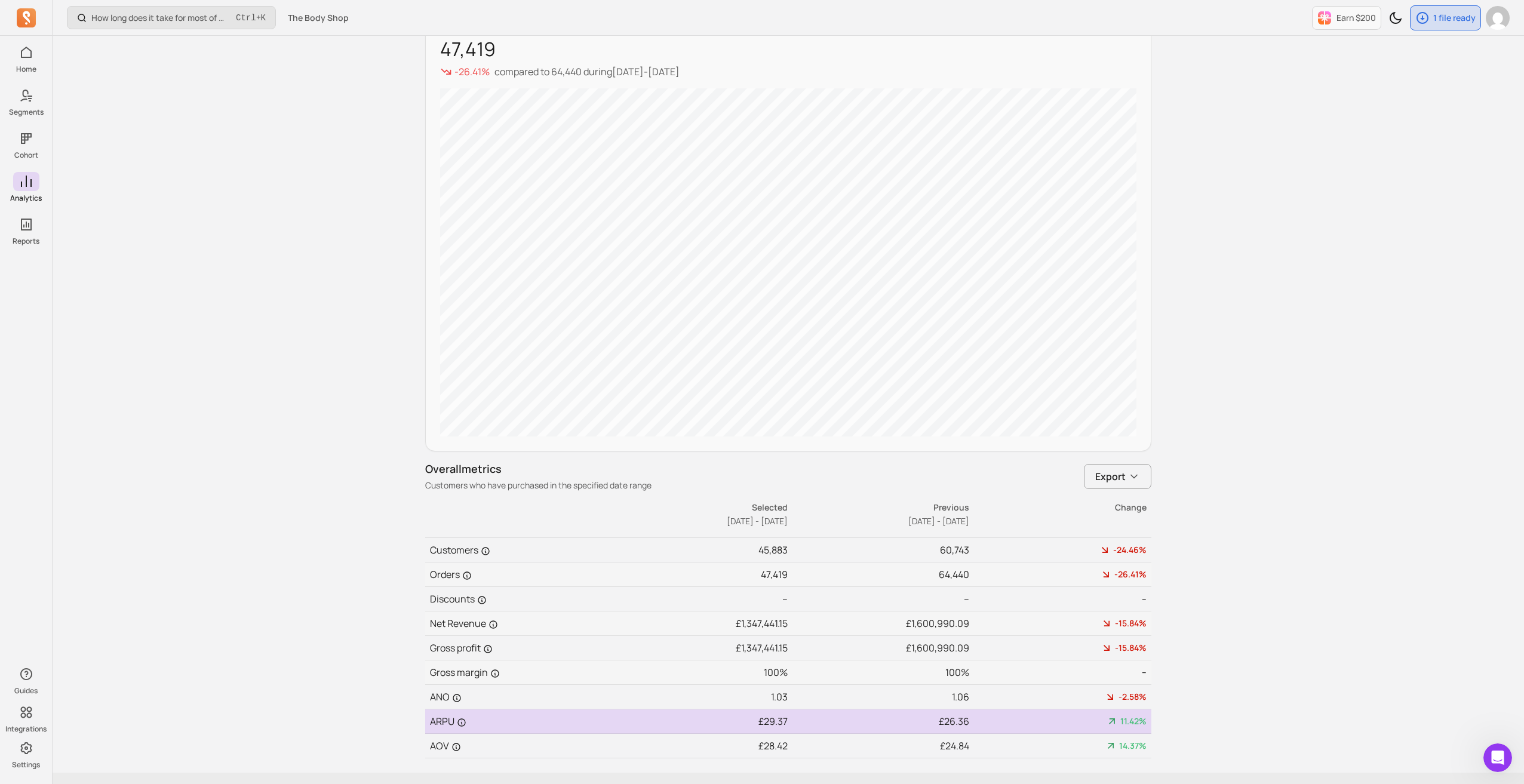
scroll to position [297, 0]
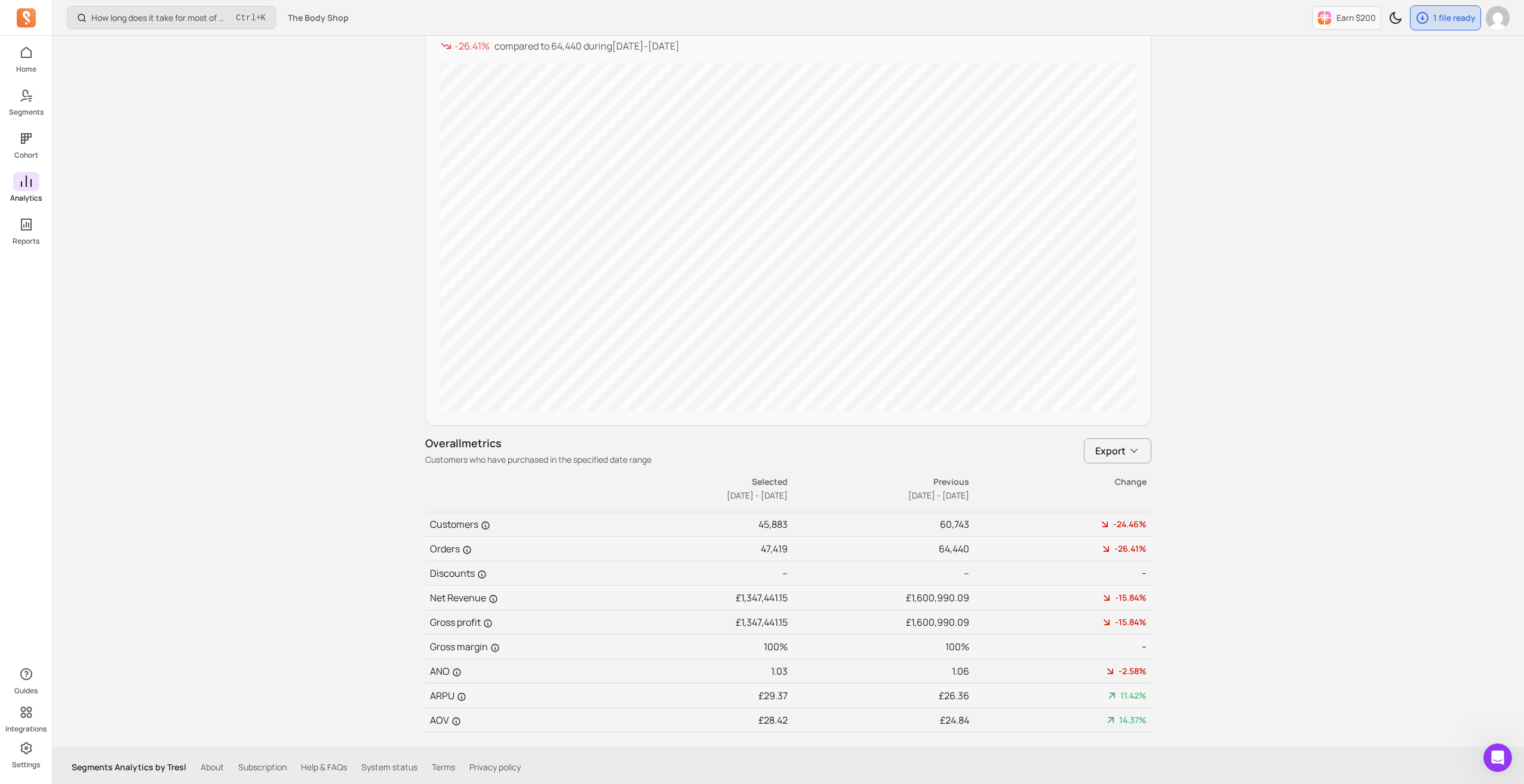
click at [25, 186] on icon at bounding box center [26, 181] width 11 height 12
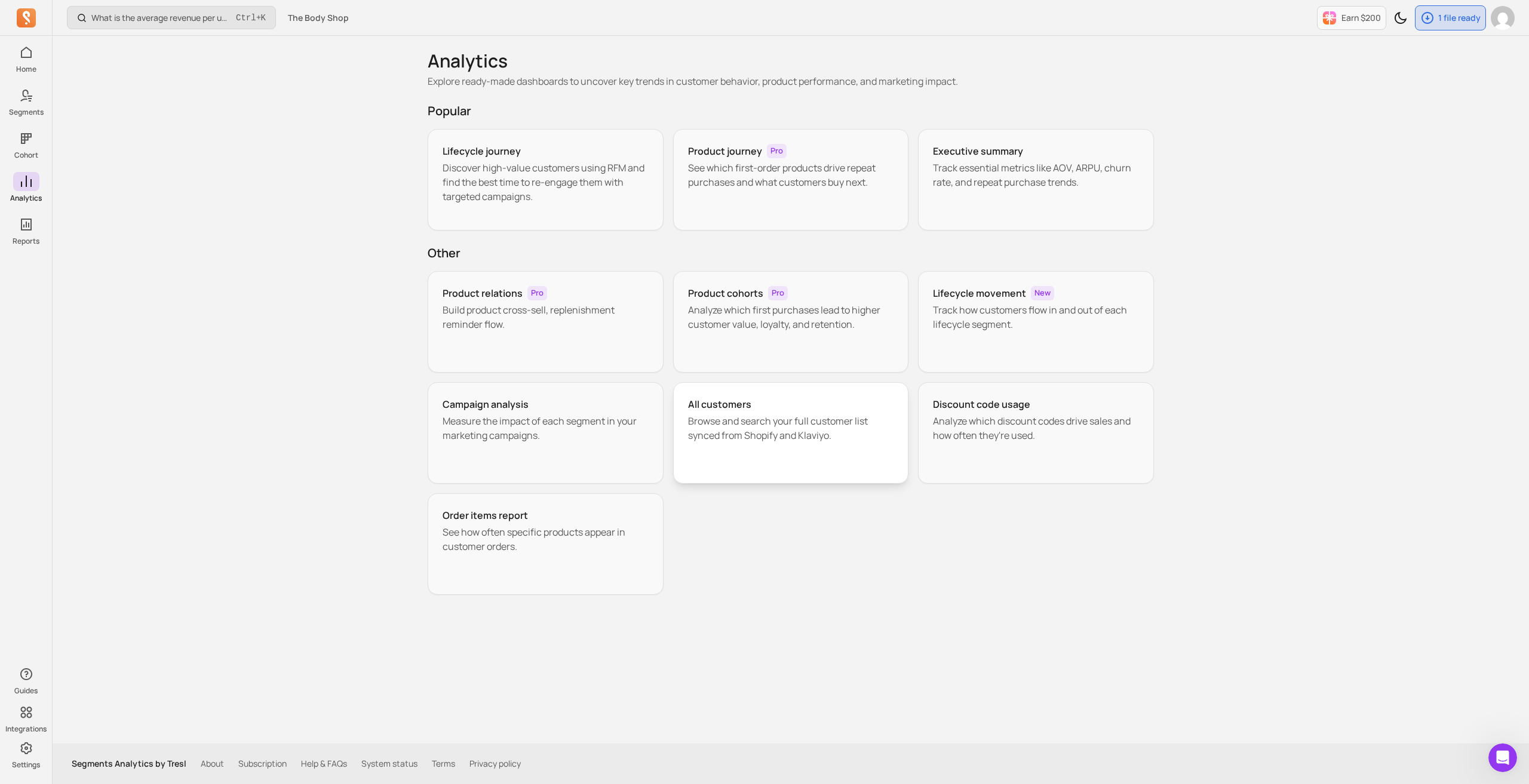
click at [717, 410] on h3 "All customers" at bounding box center [720, 404] width 63 height 14
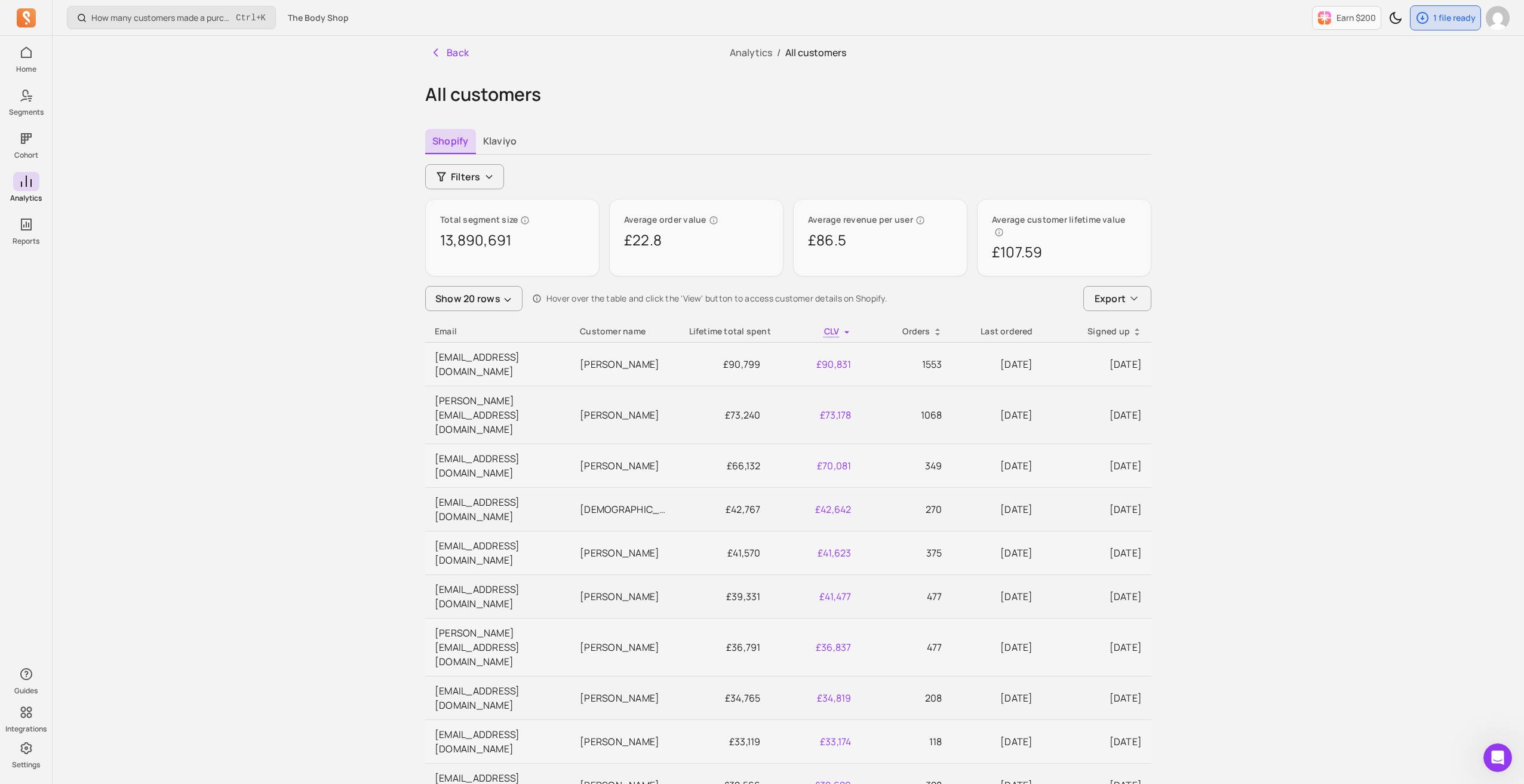
click at [719, 326] on div "Lifetime total spent" at bounding box center [725, 331] width 71 height 12
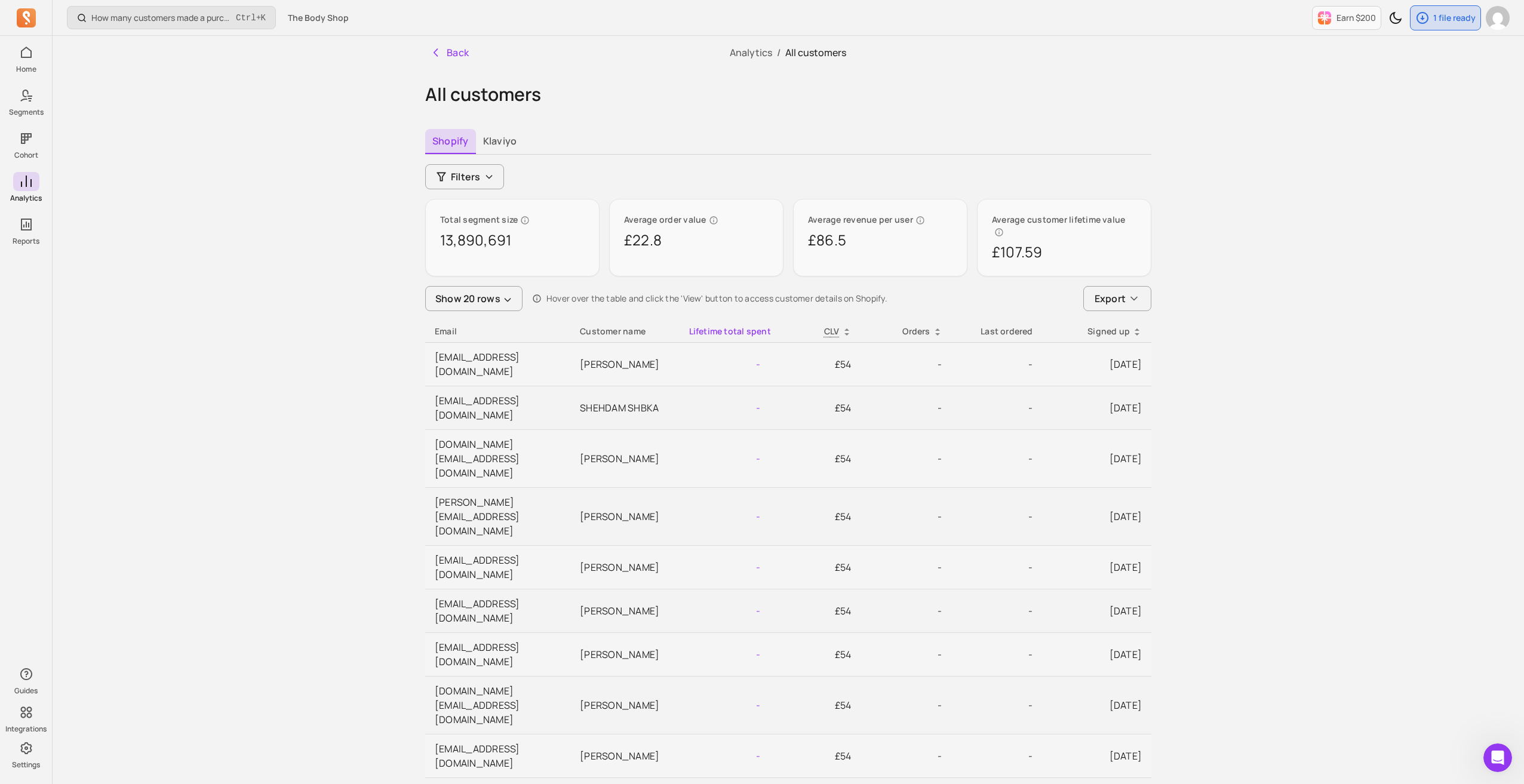
click at [719, 326] on div "Lifetime total spent" at bounding box center [725, 331] width 71 height 12
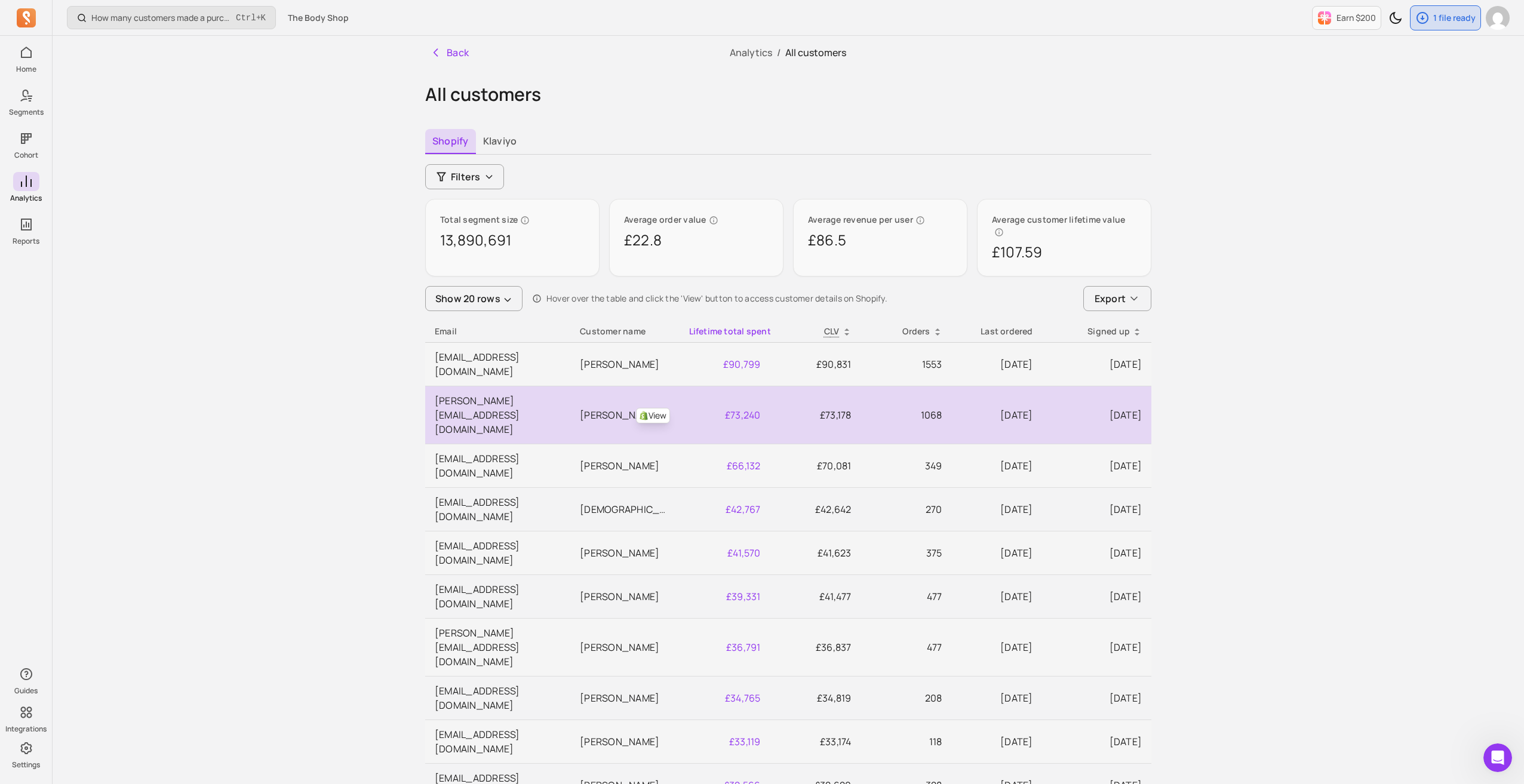
click at [653, 408] on link "View" at bounding box center [653, 415] width 34 height 16
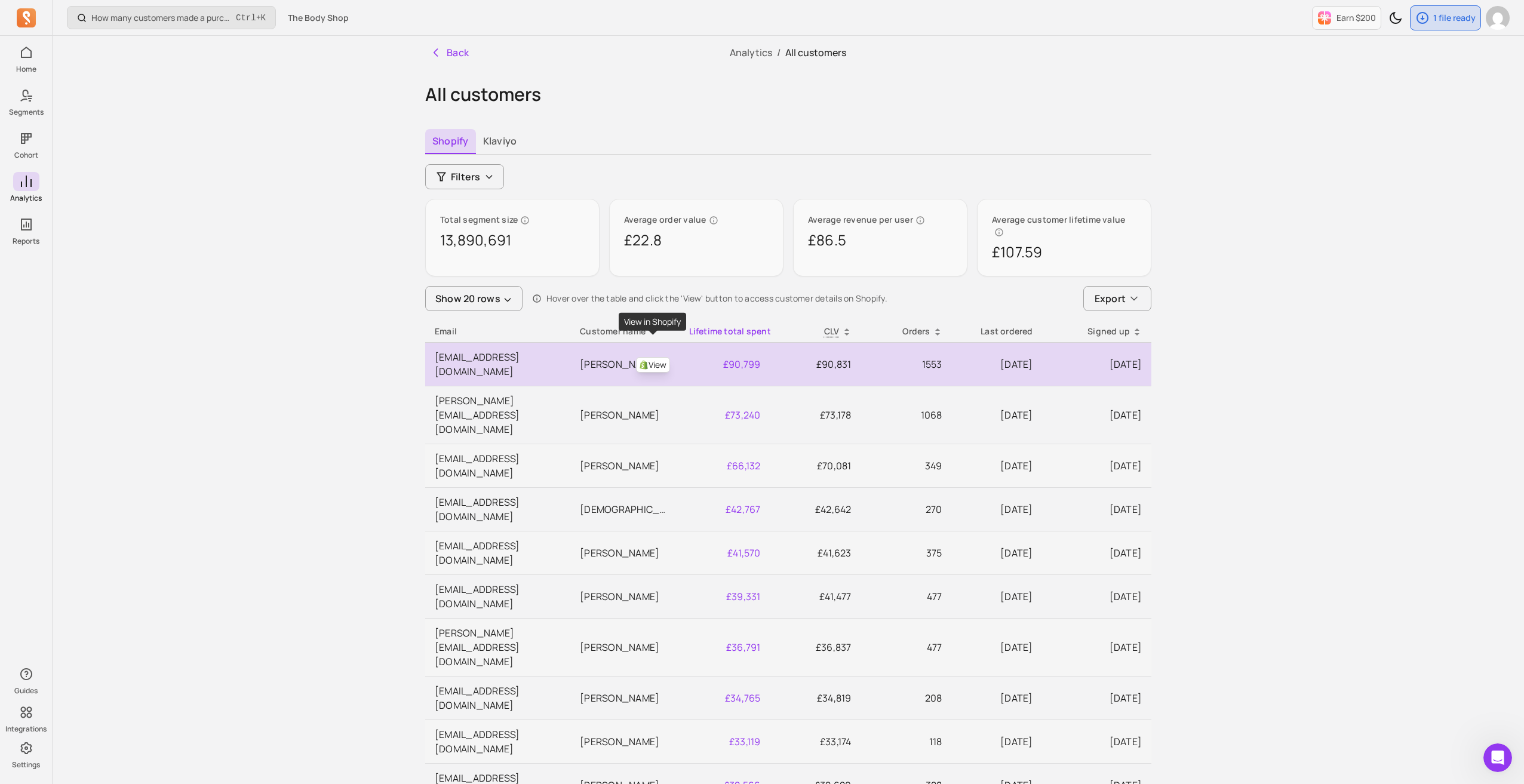
click at [656, 357] on link "View" at bounding box center [653, 365] width 34 height 16
click at [660, 357] on link "View" at bounding box center [653, 365] width 34 height 16
